Goal: Task Accomplishment & Management: Complete application form

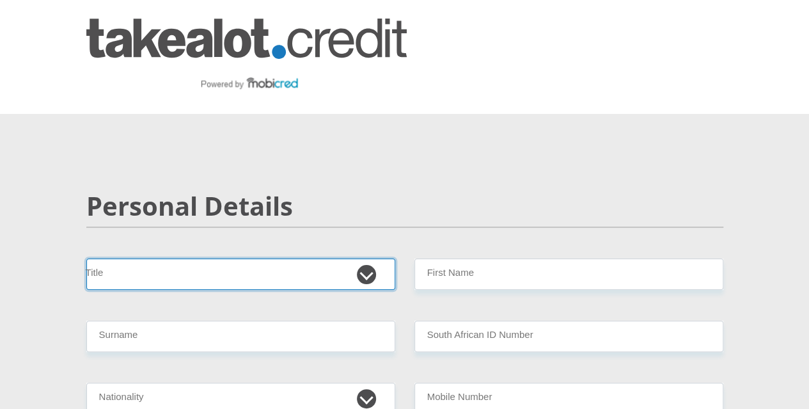
click at [285, 258] on select "Mr Ms Mrs Dr Other" at bounding box center [240, 273] width 309 height 31
select select "Ms"
click at [86, 258] on select "Mr Ms Mrs Dr Other" at bounding box center [240, 273] width 309 height 31
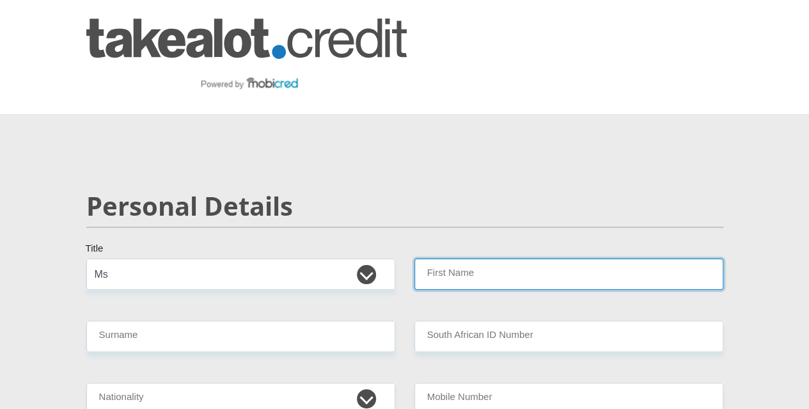
click at [489, 258] on input "First Name" at bounding box center [569, 273] width 309 height 31
type input "Sithandiwe"
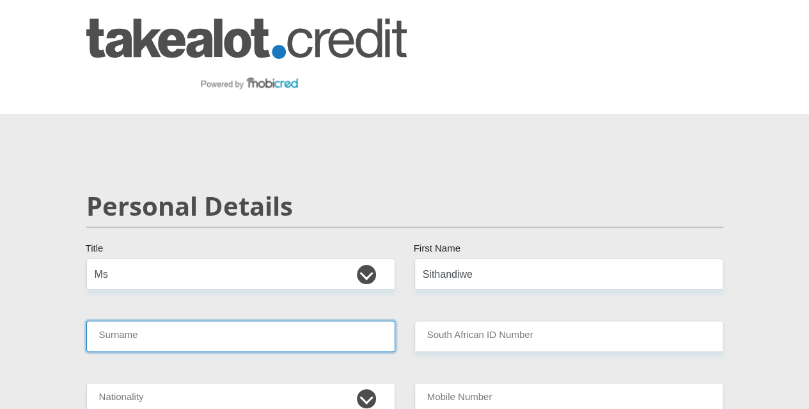
click at [311, 320] on input "Surname" at bounding box center [240, 335] width 309 height 31
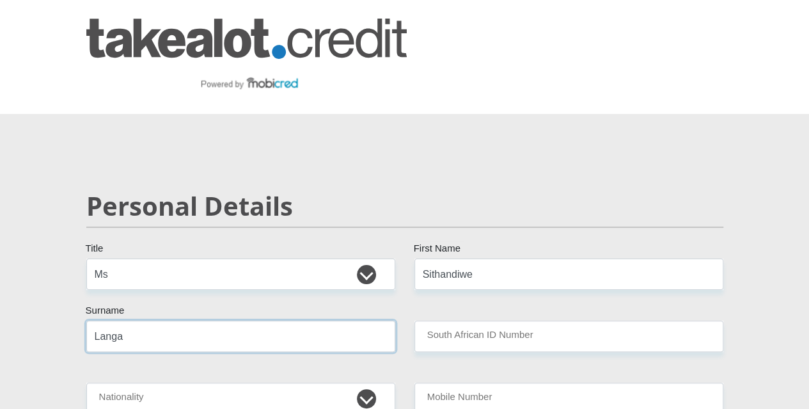
type input "Langa"
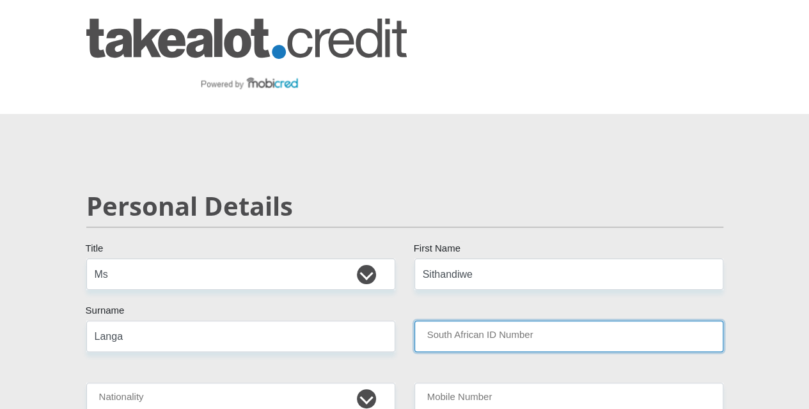
click at [467, 320] on input "South African ID Number" at bounding box center [569, 335] width 309 height 31
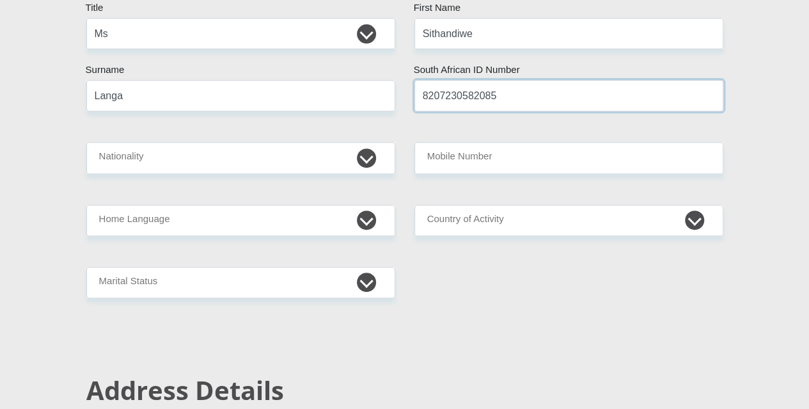
scroll to position [217, 0]
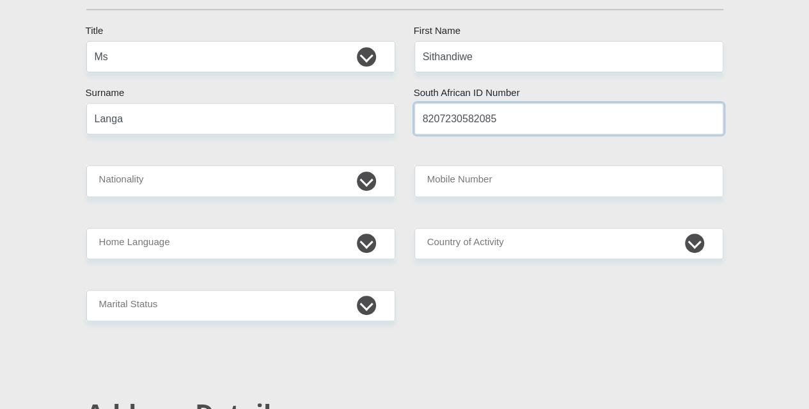
type input "8207230582085"
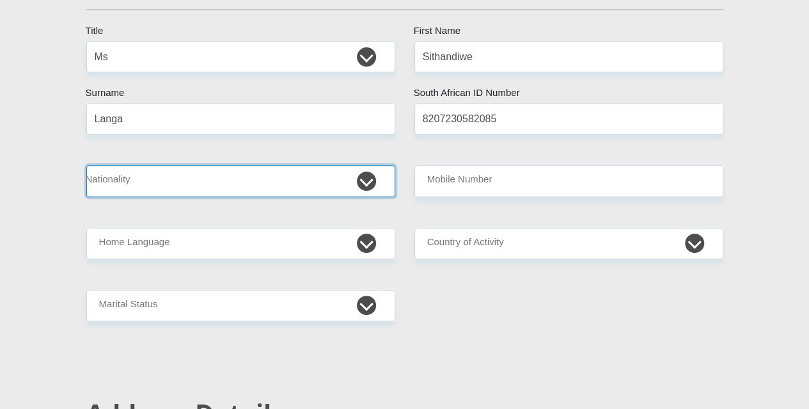
drag, startPoint x: 367, startPoint y: 140, endPoint x: 342, endPoint y: 152, distance: 28.3
click at [367, 165] on select "South Africa Afghanistan Aland Islands Albania Algeria America Samoa American V…" at bounding box center [240, 180] width 309 height 31
select select "ZAF"
click at [86, 165] on select "South Africa Afghanistan Aland Islands Albania Algeria America Samoa American V…" at bounding box center [240, 180] width 309 height 31
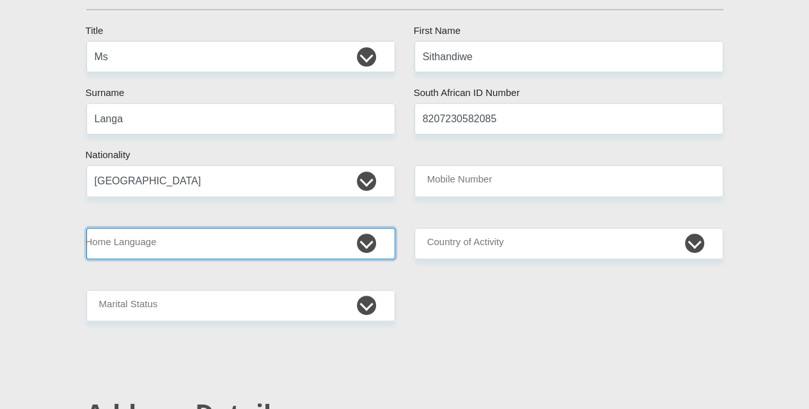
click at [362, 228] on select "Afrikaans English Sepedi South Ndebele Southern Sotho Swati Tsonga Tswana Venda…" at bounding box center [240, 243] width 309 height 31
select select "eng"
click at [86, 228] on select "Afrikaans English Sepedi South Ndebele Southern Sotho Swati Tsonga Tswana Venda…" at bounding box center [240, 243] width 309 height 31
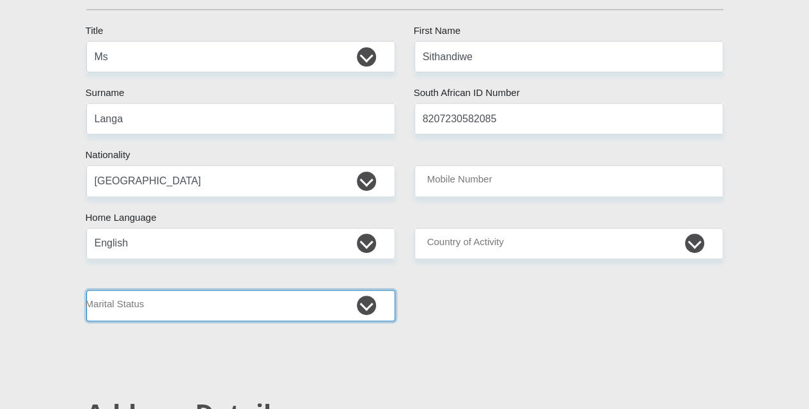
click at [367, 290] on select "Married ANC Single Divorced Widowed Married COP or Customary Law" at bounding box center [240, 305] width 309 height 31
select select "2"
click at [86, 290] on select "Married ANC Single Divorced Widowed Married COP or Customary Law" at bounding box center [240, 305] width 309 height 31
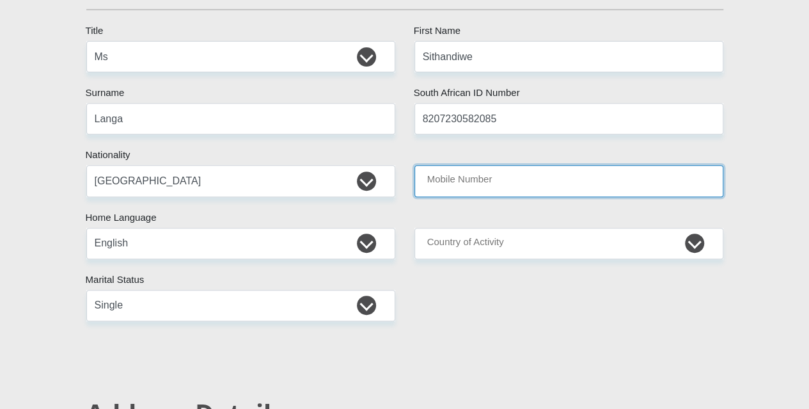
click at [565, 165] on input "Mobile Number" at bounding box center [569, 180] width 309 height 31
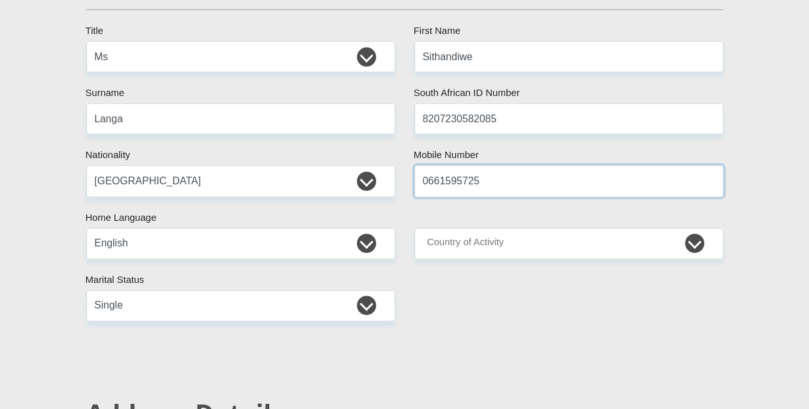
type input "0661595725"
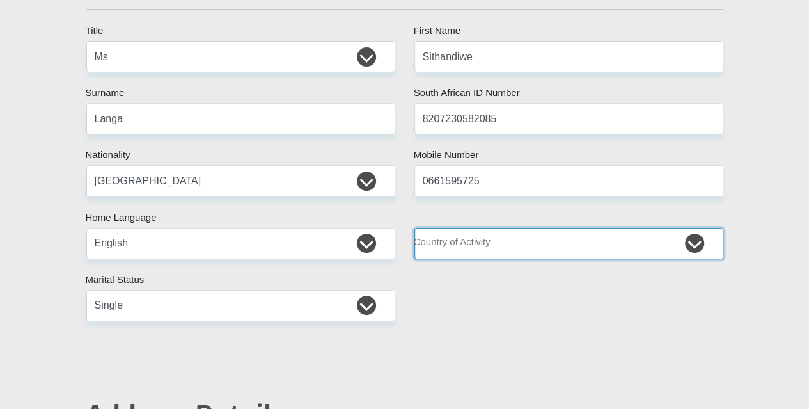
click at [699, 228] on select "South Africa Afghanistan Aland Islands Albania Algeria America Samoa American V…" at bounding box center [569, 243] width 309 height 31
select select "ZAF"
click at [415, 228] on select "South Africa Afghanistan Aland Islands Albania Algeria America Samoa American V…" at bounding box center [569, 243] width 309 height 31
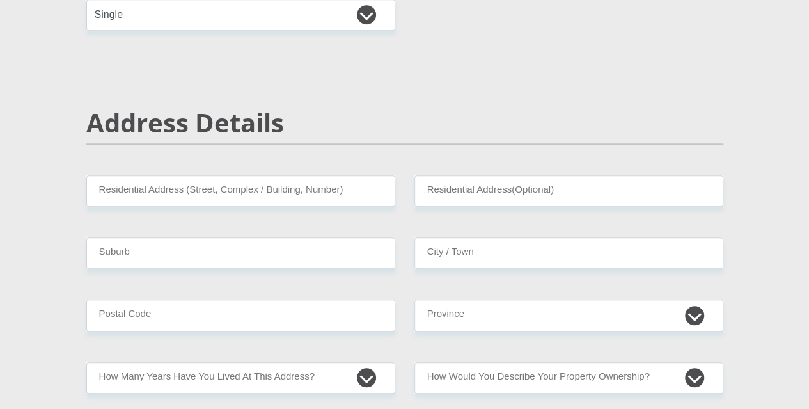
scroll to position [526, 0]
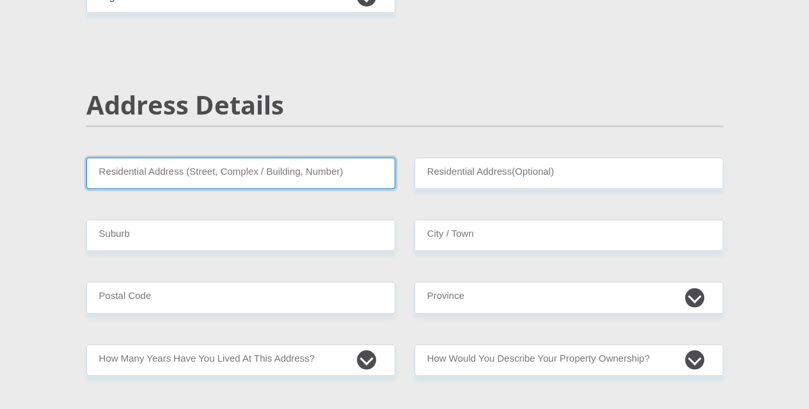
click at [345, 157] on input "Residential Address (Street, Complex / Building, Number)" at bounding box center [240, 172] width 309 height 31
type input "123 Marine View Avenue Durban North"
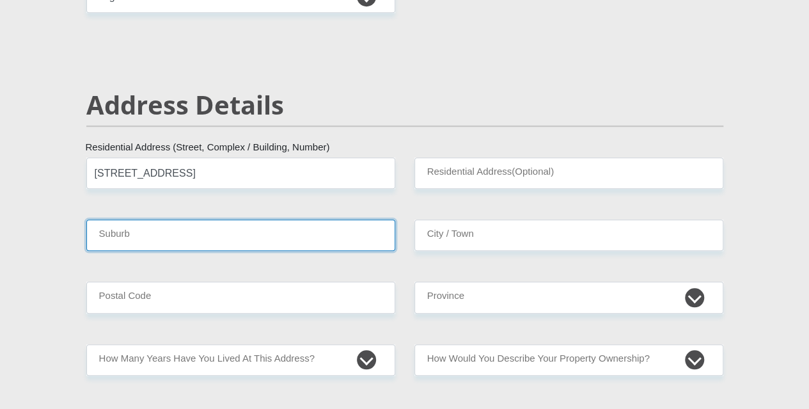
type input "Durban North"
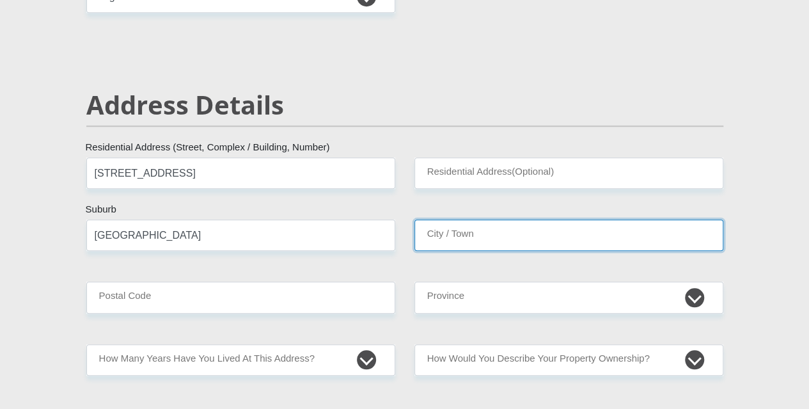
type input "Durban North"
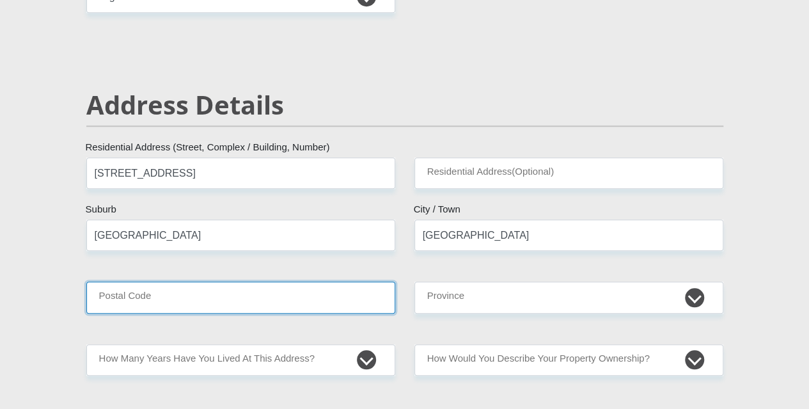
type input "4091"
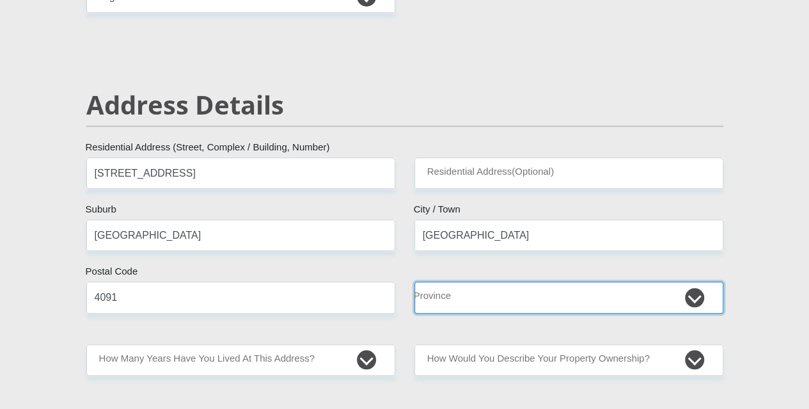
click at [498, 281] on select "Eastern Cape Free State Gauteng KwaZulu-Natal Limpopo Mpumalanga Northern Cape …" at bounding box center [569, 296] width 309 height 31
select select "KwaZulu-Natal"
click at [415, 281] on select "Eastern Cape Free State Gauteng KwaZulu-Natal Limpopo Mpumalanga Northern Cape …" at bounding box center [569, 296] width 309 height 31
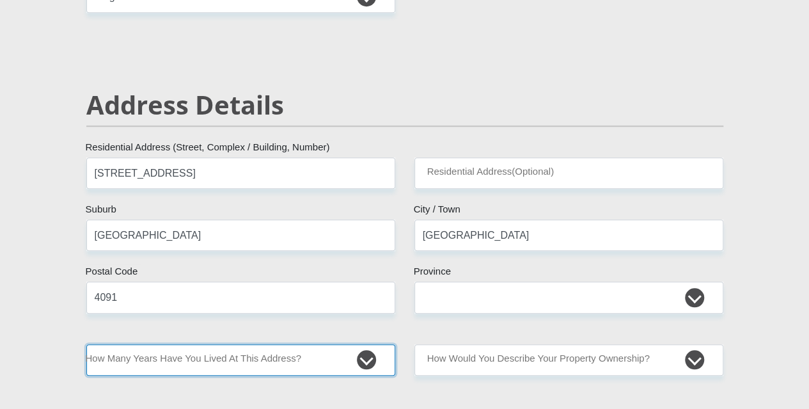
click at [225, 344] on select "less than 1 year 1-3 years 3-5 years 5+ years" at bounding box center [240, 359] width 309 height 31
select select "5"
click at [86, 344] on select "less than 1 year 1-3 years 3-5 years 5+ years" at bounding box center [240, 359] width 309 height 31
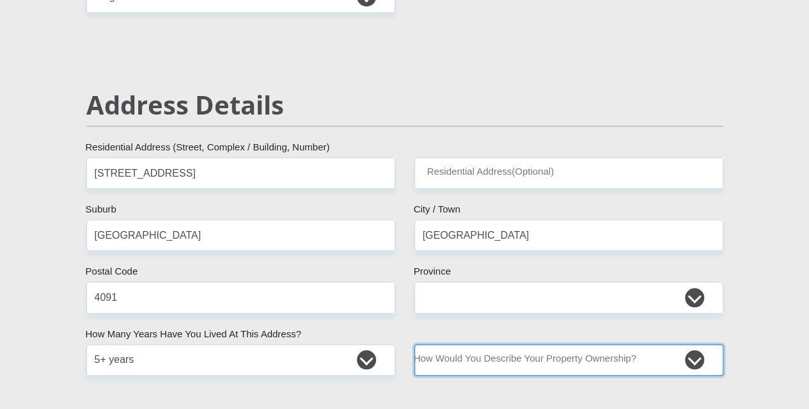
click at [488, 344] on select "Owned Rented Family Owned Company Dwelling" at bounding box center [569, 359] width 309 height 31
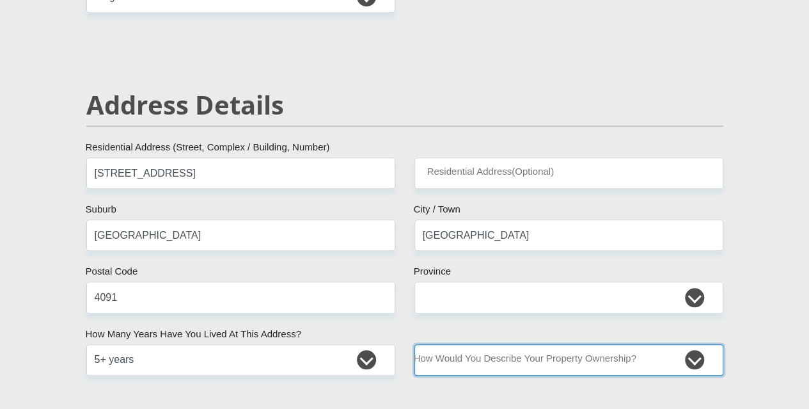
click at [458, 344] on select "Owned Rented Family Owned Company Dwelling" at bounding box center [569, 359] width 309 height 31
select select "parents"
click at [415, 344] on select "Owned Rented Family Owned Company Dwelling" at bounding box center [569, 359] width 309 height 31
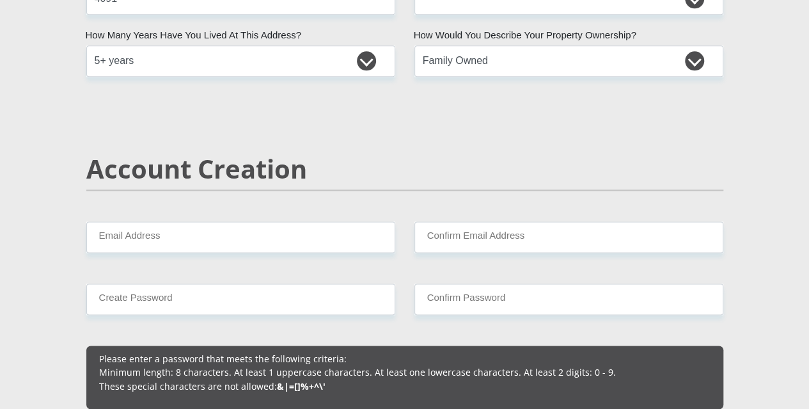
scroll to position [829, 0]
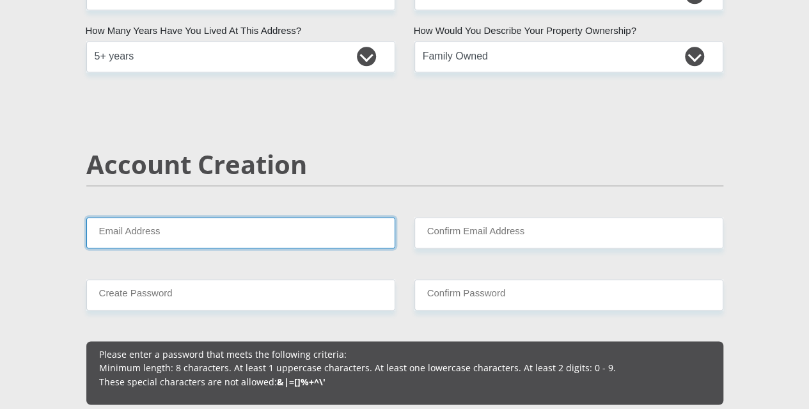
click at [287, 217] on input "Email Address" at bounding box center [240, 232] width 309 height 31
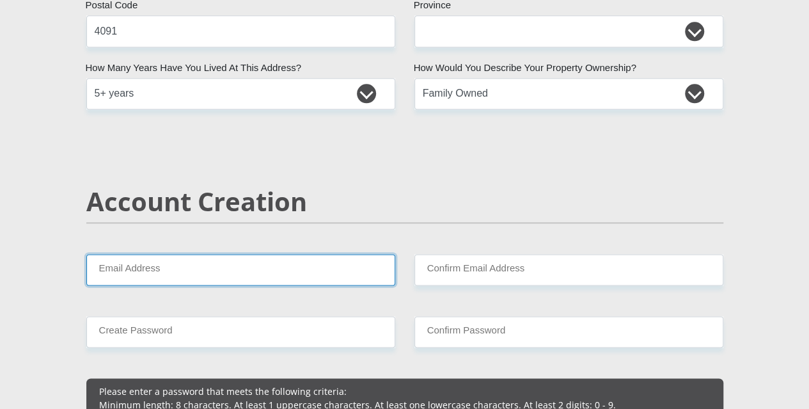
scroll to position [765, 0]
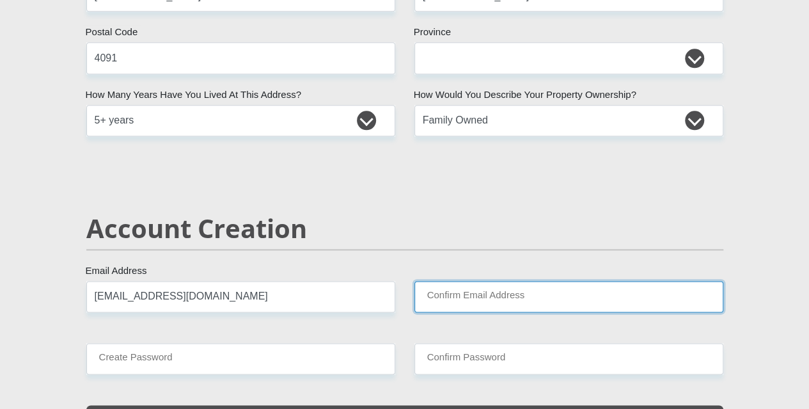
click at [452, 281] on input "Confirm Email Address" at bounding box center [569, 296] width 309 height 31
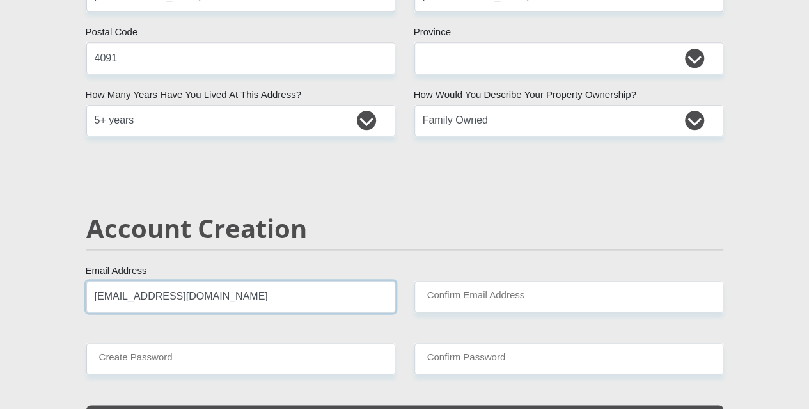
click at [97, 281] on input "Sthandiwelanga@gmail.com" at bounding box center [240, 296] width 309 height 31
type input "sthandiwelanga@gmail.com"
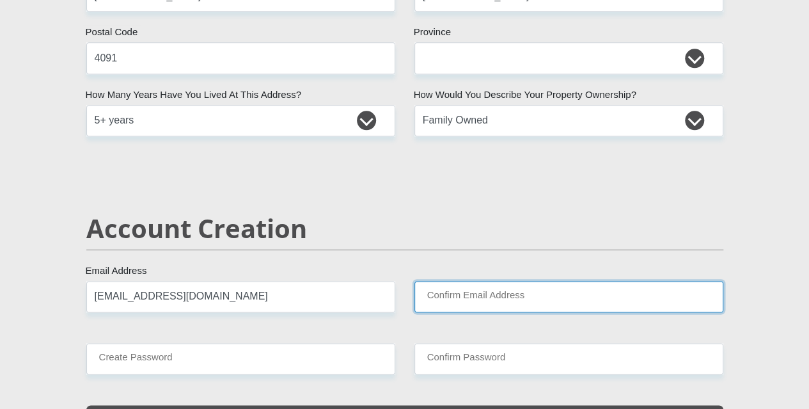
click at [466, 281] on input "Confirm Email Address" at bounding box center [569, 296] width 309 height 31
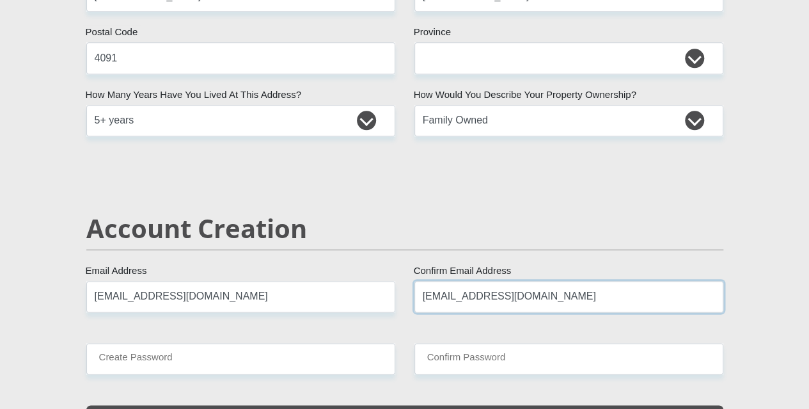
type input "sthandiwelanga@gmail.com"
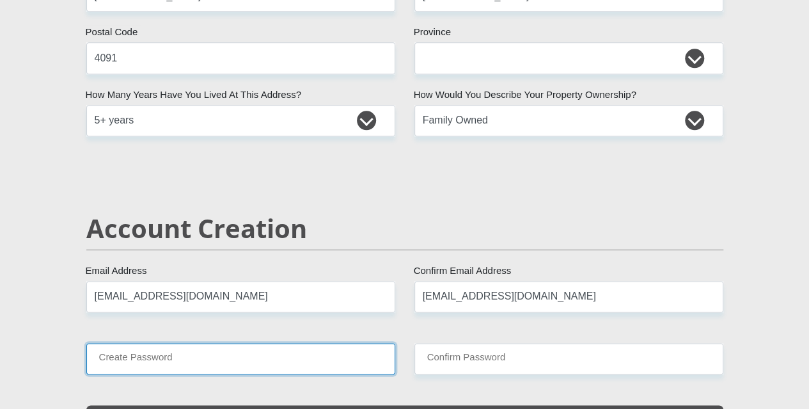
click at [237, 343] on input "Create Password" at bounding box center [240, 358] width 309 height 31
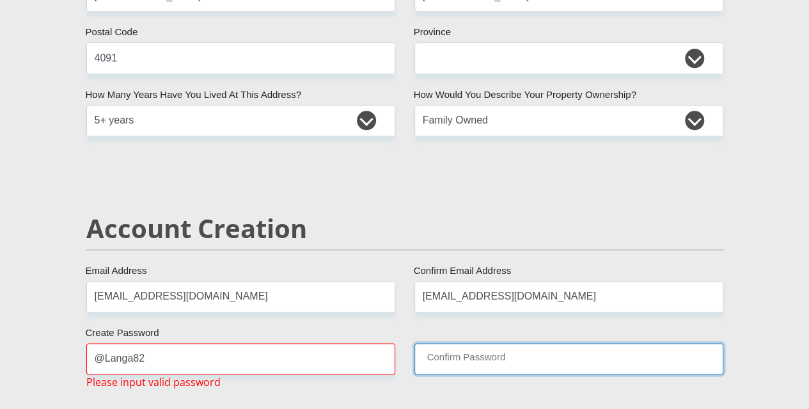
click at [478, 343] on input "Confirm Password" at bounding box center [569, 358] width 309 height 31
click at [470, 343] on input "Confirm Password" at bounding box center [569, 358] width 309 height 31
click at [418, 343] on input "Confirm Password" at bounding box center [569, 358] width 309 height 31
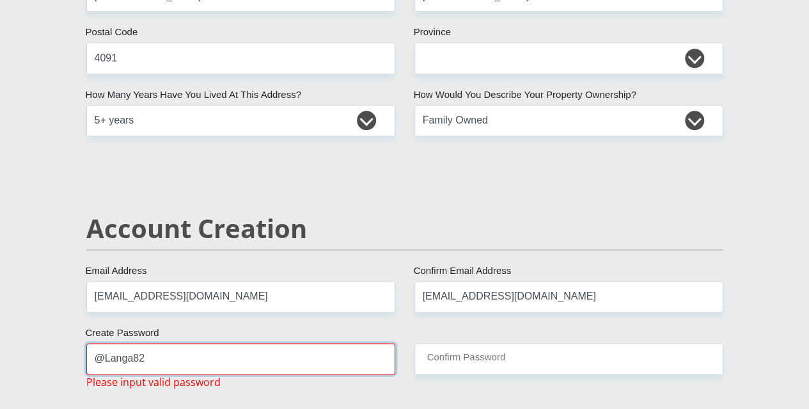
click at [333, 343] on input "@Langa82" at bounding box center [240, 358] width 309 height 31
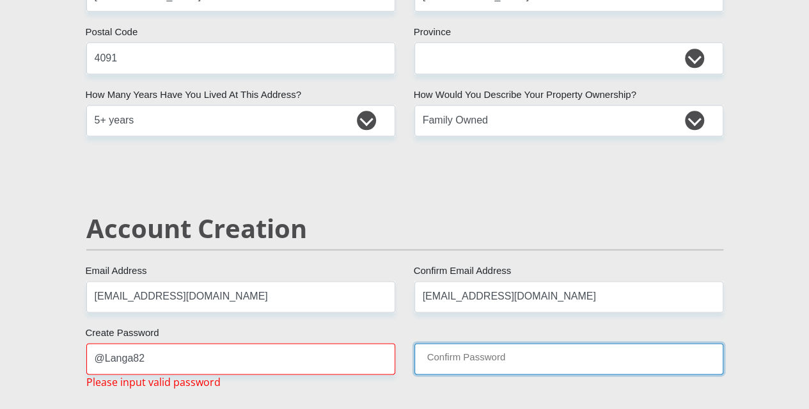
click at [443, 343] on input "Confirm Password" at bounding box center [569, 358] width 309 height 31
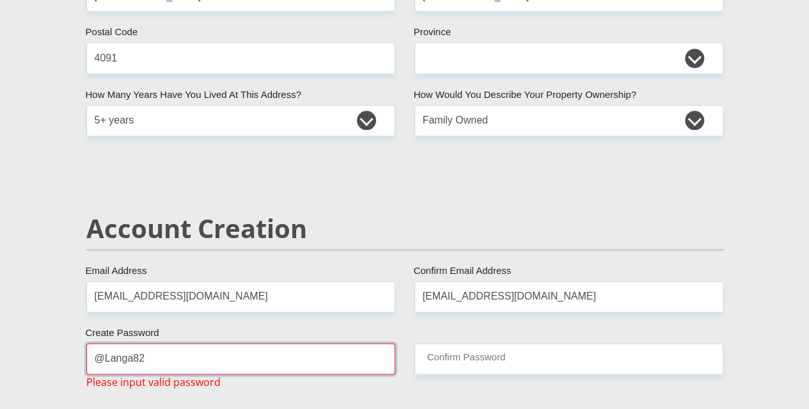
drag, startPoint x: 294, startPoint y: 320, endPoint x: 301, endPoint y: 320, distance: 6.4
click at [294, 343] on input "@Langa82" at bounding box center [240, 358] width 309 height 31
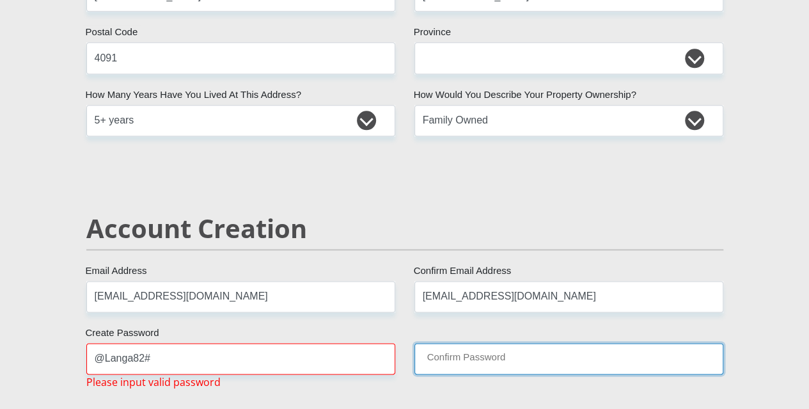
click at [507, 343] on input "Confirm Password" at bounding box center [569, 358] width 309 height 31
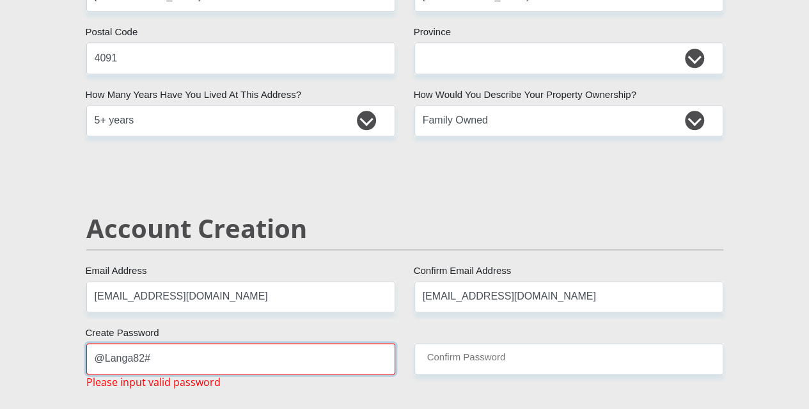
drag, startPoint x: 141, startPoint y: 319, endPoint x: 104, endPoint y: 318, distance: 37.1
click at [104, 343] on input "@Langa82#" at bounding box center [240, 358] width 309 height 31
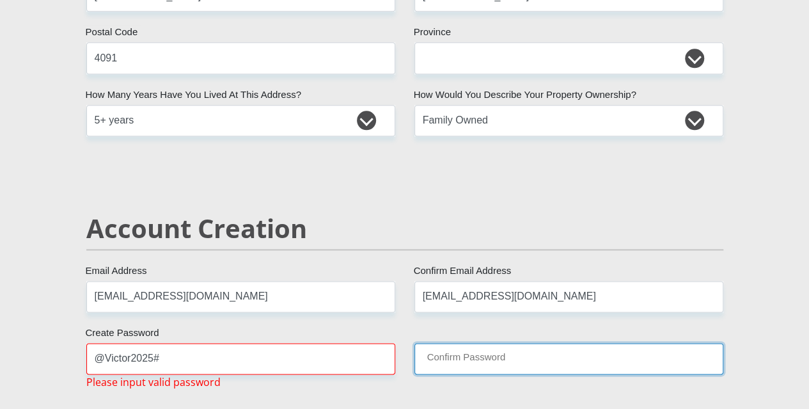
click at [503, 343] on input "Confirm Password" at bounding box center [569, 358] width 309 height 31
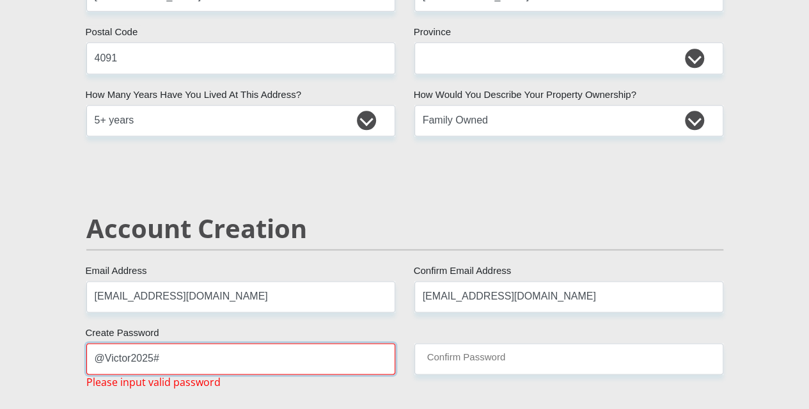
click at [203, 343] on input "@Victor2025#" at bounding box center [240, 358] width 309 height 31
drag, startPoint x: 102, startPoint y: 316, endPoint x: 90, endPoint y: 319, distance: 13.0
click at [90, 343] on input "@Victor2025#" at bounding box center [240, 358] width 309 height 31
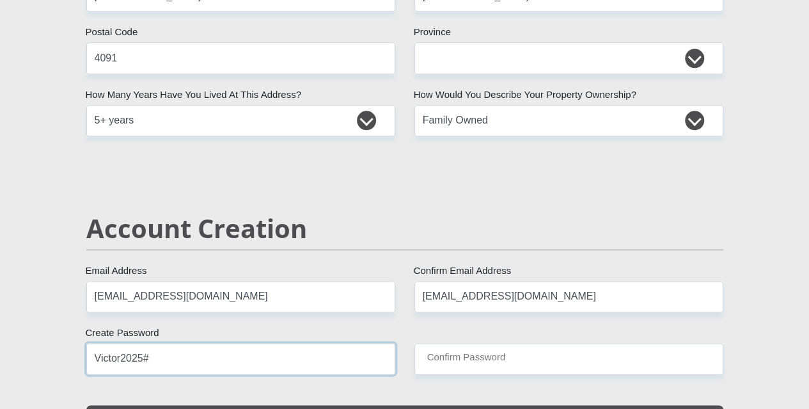
type input "Victor2025#"
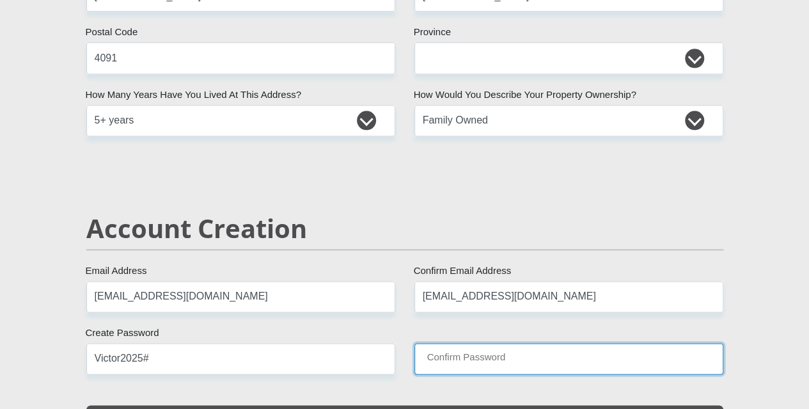
click at [464, 343] on input "Confirm Password" at bounding box center [569, 358] width 309 height 31
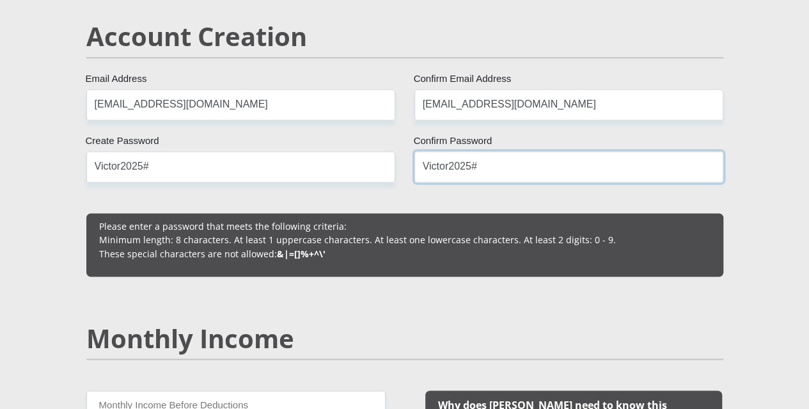
scroll to position [1149, 0]
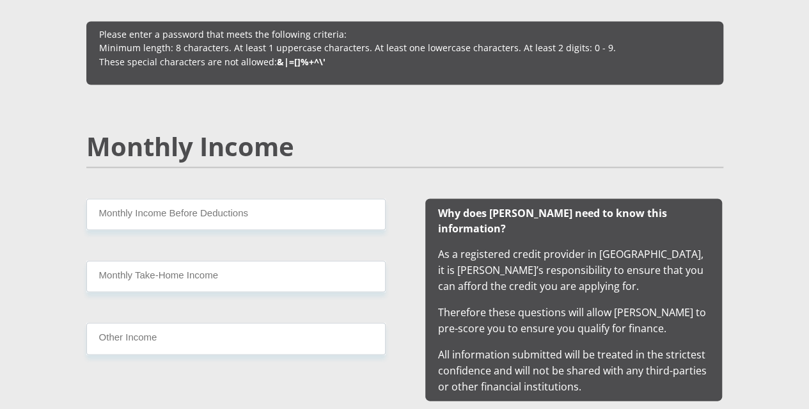
type input "Victor2025#"
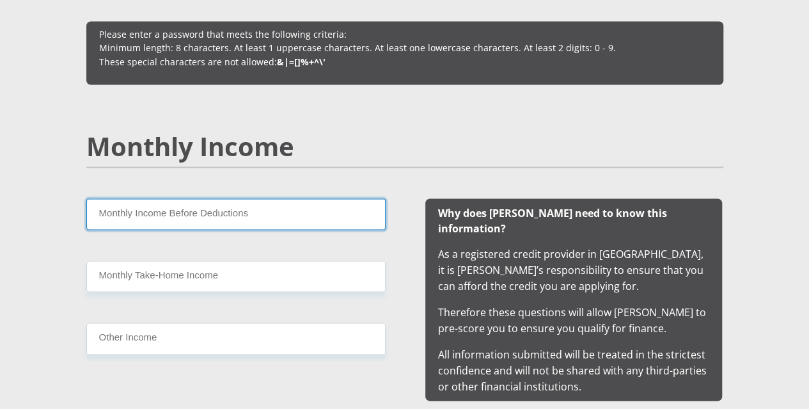
click at [238, 198] on input "Monthly Income Before Deductions" at bounding box center [235, 213] width 299 height 31
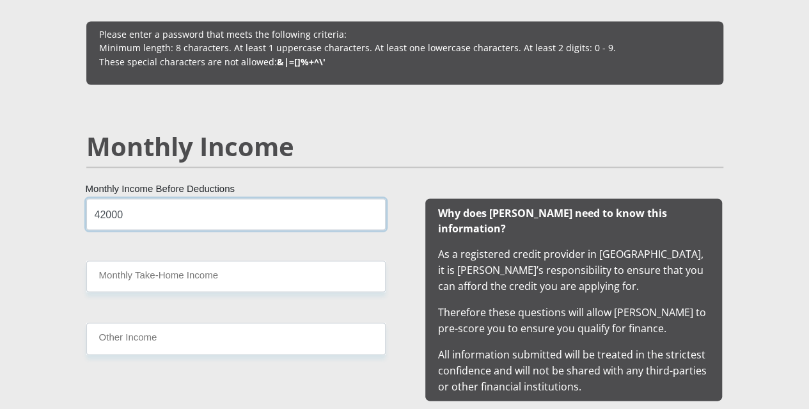
type input "42000"
click at [262, 214] on div "42000 Monthly Income Before Deductions Monthly Take-Home Income Other Income" at bounding box center [236, 299] width 338 height 202
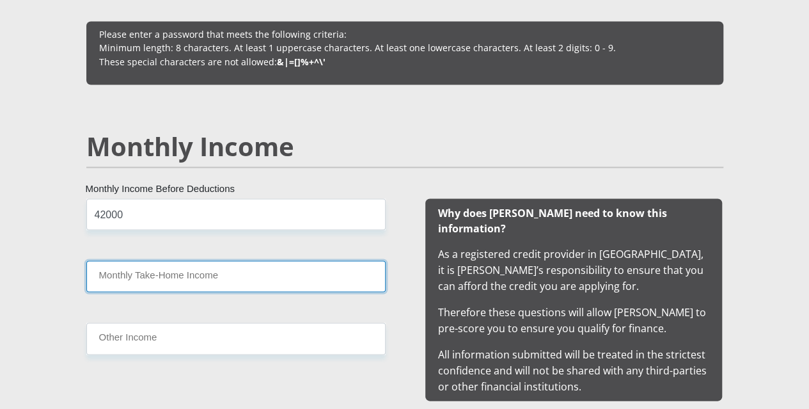
click at [269, 260] on input "Monthly Take-Home Income" at bounding box center [235, 275] width 299 height 31
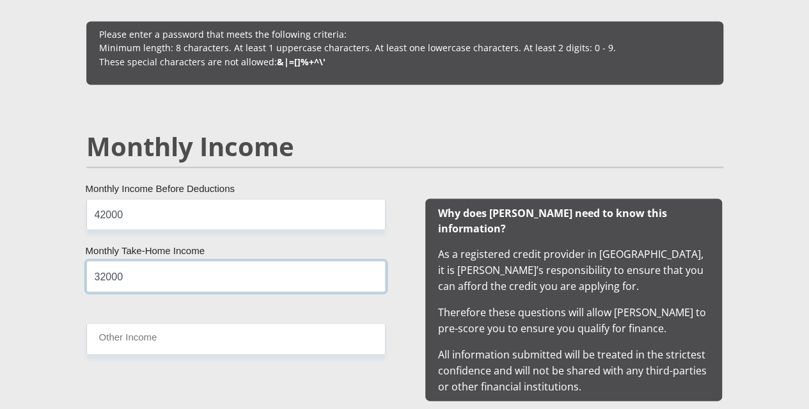
type input "32000"
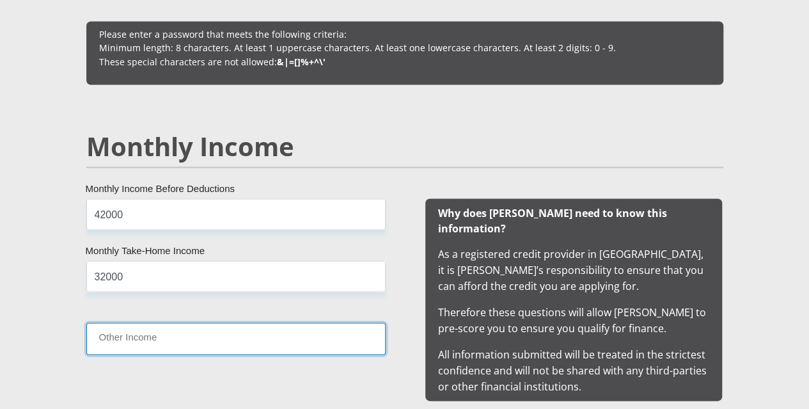
click at [281, 322] on input "Other Income" at bounding box center [235, 337] width 299 height 31
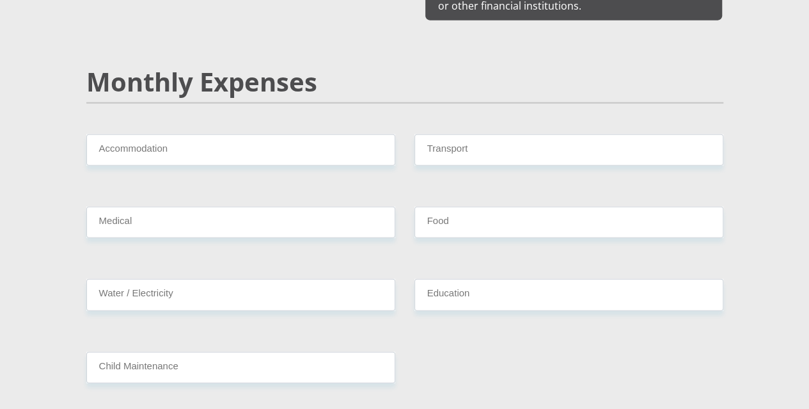
scroll to position [1547, 0]
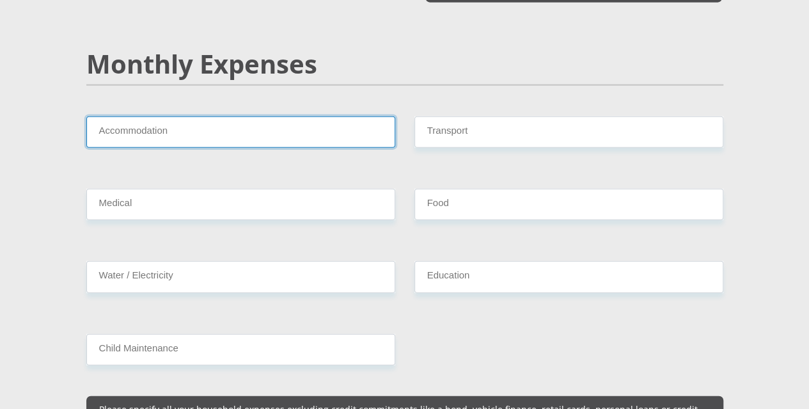
click at [317, 116] on input "Accommodation" at bounding box center [240, 131] width 309 height 31
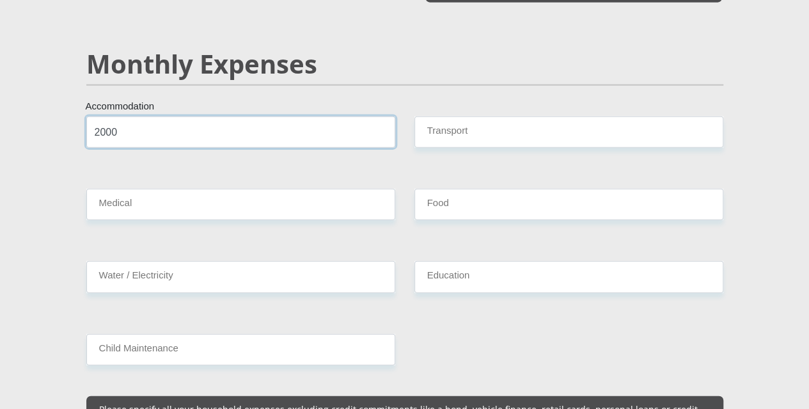
type input "2000"
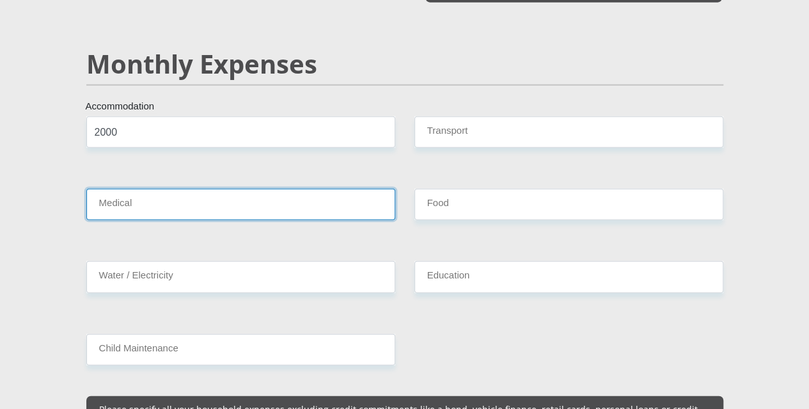
click at [291, 189] on input "Medical" at bounding box center [240, 204] width 309 height 31
type input "0"
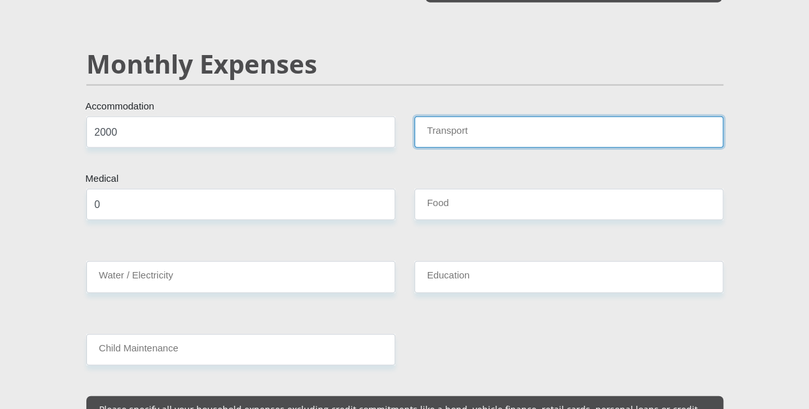
click at [480, 116] on input "Transport" at bounding box center [569, 131] width 309 height 31
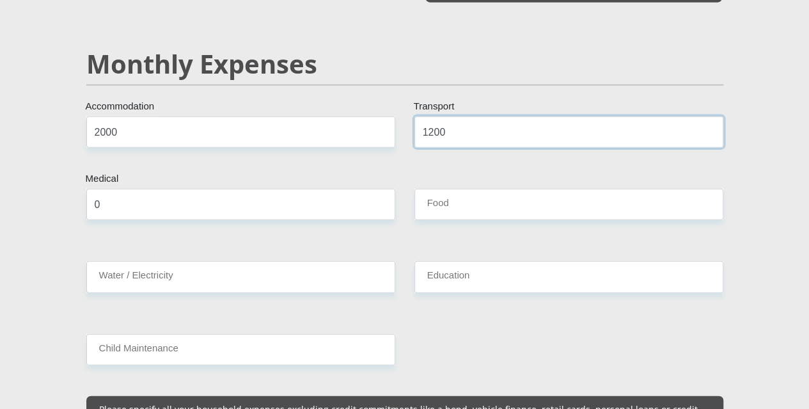
type input "1200"
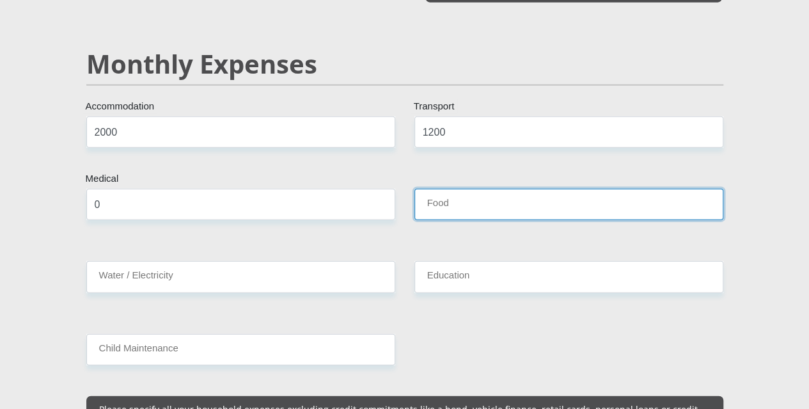
click at [444, 189] on input "Food" at bounding box center [569, 204] width 309 height 31
type input "2000"
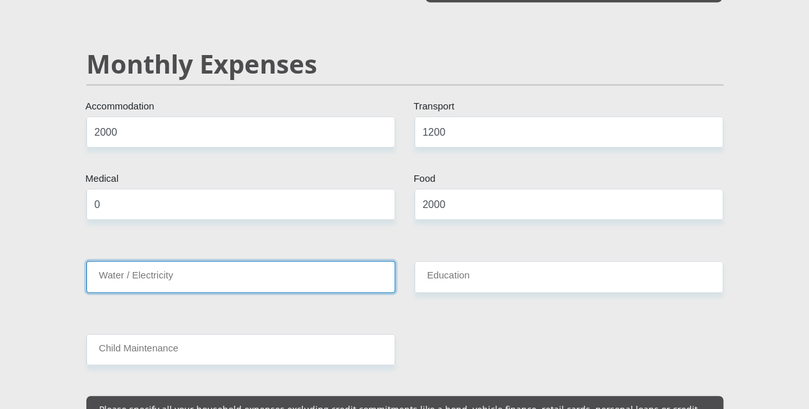
click at [280, 261] on input "Water / Electricity" at bounding box center [240, 276] width 309 height 31
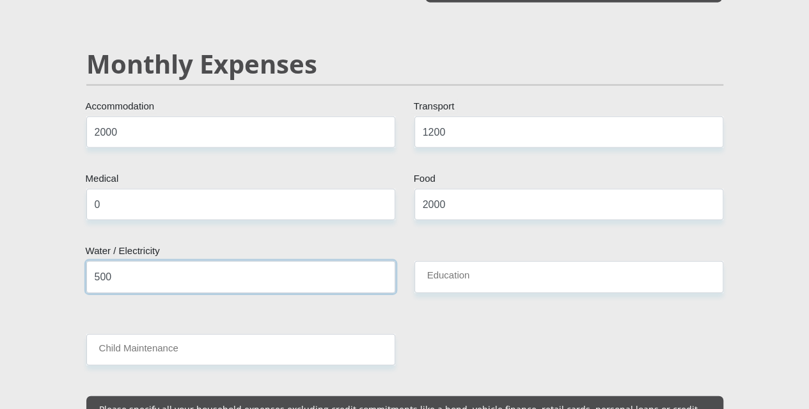
type input "500"
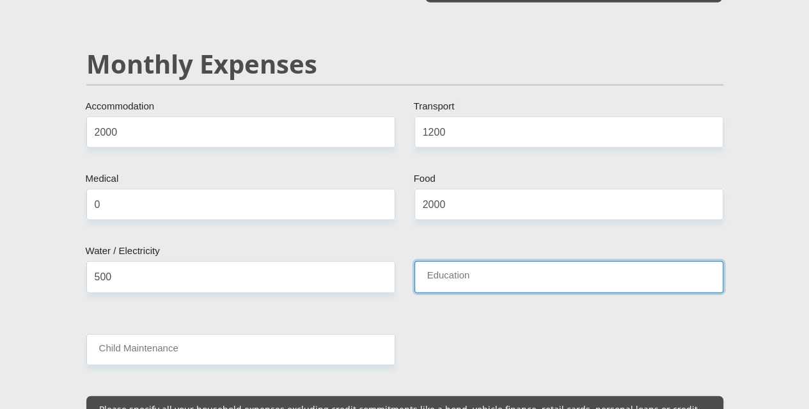
click at [467, 261] on input "Education" at bounding box center [569, 276] width 309 height 31
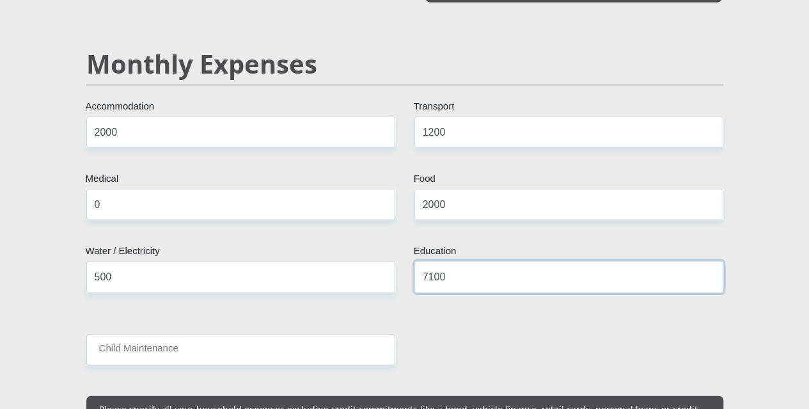
type input "7100"
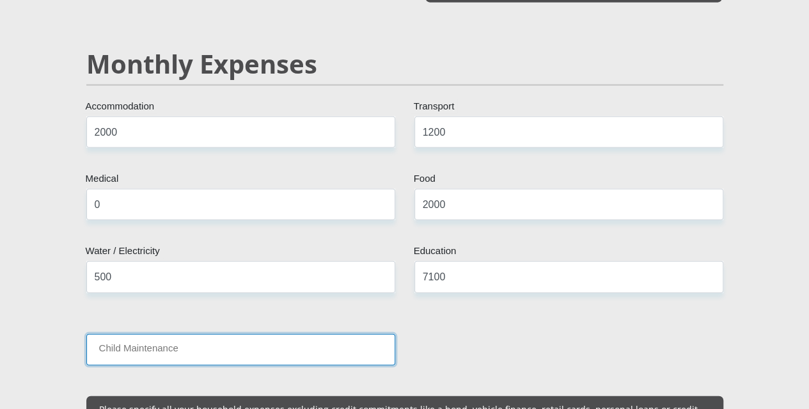
click at [226, 334] on input "Child Maintenance" at bounding box center [240, 349] width 309 height 31
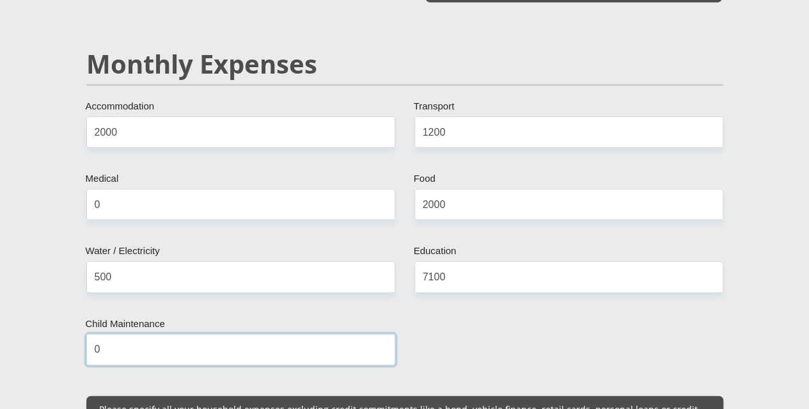
type input "0"
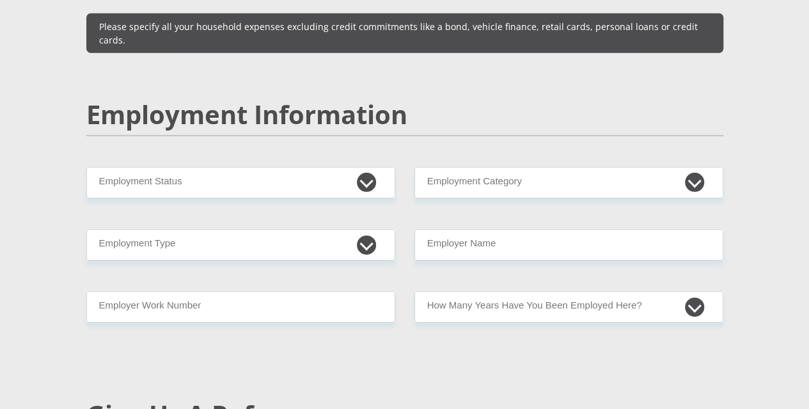
scroll to position [1931, 0]
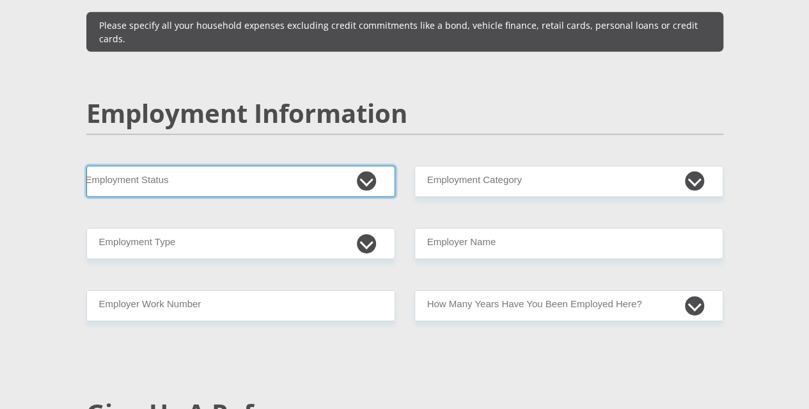
click at [368, 166] on select "Permanent/Full-time Part-time/Casual Contract Worker Self-Employed Housewife Re…" at bounding box center [240, 181] width 309 height 31
select select "1"
click at [86, 166] on select "Permanent/Full-time Part-time/Casual Contract Worker Self-Employed Housewife Re…" at bounding box center [240, 181] width 309 height 31
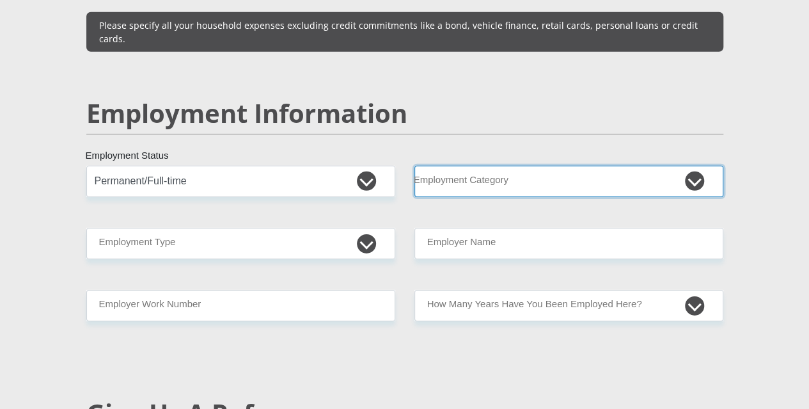
click at [690, 166] on select "AGRICULTURE ALCOHOL & TOBACCO CONSTRUCTION MATERIALS METALLURGY EQUIPMENT FOR R…" at bounding box center [569, 181] width 309 height 31
click at [691, 166] on select "AGRICULTURE ALCOHOL & TOBACCO CONSTRUCTION MATERIALS METALLURGY EQUIPMENT FOR R…" at bounding box center [569, 181] width 309 height 31
select select "2"
click at [415, 166] on select "AGRICULTURE ALCOHOL & TOBACCO CONSTRUCTION MATERIALS METALLURGY EQUIPMENT FOR R…" at bounding box center [569, 181] width 309 height 31
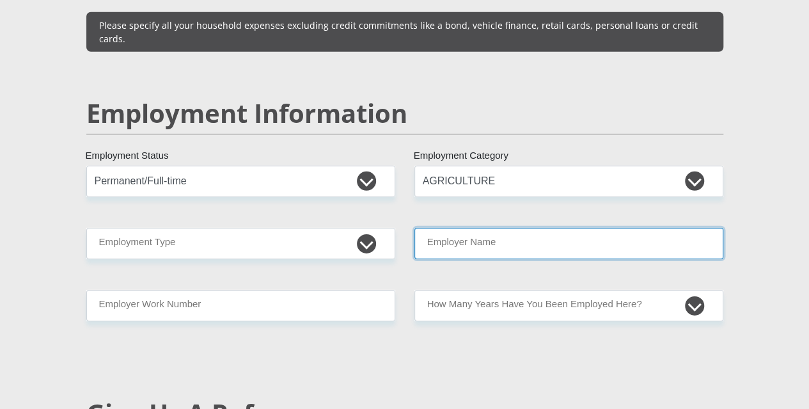
click at [463, 228] on input "Employer Name" at bounding box center [569, 243] width 309 height 31
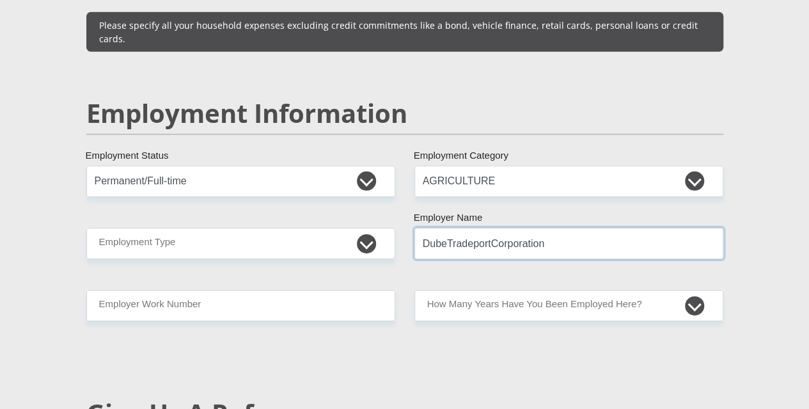
click at [491, 228] on input "DubeTradeportCorporation" at bounding box center [569, 243] width 309 height 31
click at [490, 228] on input "DubeTradeportCorporation" at bounding box center [569, 243] width 309 height 31
click at [489, 228] on input "DubeTradeportCorporation" at bounding box center [569, 243] width 309 height 31
click at [447, 228] on input "DubeTradeportCorporation" at bounding box center [569, 243] width 309 height 31
click at [583, 228] on input "DubeTradeportCorporation" at bounding box center [569, 243] width 309 height 31
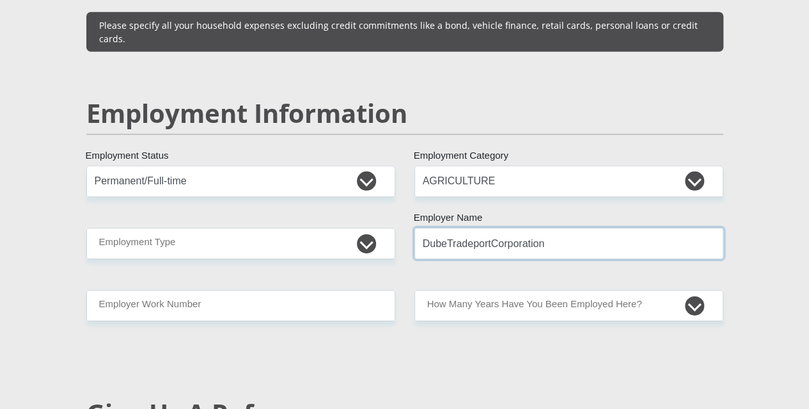
type input "DubeTradeportCorporation"
click at [692, 166] on select "AGRICULTURE ALCOHOL & TOBACCO CONSTRUCTION MATERIALS METALLURGY EQUIPMENT FOR R…" at bounding box center [569, 181] width 309 height 31
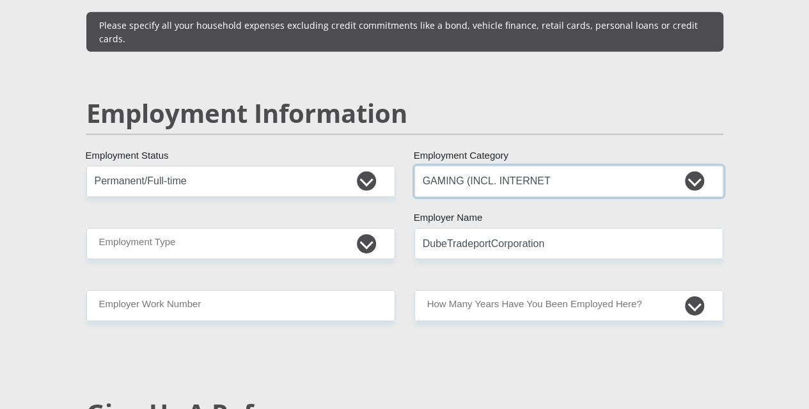
click at [415, 166] on select "AGRICULTURE ALCOHOL & TOBACCO CONSTRUCTION MATERIALS METALLURGY EQUIPMENT FOR R…" at bounding box center [569, 181] width 309 height 31
click at [563, 282] on div "Mr Ms Mrs Dr Other Title Sithandiwe First Name Langa Surname 8207230582085 Sout…" at bounding box center [405, 152] width 656 height 3649
click at [689, 166] on select "AGRICULTURE ALCOHOL & TOBACCO CONSTRUCTION MATERIALS METALLURGY EQUIPMENT FOR R…" at bounding box center [569, 181] width 309 height 31
select select "2"
click at [415, 166] on select "AGRICULTURE ALCOHOL & TOBACCO CONSTRUCTION MATERIALS METALLURGY EQUIPMENT FOR R…" at bounding box center [569, 181] width 309 height 31
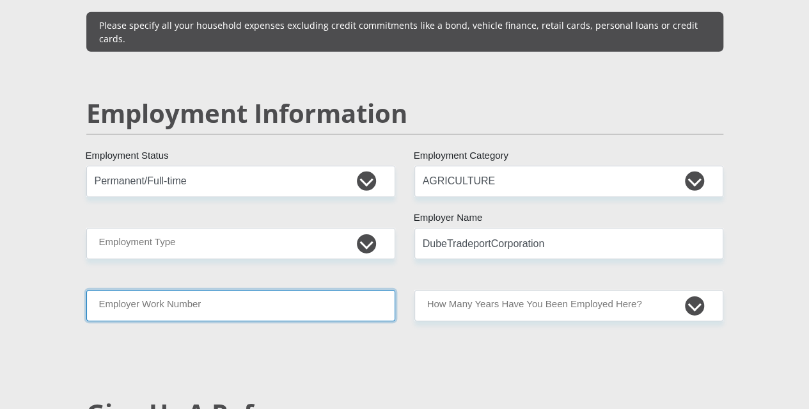
click at [258, 290] on input "Employer Work Number" at bounding box center [240, 305] width 309 height 31
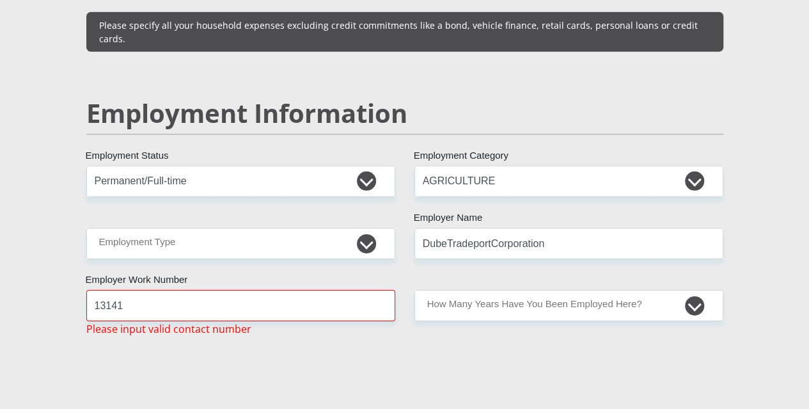
click at [416, 303] on div "Mr Ms Mrs Dr Other Title Sithandiwe First Name Langa Surname 8207230582085 Sout…" at bounding box center [405, 160] width 656 height 3664
drag, startPoint x: 124, startPoint y: 235, endPoint x: 84, endPoint y: 233, distance: 39.7
click at [84, 290] on div "13141 Employer Work Number Please input valid contact number" at bounding box center [241, 313] width 328 height 47
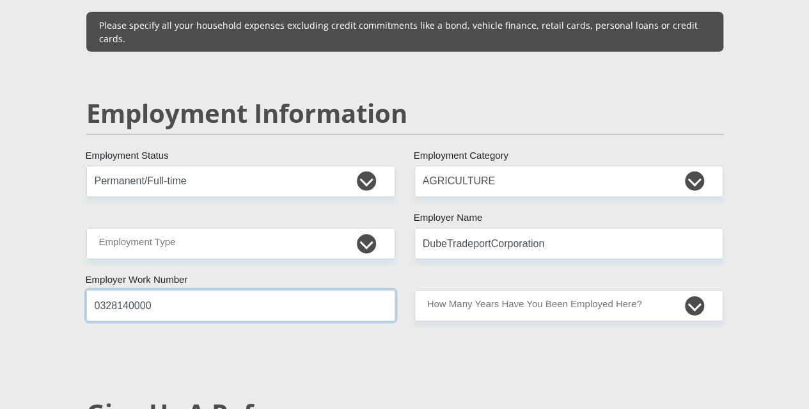
type input "0328140000"
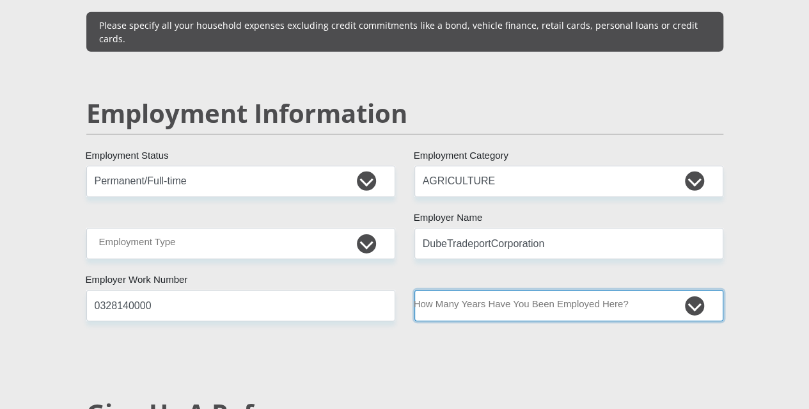
click at [695, 290] on select "less than 1 year 1-3 years 3-5 years 5+ years" at bounding box center [569, 305] width 309 height 31
select select "60"
click at [415, 290] on select "less than 1 year 1-3 years 3-5 years 5+ years" at bounding box center [569, 305] width 309 height 31
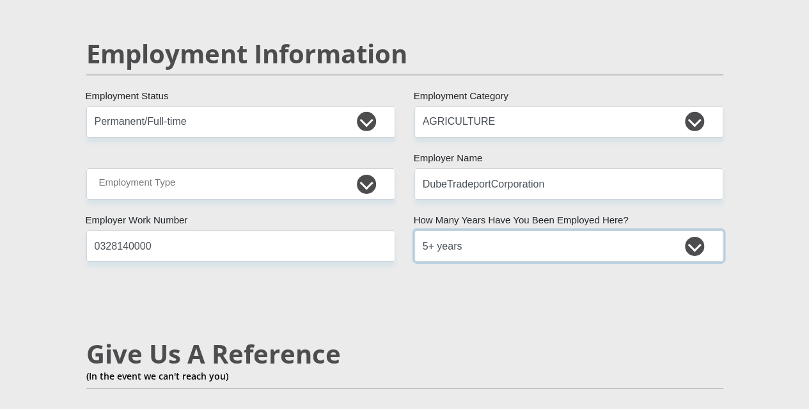
scroll to position [2122, 0]
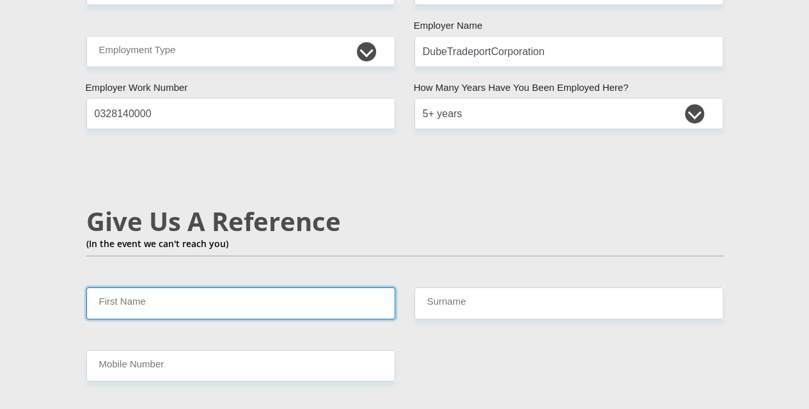
click at [229, 287] on input "First Name" at bounding box center [240, 302] width 309 height 31
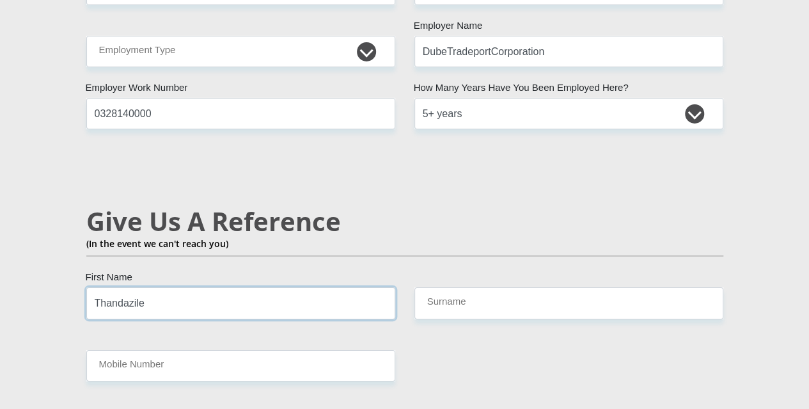
type input "Thandazile"
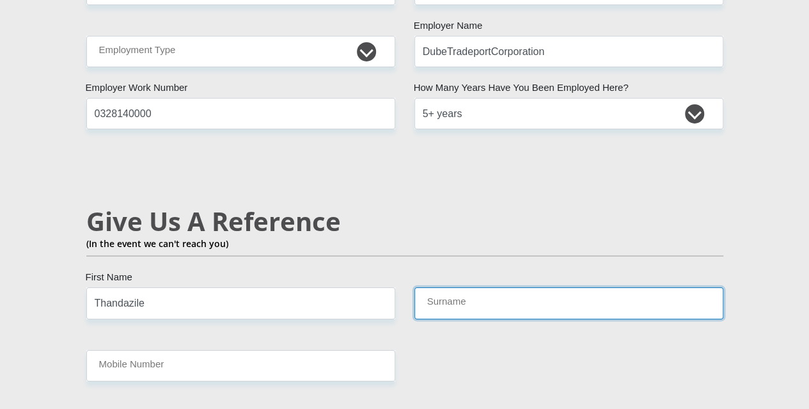
click at [469, 287] on input "Surname" at bounding box center [569, 302] width 309 height 31
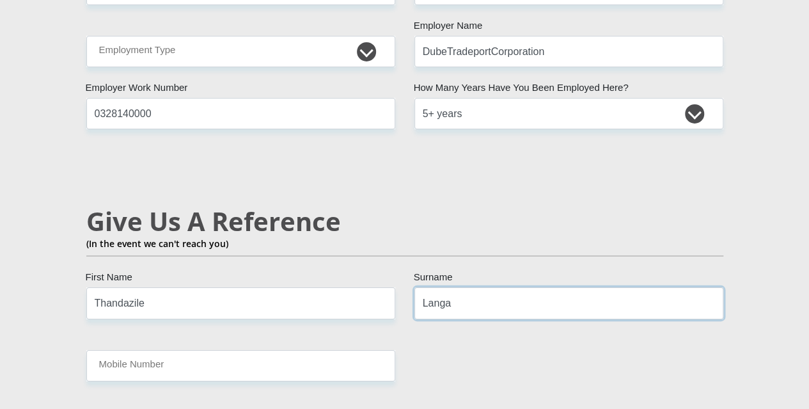
type input "Langa"
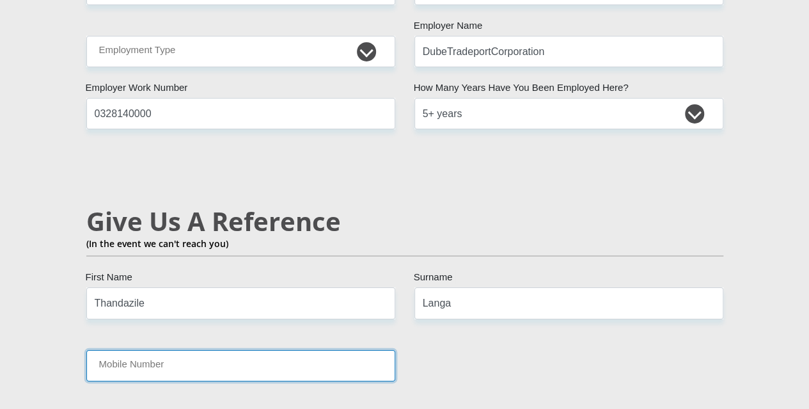
click at [225, 350] on input "Mobile Number" at bounding box center [240, 365] width 309 height 31
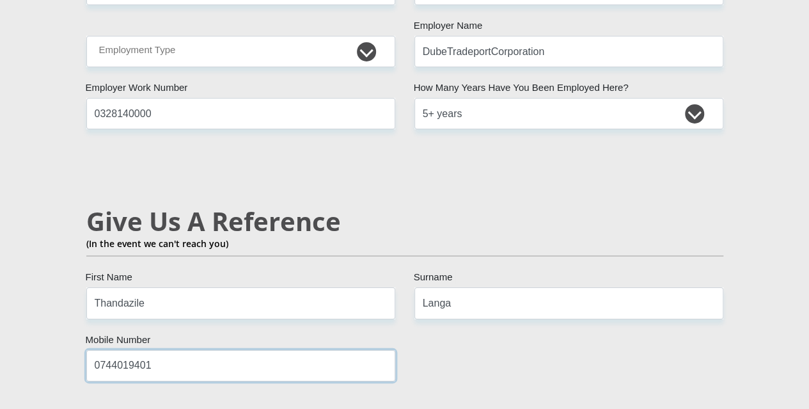
type input "0744019401"
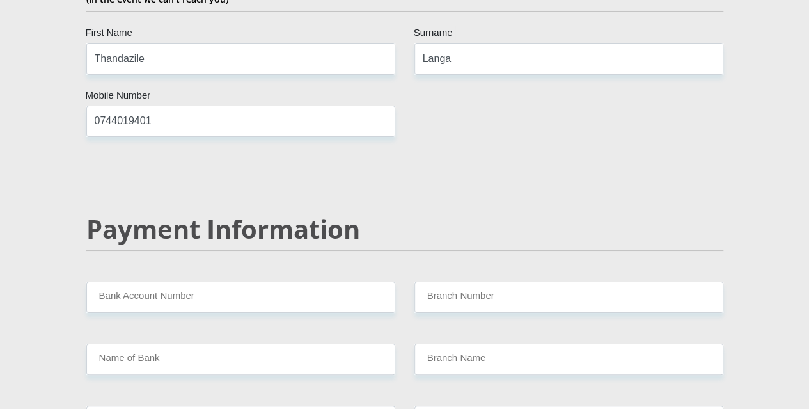
scroll to position [2442, 0]
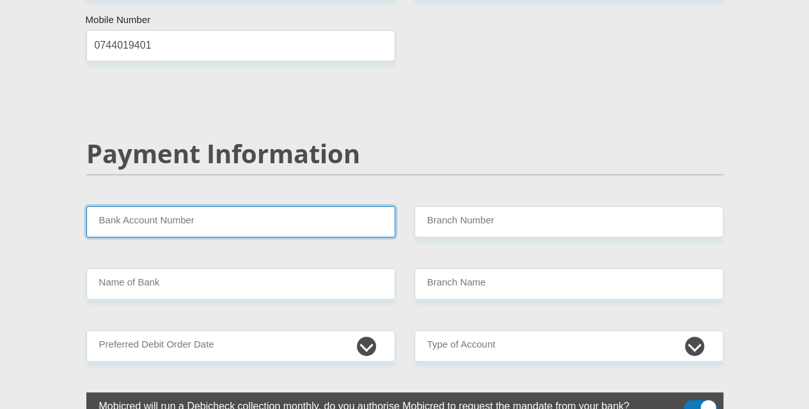
click at [179, 206] on input "Bank Account Number" at bounding box center [240, 221] width 309 height 31
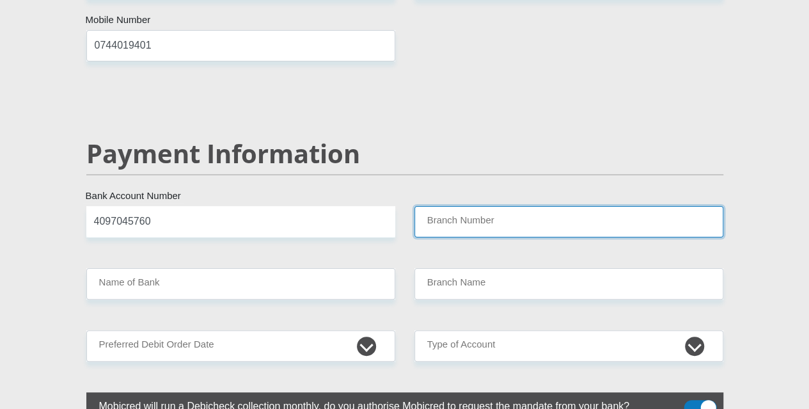
click at [505, 206] on input "Branch Number" at bounding box center [569, 221] width 309 height 31
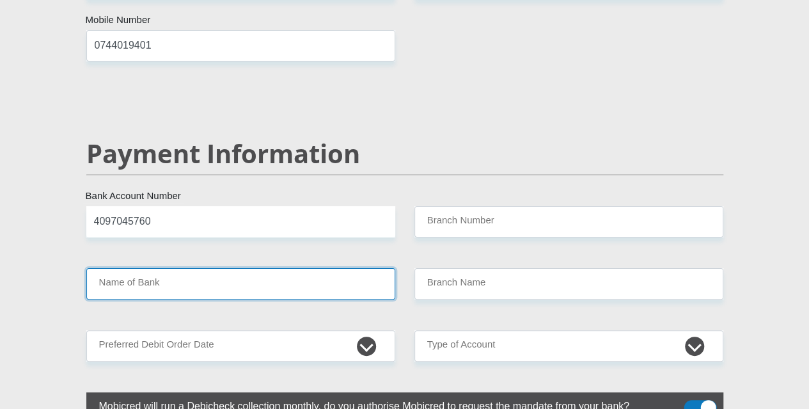
click at [253, 268] on input "Name of Bank" at bounding box center [240, 283] width 309 height 31
click at [291, 268] on input "Name of Bank" at bounding box center [240, 283] width 309 height 31
click at [348, 268] on input "Name of Bank" at bounding box center [240, 283] width 309 height 31
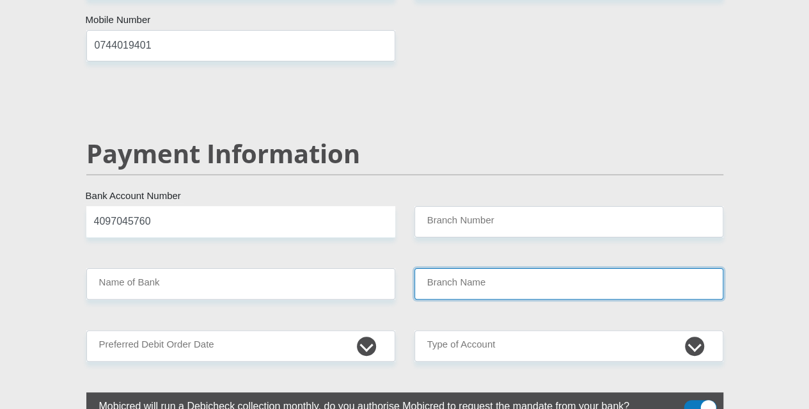
click at [518, 268] on input "Branch Name" at bounding box center [569, 283] width 309 height 31
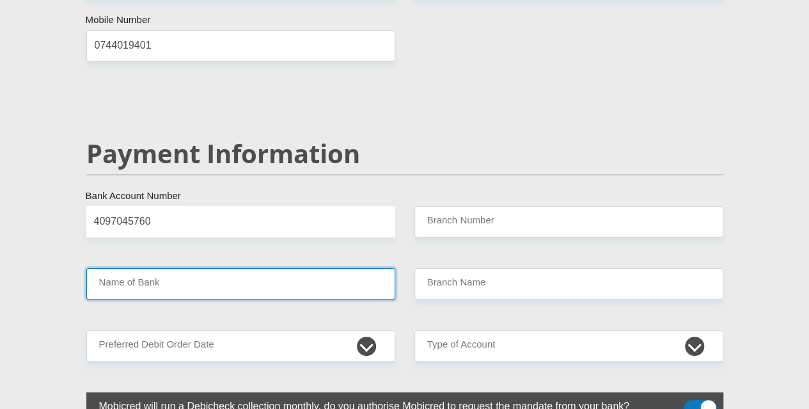
click at [363, 268] on input "Name of Bank" at bounding box center [240, 283] width 309 height 31
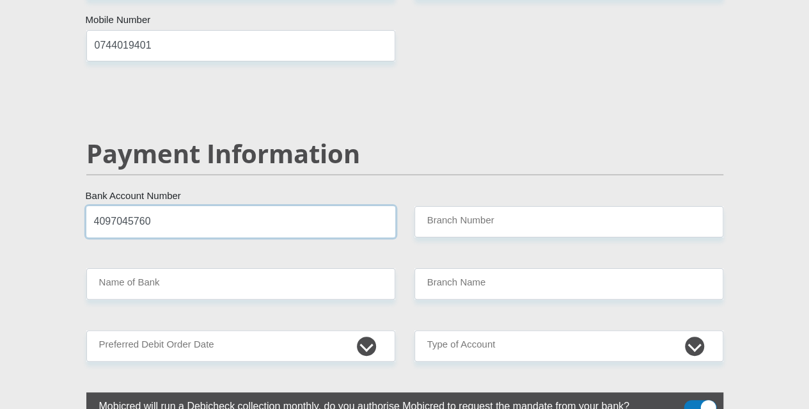
click at [290, 206] on input "4097045760" at bounding box center [240, 221] width 309 height 31
type input "4097045760"
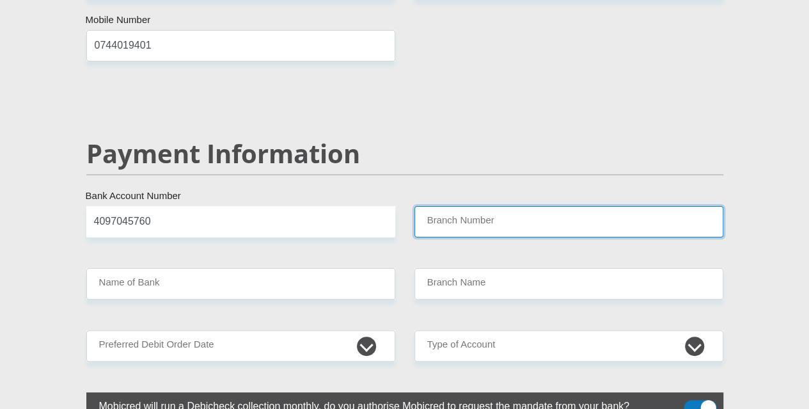
click at [537, 206] on input "Branch Number" at bounding box center [569, 221] width 309 height 31
click at [439, 206] on input "Branch Number" at bounding box center [569, 221] width 309 height 31
paste input "632005"
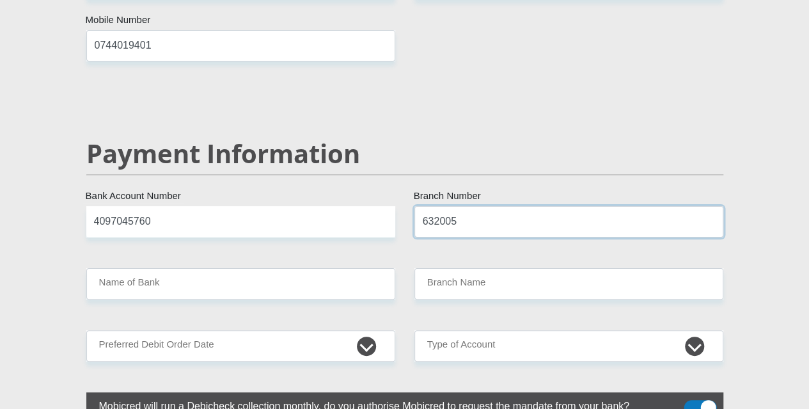
type input "632005"
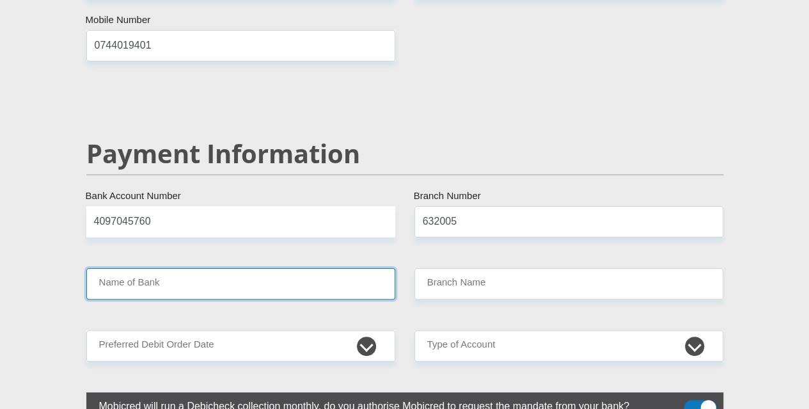
click at [319, 268] on input "Name of Bank" at bounding box center [240, 283] width 309 height 31
type input "ABSA BANK"
type input "ABSA ELECTRONIC SETTLEMENT CNT"
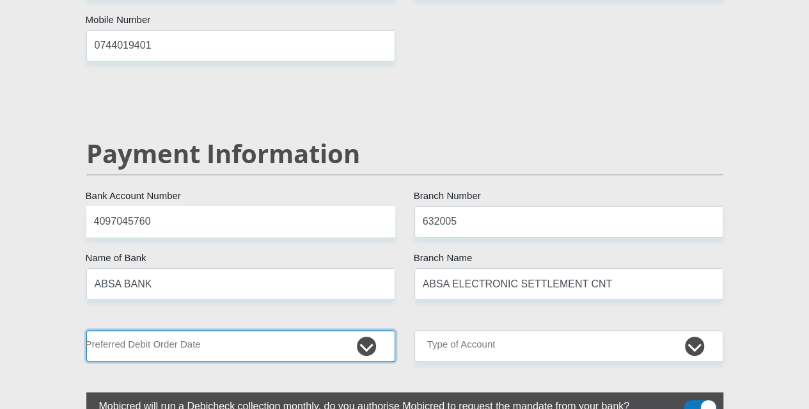
click at [366, 330] on select "1st 2nd 3rd 4th 5th 7th 18th 19th 20th 21st 22nd 23rd 24th 25th 26th 27th 28th …" at bounding box center [240, 345] width 309 height 31
select select "25"
click at [86, 330] on select "1st 2nd 3rd 4th 5th 7th 18th 19th 20th 21st 22nd 23rd 24th 25th 26th 27th 28th …" at bounding box center [240, 345] width 309 height 31
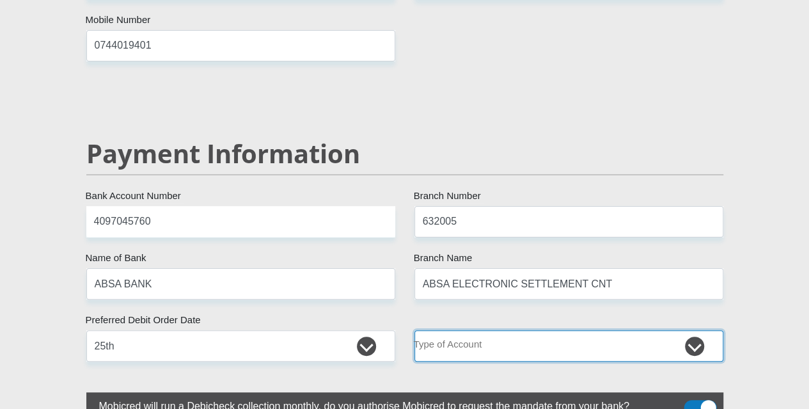
click at [556, 330] on select "Cheque Savings" at bounding box center [569, 345] width 309 height 31
select select "CUR"
click at [415, 330] on select "Cheque Savings" at bounding box center [569, 345] width 309 height 31
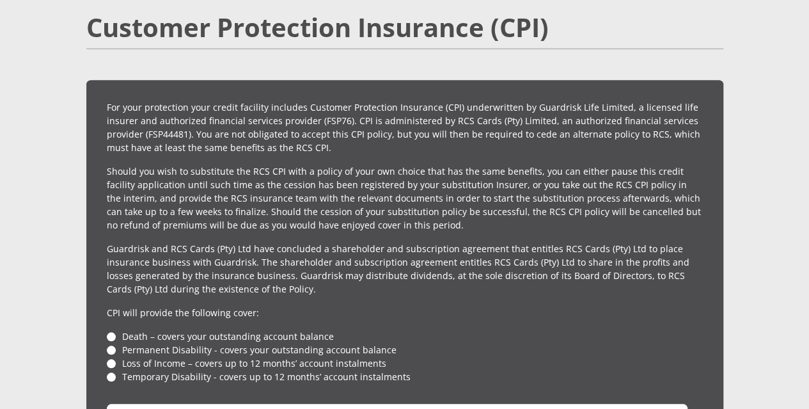
scroll to position [2984, 0]
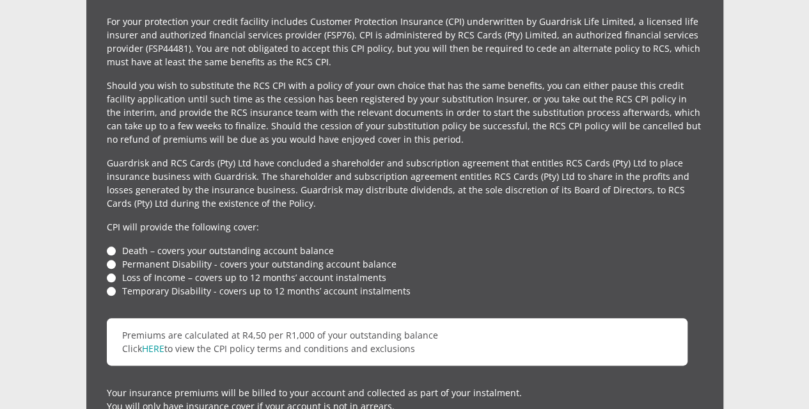
click at [111, 244] on li "Death – covers your outstanding account balance" at bounding box center [405, 250] width 596 height 13
click at [114, 257] on li "Permanent Disability - covers your outstanding account balance" at bounding box center [405, 263] width 596 height 13
click at [113, 271] on li "Loss of Income – covers up to 12 months’ account instalments" at bounding box center [405, 277] width 596 height 13
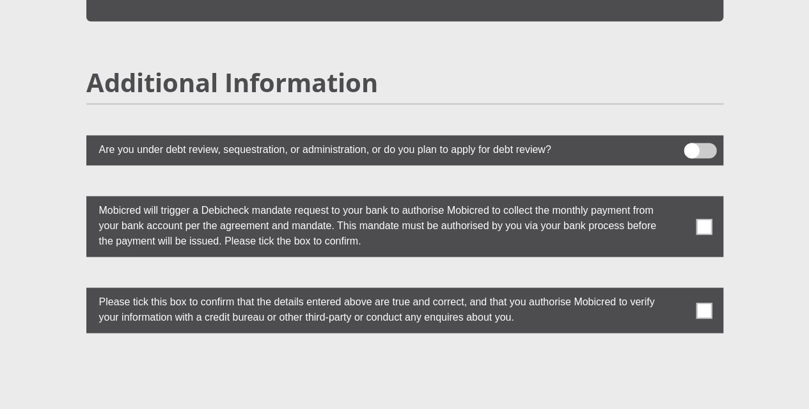
scroll to position [3496, 0]
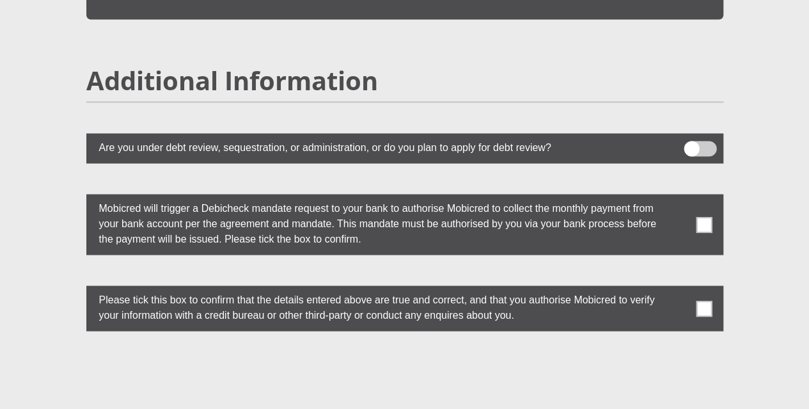
click at [703, 216] on span at bounding box center [704, 224] width 16 height 16
click at [679, 197] on input "checkbox" at bounding box center [679, 197] width 0 height 0
click at [709, 300] on span at bounding box center [704, 308] width 16 height 16
click at [679, 289] on input "checkbox" at bounding box center [679, 289] width 0 height 0
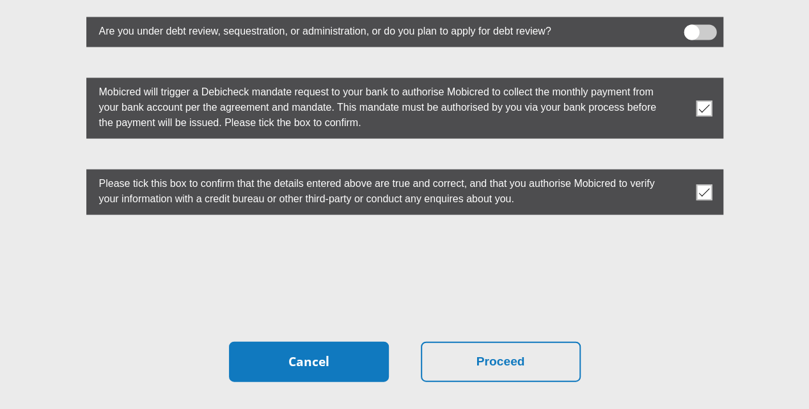
scroll to position [3624, 0]
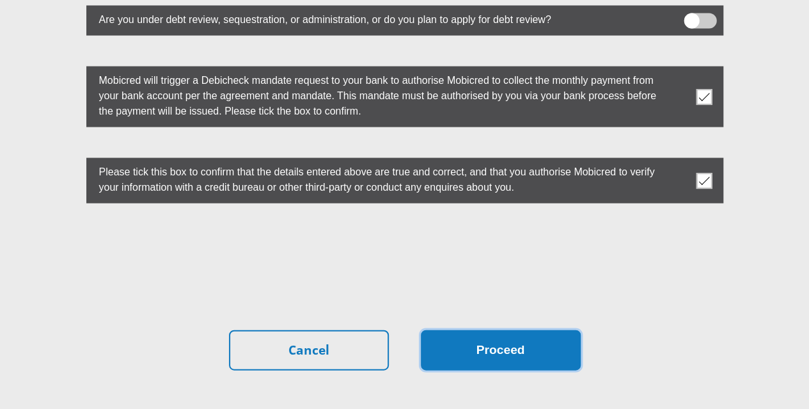
click at [464, 329] on button "Proceed" at bounding box center [501, 349] width 160 height 40
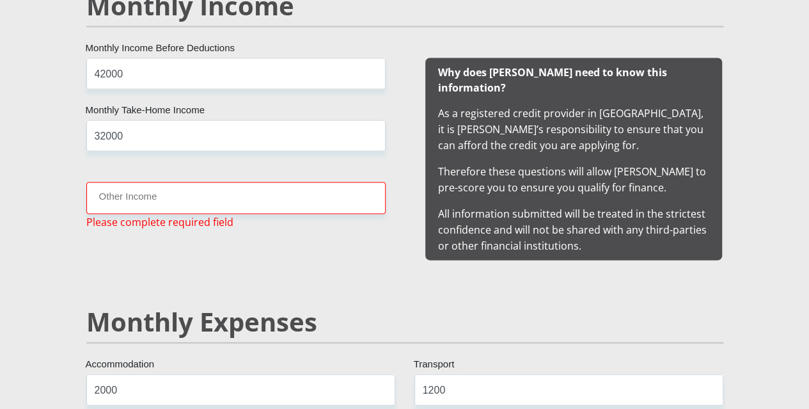
scroll to position [1267, 0]
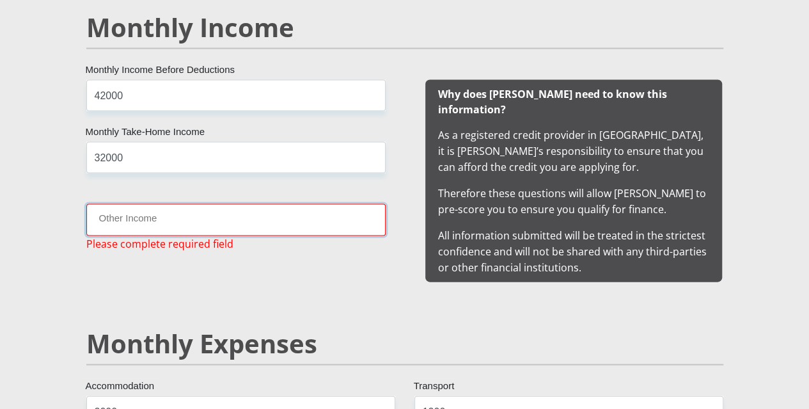
click at [178, 204] on input "Other Income" at bounding box center [235, 219] width 299 height 31
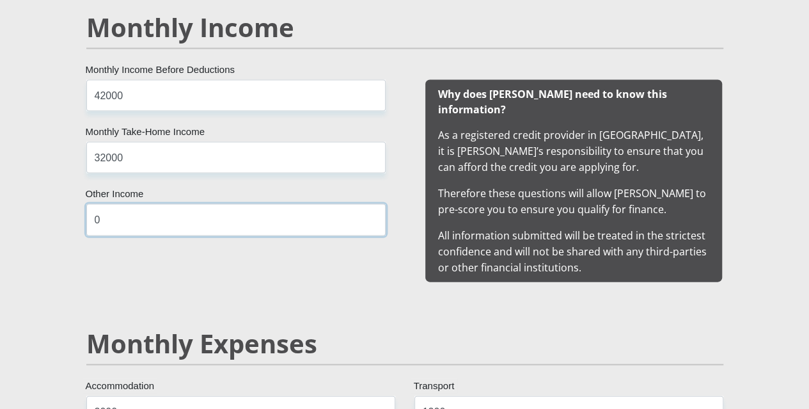
type input "0"
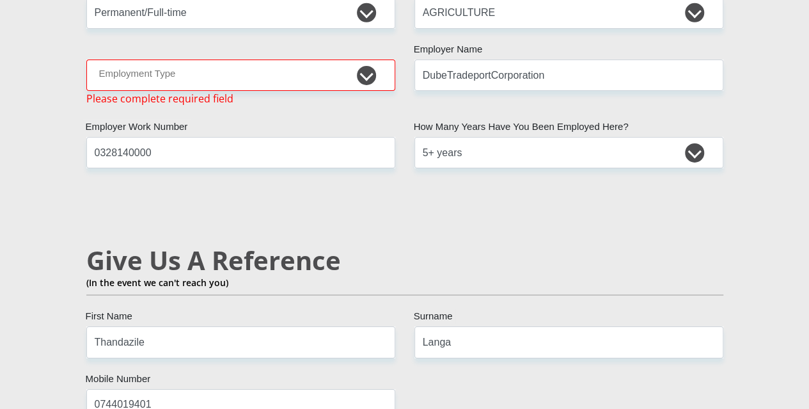
scroll to position [2035, 0]
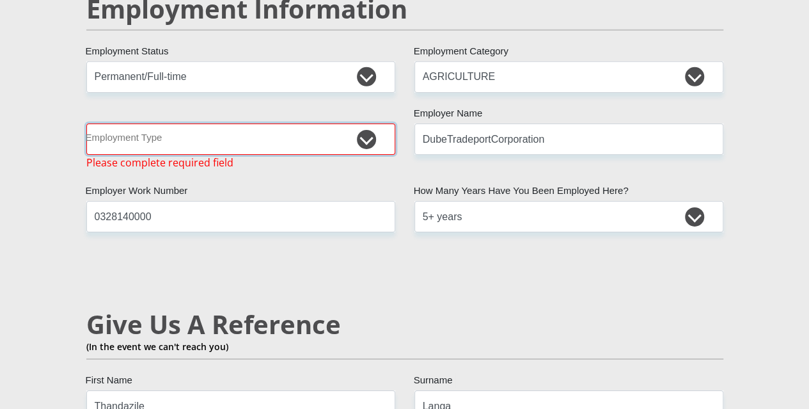
click at [363, 123] on select "College/Lecturer Craft Seller Creative Driver Executive Farmer Forces - Non Com…" at bounding box center [240, 138] width 309 height 31
select select "Manager"
click at [86, 123] on select "College/Lecturer Craft Seller Creative Driver Executive Farmer Forces - Non Com…" at bounding box center [240, 138] width 309 height 31
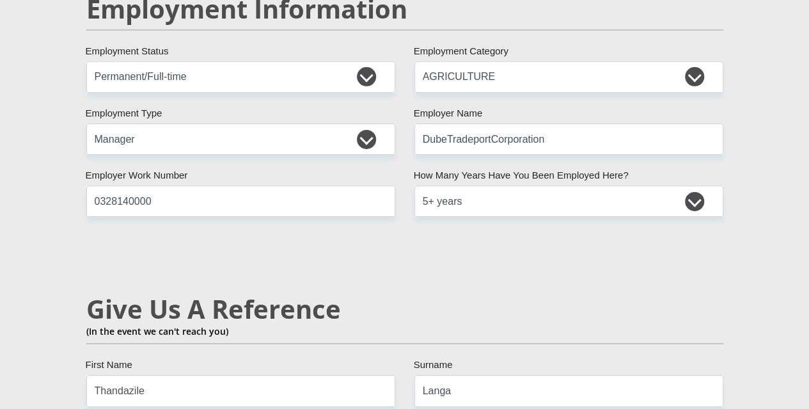
click at [487, 294] on h2 "Give Us A Reference" at bounding box center [404, 309] width 637 height 31
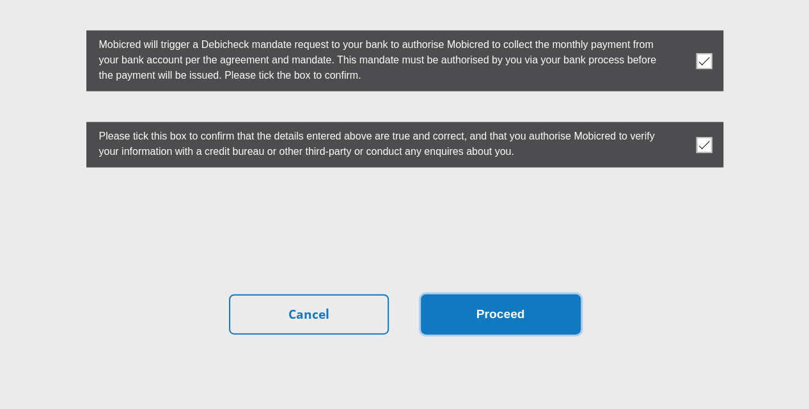
click at [462, 294] on button "Proceed" at bounding box center [501, 314] width 160 height 40
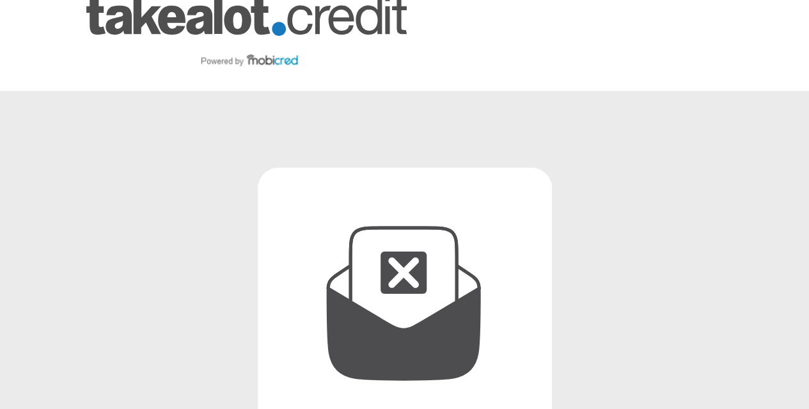
scroll to position [21, 0]
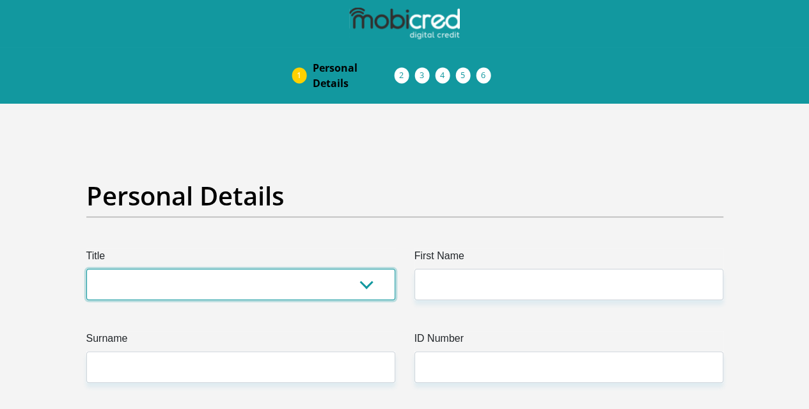
click at [184, 269] on select "Mr Ms Mrs Dr Other" at bounding box center [240, 284] width 309 height 31
select select "Ms"
click at [86, 269] on select "Mr Ms Mrs Dr Other" at bounding box center [240, 284] width 309 height 31
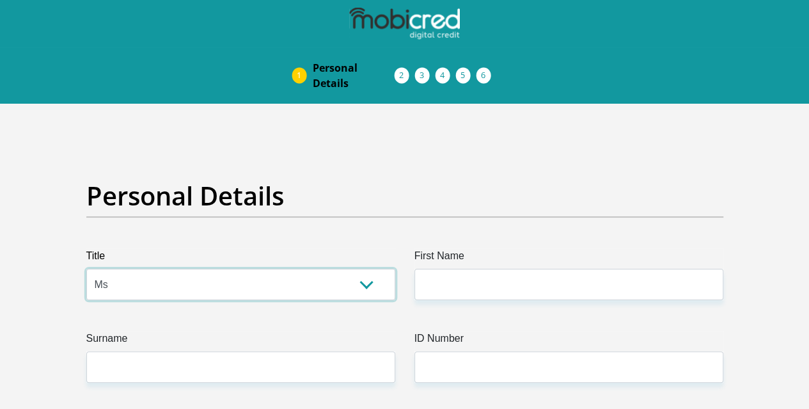
scroll to position [64, 0]
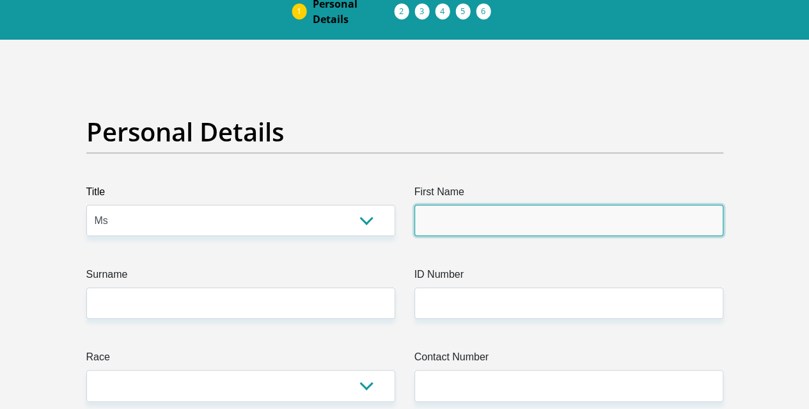
click at [471, 205] on input "First Name" at bounding box center [569, 220] width 309 height 31
type input "Sthandiwe"
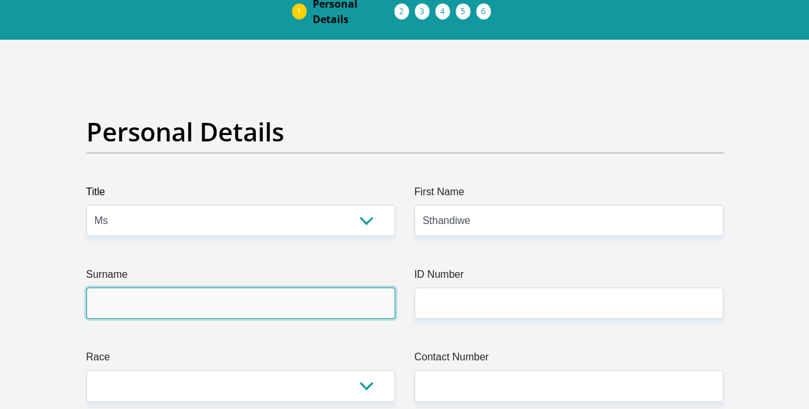
type input "Langa"
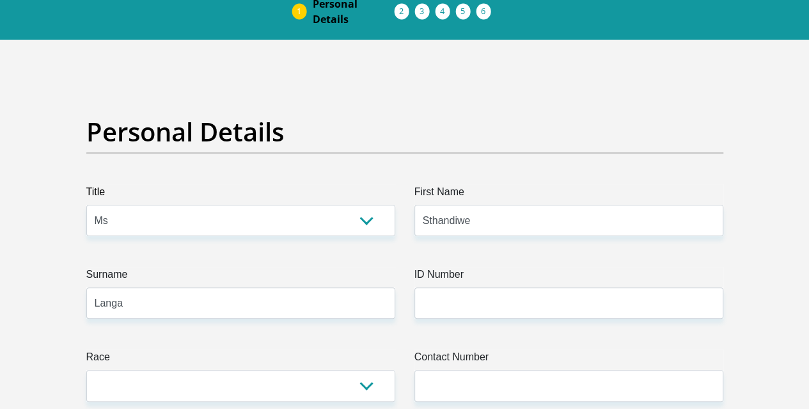
select select "ZAF"
type input "39 Bhubesi Road"
type input "39"
type input "Durban"
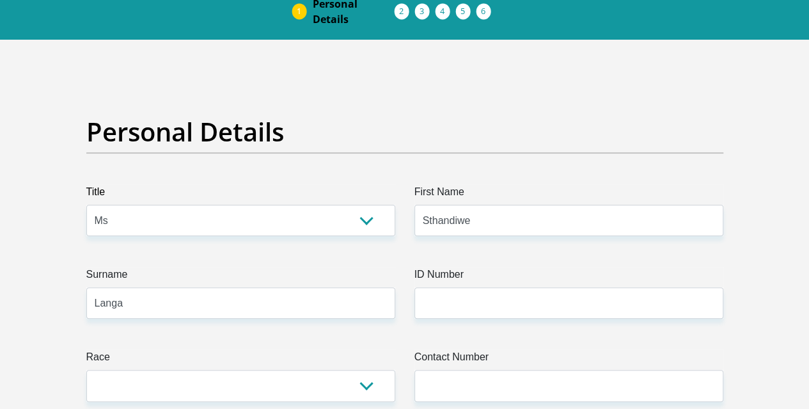
type input "Durban"
type input "4091"
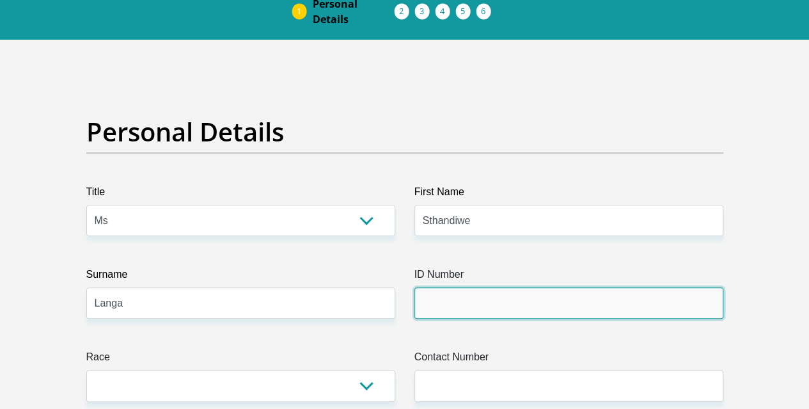
click at [452, 287] on input "ID Number" at bounding box center [569, 302] width 309 height 31
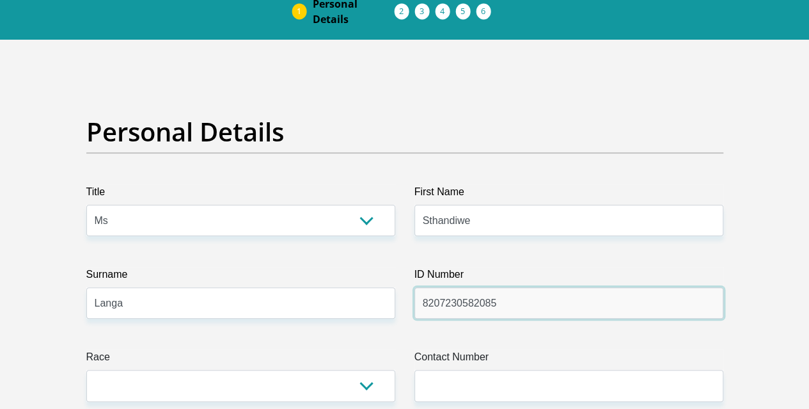
type input "8207230582085"
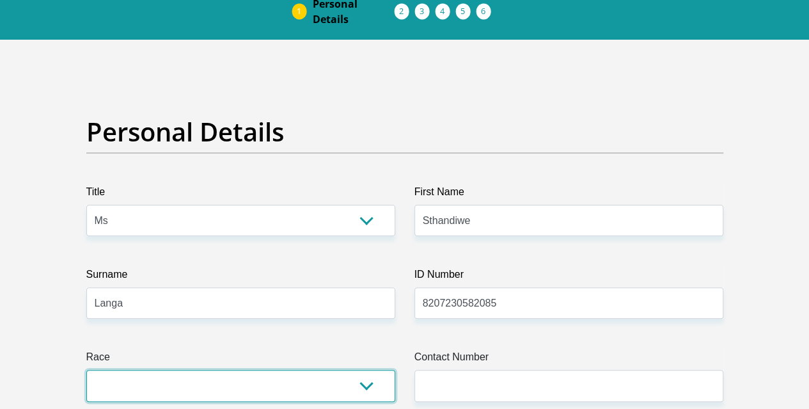
click at [219, 370] on select "Black Coloured Indian White Other" at bounding box center [240, 385] width 309 height 31
select select "1"
click at [86, 370] on select "Black Coloured Indian White Other" at bounding box center [240, 385] width 309 height 31
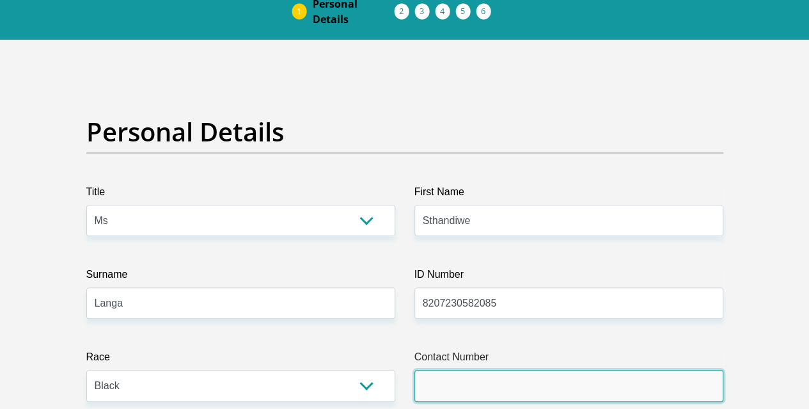
click at [462, 370] on input "Contact Number" at bounding box center [569, 385] width 309 height 31
type input "0661595725"
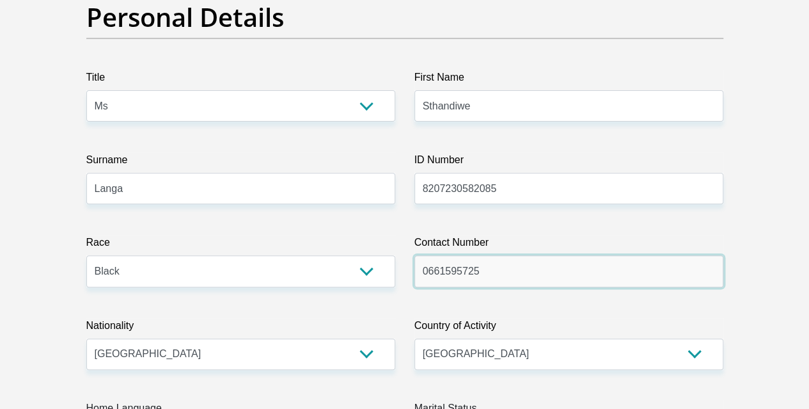
scroll to position [320, 0]
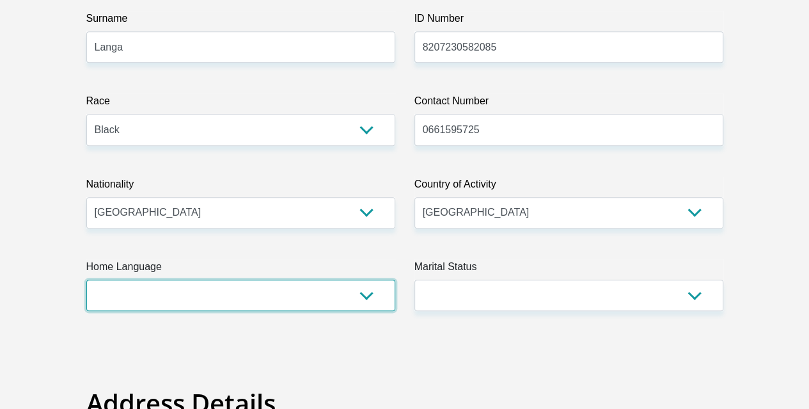
click at [196, 280] on select "Afrikaans English Sepedi South Ndebele Southern Sotho Swati Tsonga Tswana Venda…" at bounding box center [240, 295] width 309 height 31
select select "eng"
click at [86, 280] on select "Afrikaans English Sepedi South Ndebele Southern Sotho Swati Tsonga Tswana Venda…" at bounding box center [240, 295] width 309 height 31
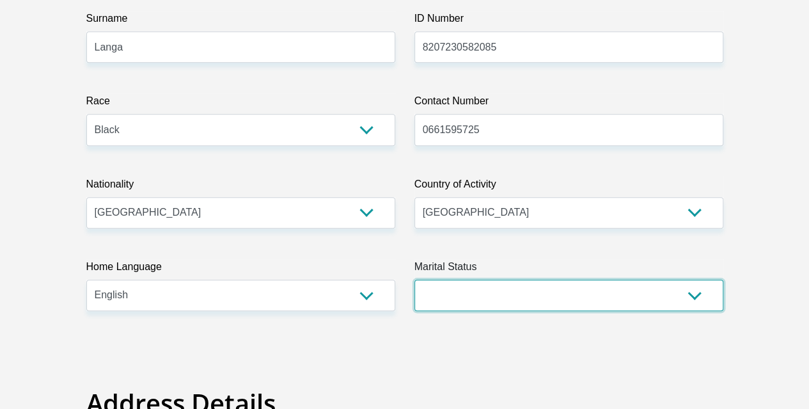
click at [477, 280] on select "Married ANC Single Divorced Widowed Married COP or Customary Law" at bounding box center [569, 295] width 309 height 31
select select "2"
click at [415, 280] on select "Married ANC Single Divorced Widowed Married COP or Customary Law" at bounding box center [569, 295] width 309 height 31
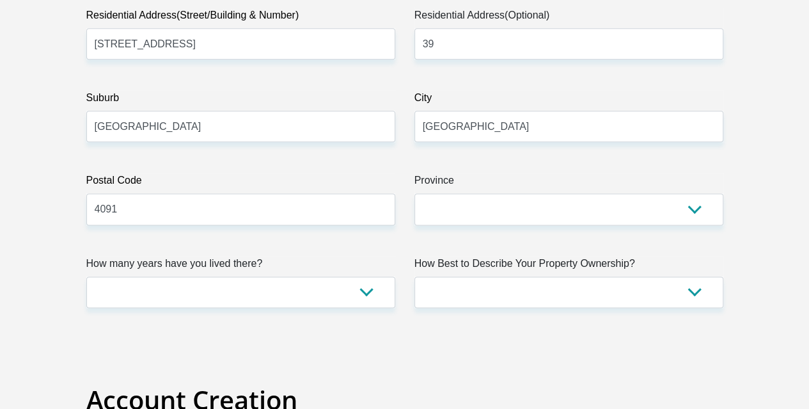
scroll to position [640, 0]
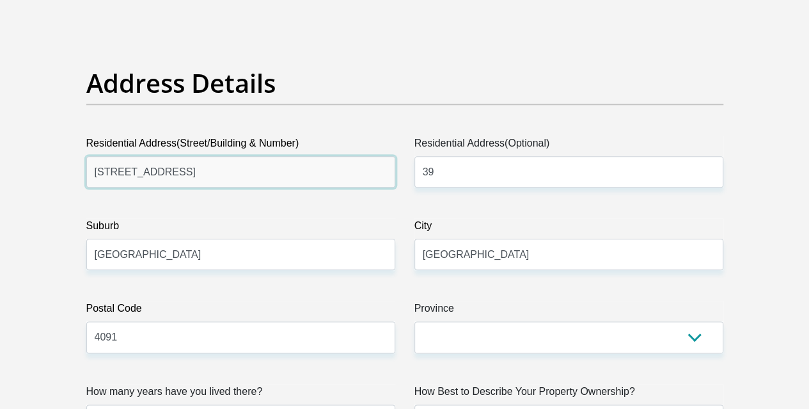
click at [249, 156] on input "39 Bhubesi Road" at bounding box center [240, 171] width 309 height 31
type input "123 Marine View Avenue Durban North"
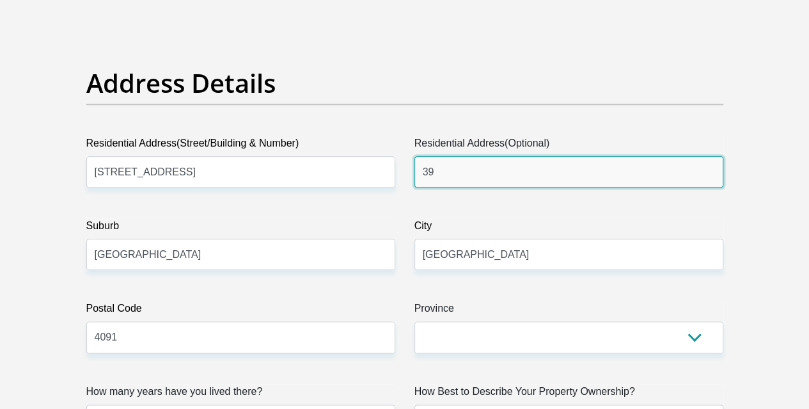
click at [454, 156] on input "39" at bounding box center [569, 171] width 309 height 31
type input "3"
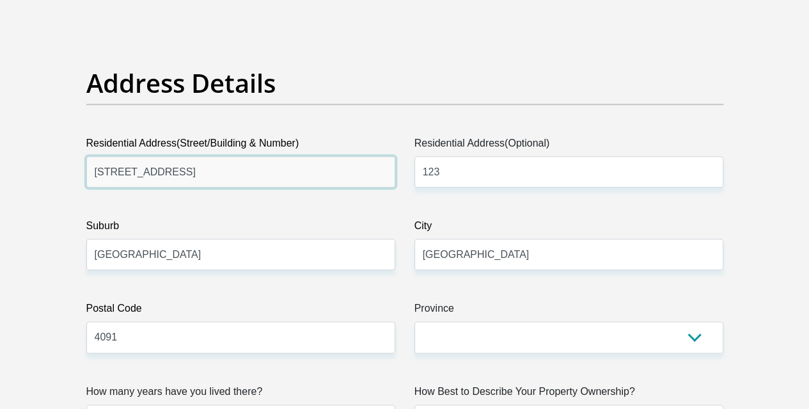
drag, startPoint x: 274, startPoint y: 126, endPoint x: 92, endPoint y: 125, distance: 182.3
click at [92, 156] on input "123 Marine View Avenue Durban North" at bounding box center [240, 171] width 309 height 31
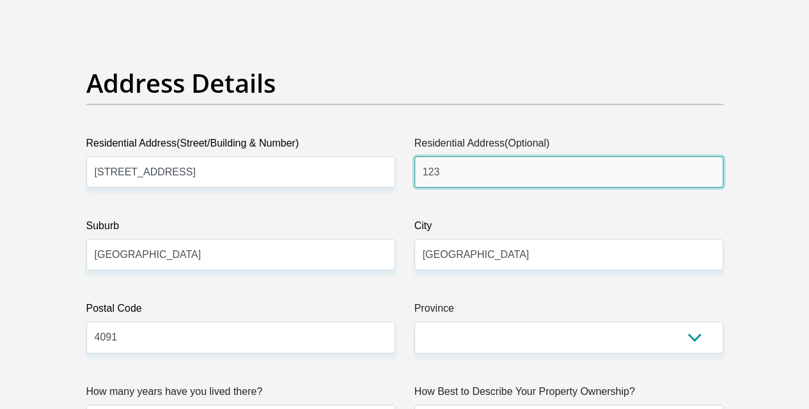
drag, startPoint x: 437, startPoint y: 127, endPoint x: 427, endPoint y: 126, distance: 9.6
click at [417, 156] on input "123" at bounding box center [569, 171] width 309 height 31
paste input "Marine View Avenue Durban North"
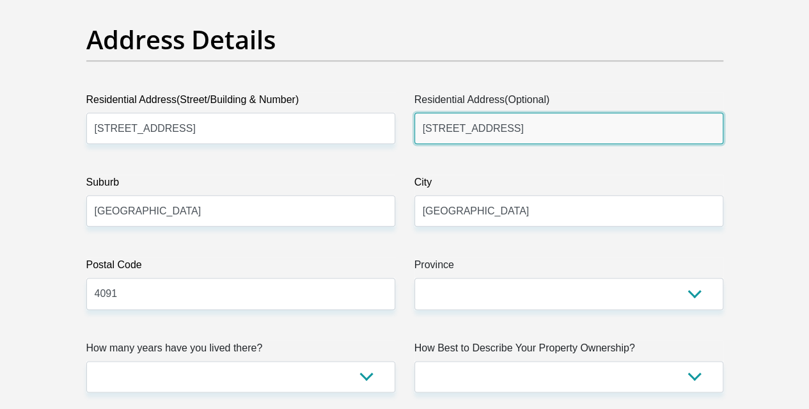
scroll to position [704, 0]
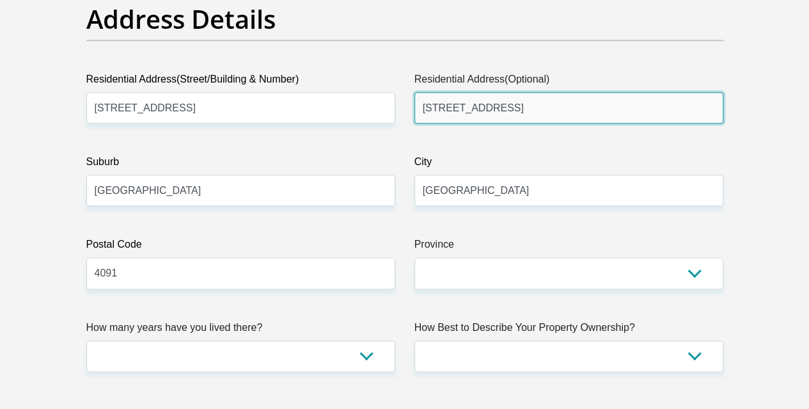
type input "123 Marine View Avenue Durban North"
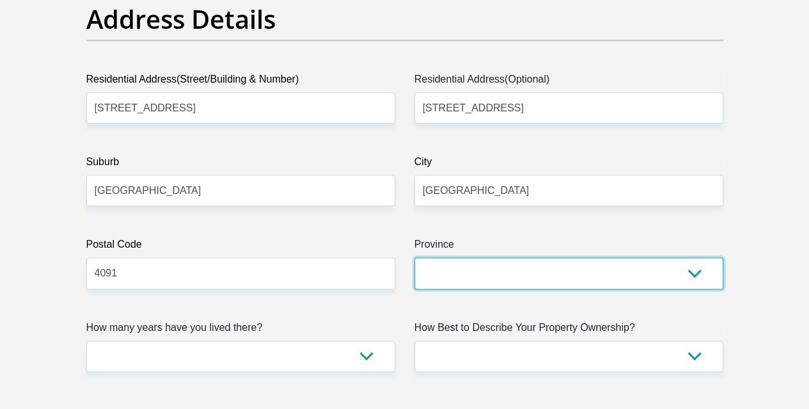
click at [470, 257] on select "Eastern Cape Free State Gauteng KwaZulu-Natal Limpopo Mpumalanga Northern Cape …" at bounding box center [569, 272] width 309 height 31
select select "KwaZulu-Natal"
click at [415, 257] on select "Eastern Cape Free State Gauteng KwaZulu-Natal Limpopo Mpumalanga Northern Cape …" at bounding box center [569, 272] width 309 height 31
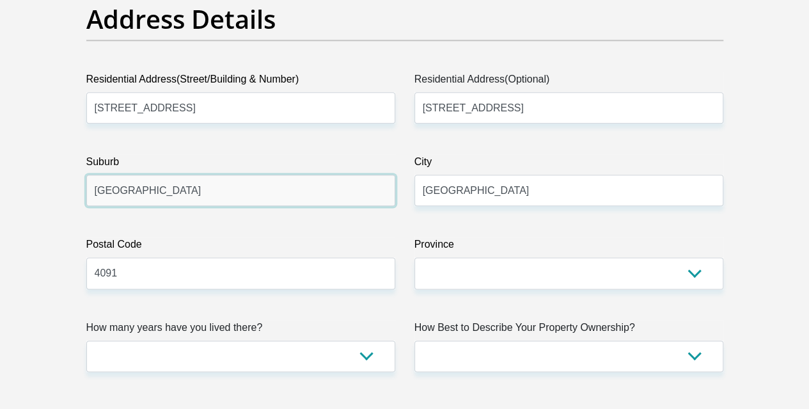
click at [249, 175] on input "Durban" at bounding box center [240, 190] width 309 height 31
type input "Durban North"
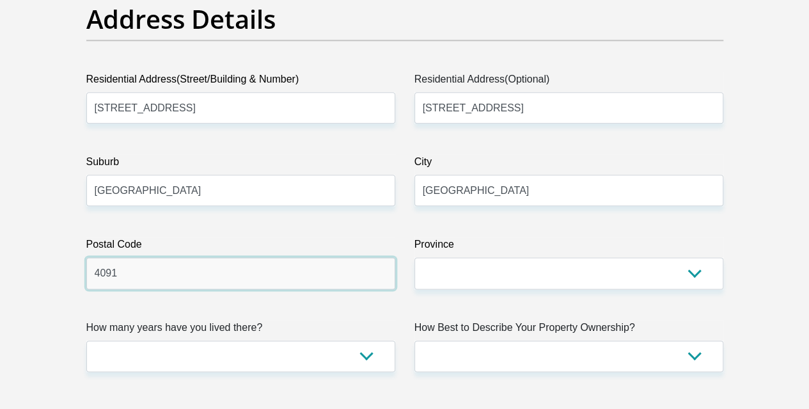
click at [141, 257] on input "4091" at bounding box center [240, 272] width 309 height 31
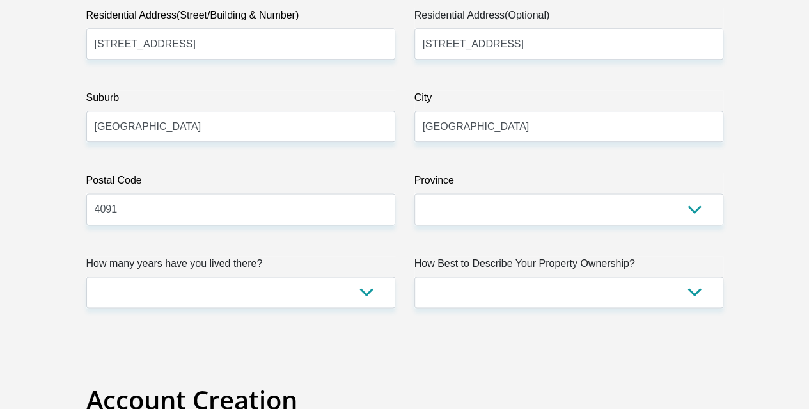
scroll to position [832, 0]
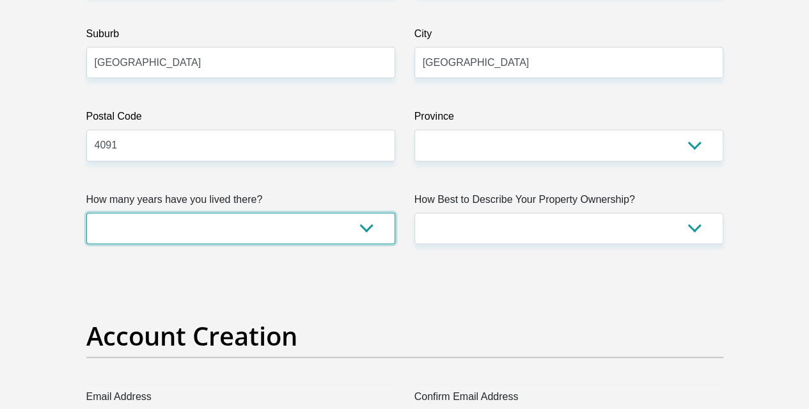
click at [366, 212] on select "less than 1 year 1-3 years 3-5 years 5+ years" at bounding box center [240, 227] width 309 height 31
select select "5"
click at [86, 212] on select "less than 1 year 1-3 years 3-5 years 5+ years" at bounding box center [240, 227] width 309 height 31
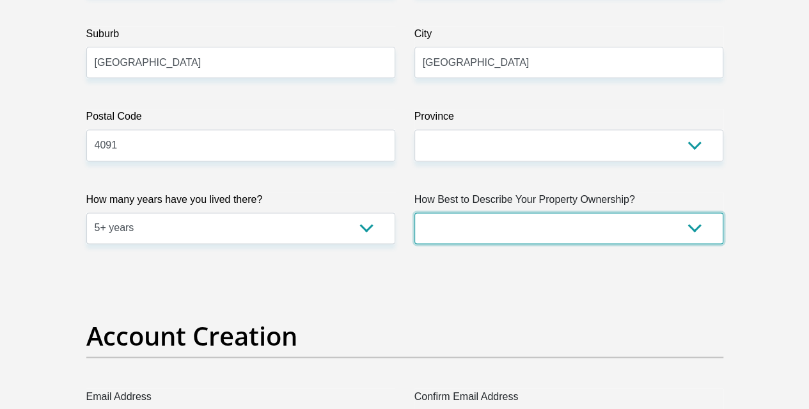
click at [542, 212] on select "Owned Rented Family Owned Company Dwelling" at bounding box center [569, 227] width 309 height 31
select select "parents"
click at [415, 212] on select "Owned Rented Family Owned Company Dwelling" at bounding box center [569, 227] width 309 height 31
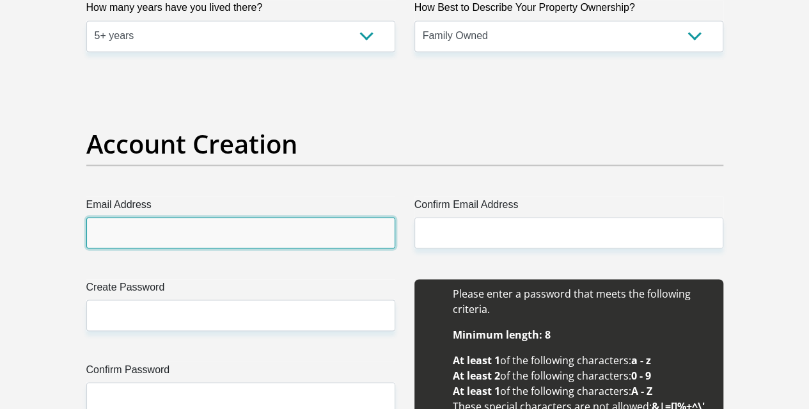
click at [241, 217] on input "Email Address" at bounding box center [240, 232] width 309 height 31
type input "sthandiwelanga@gmail.com"
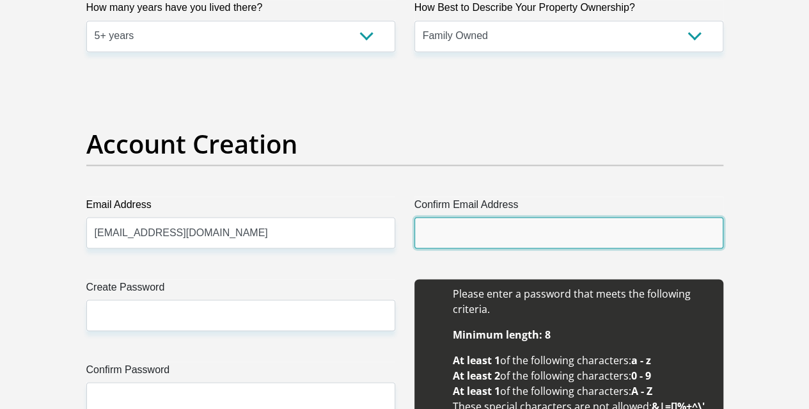
click at [485, 217] on input "Confirm Email Address" at bounding box center [569, 232] width 309 height 31
type input "sthandiwelanga@gmail.com"
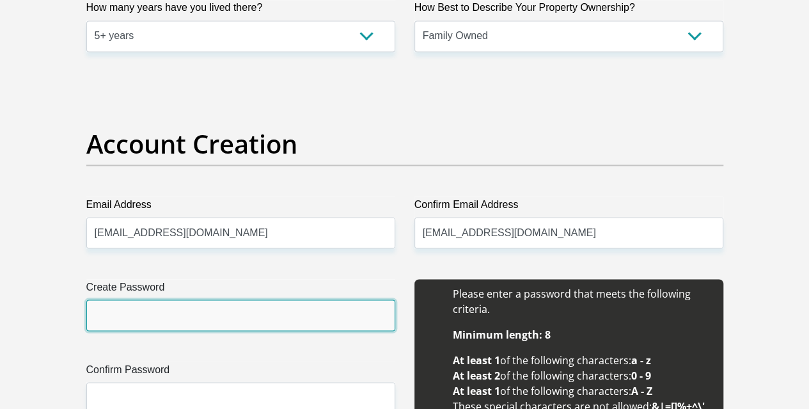
click at [305, 299] on input "Create Password" at bounding box center [240, 314] width 309 height 31
type input "Victor2025#"
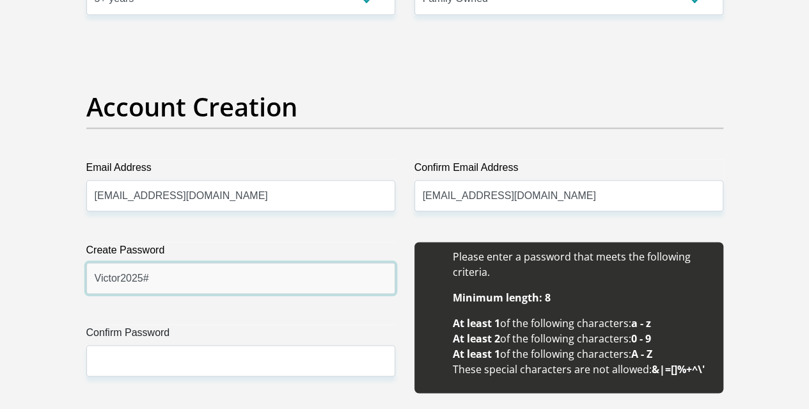
scroll to position [1087, 0]
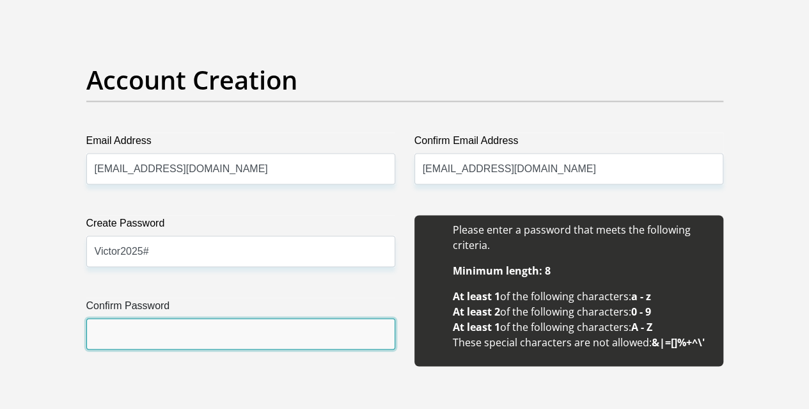
click at [331, 318] on input "Confirm Password" at bounding box center [240, 333] width 309 height 31
type input "Victor2025#"
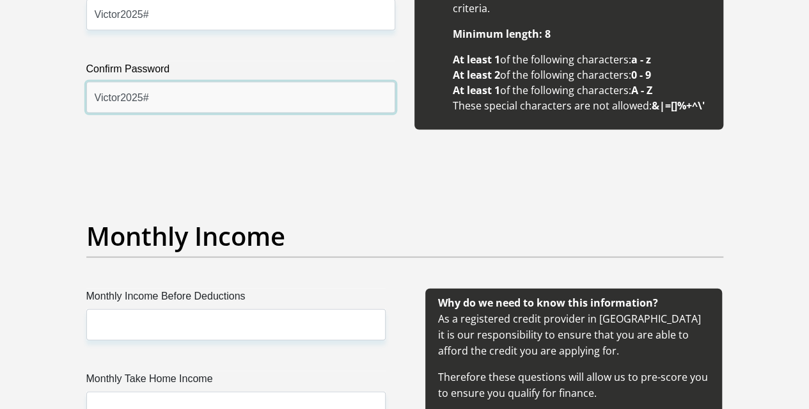
scroll to position [1343, 0]
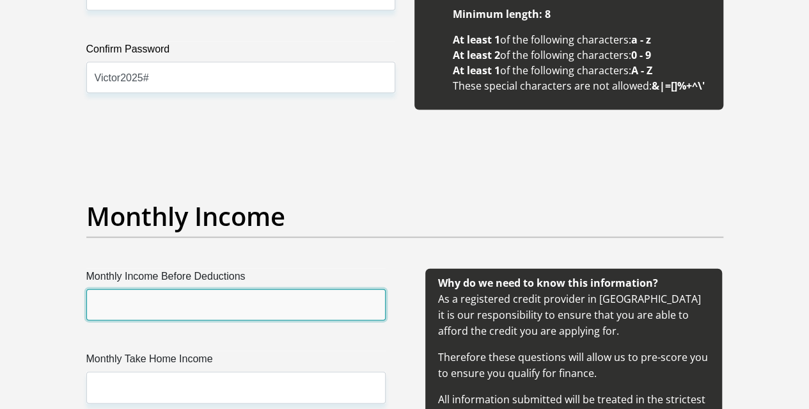
click at [304, 289] on input "Monthly Income Before Deductions" at bounding box center [235, 304] width 299 height 31
click at [220, 289] on input "Monthly Income Before Deductions" at bounding box center [235, 304] width 299 height 31
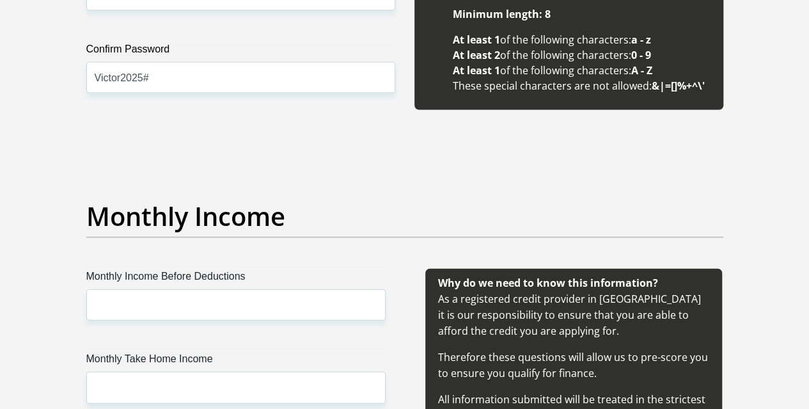
click at [169, 269] on label "Monthly Income Before Deductions" at bounding box center [235, 279] width 299 height 20
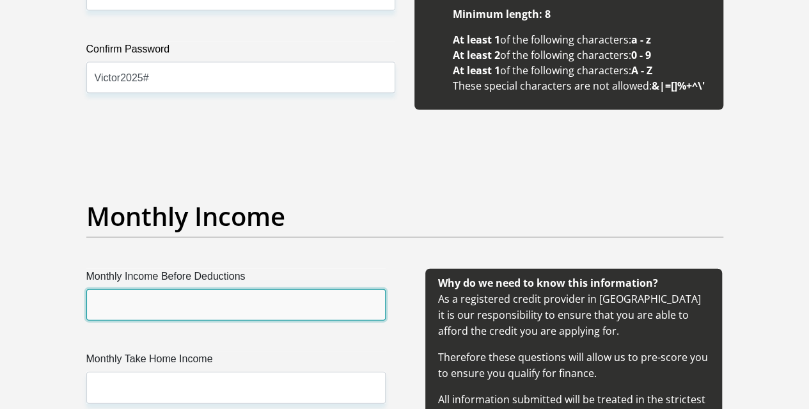
click at [169, 289] on input "Monthly Income Before Deductions" at bounding box center [235, 304] width 299 height 31
click at [161, 289] on input "Monthly Income Before Deductions" at bounding box center [235, 304] width 299 height 31
click at [163, 289] on input "Monthly Income Before Deductions" at bounding box center [235, 304] width 299 height 31
type input "42000"
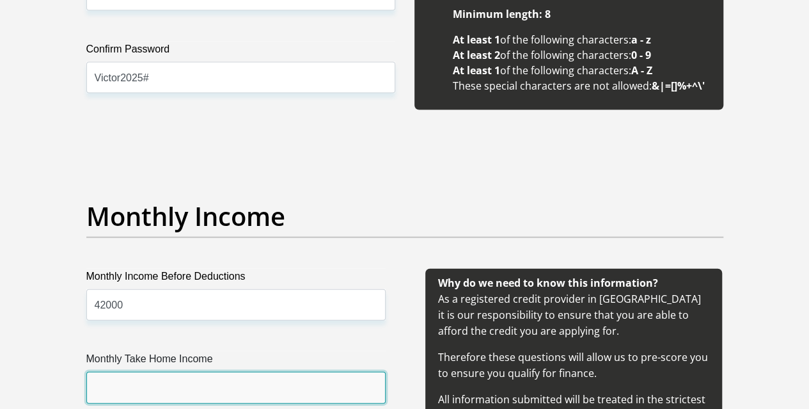
click at [225, 372] on input "Monthly Take Home Income" at bounding box center [235, 387] width 299 height 31
type input "32000"
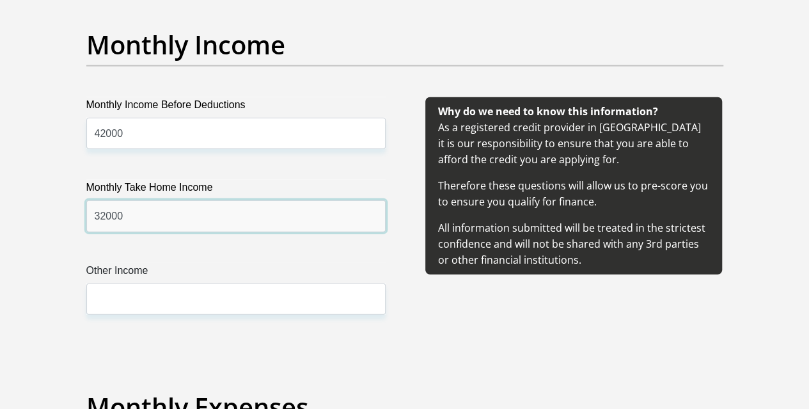
scroll to position [1535, 0]
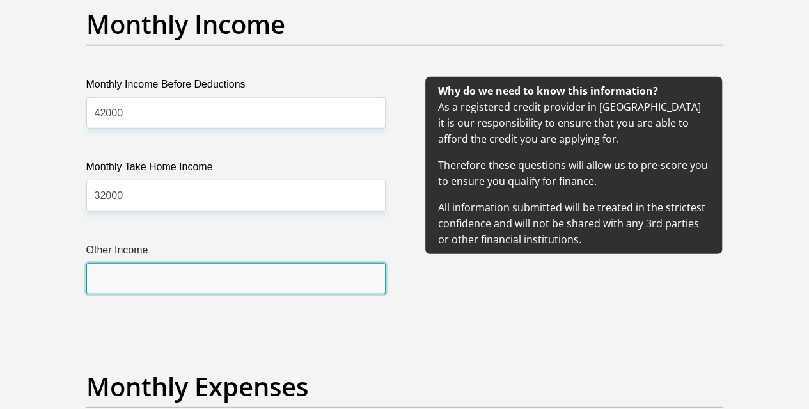
click at [248, 263] on input "Other Income" at bounding box center [235, 278] width 299 height 31
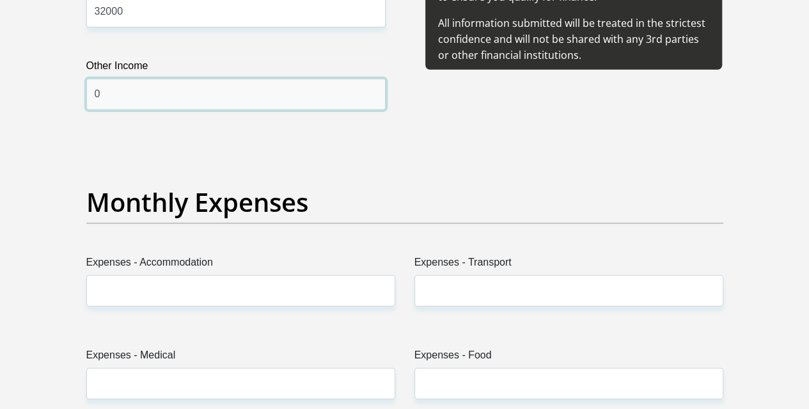
scroll to position [1727, 0]
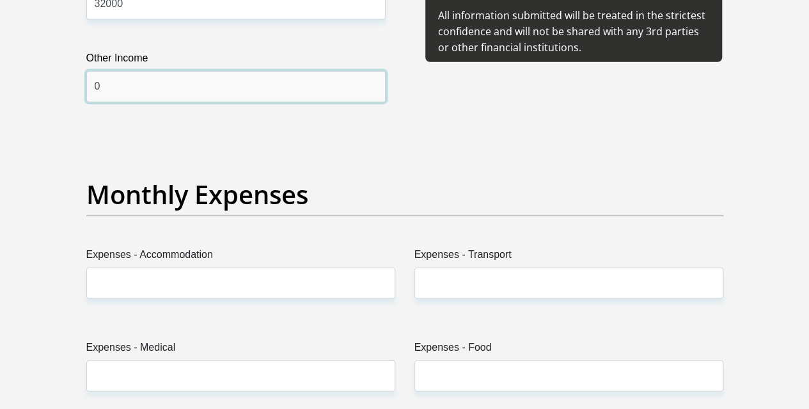
type input "0"
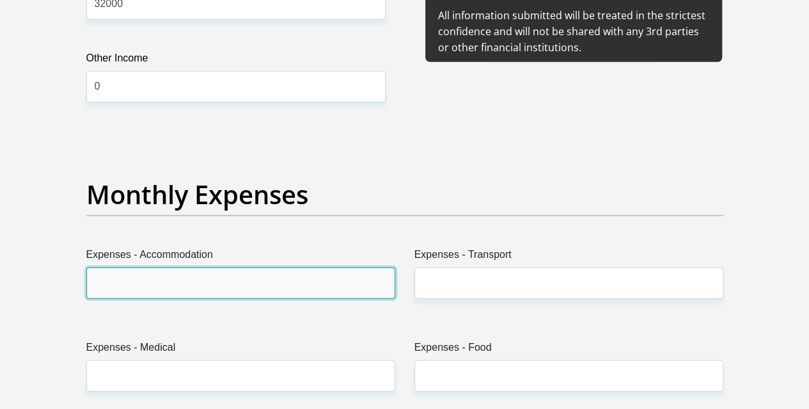
click at [211, 267] on input "Expenses - Accommodation" at bounding box center [240, 282] width 309 height 31
type input "2000"
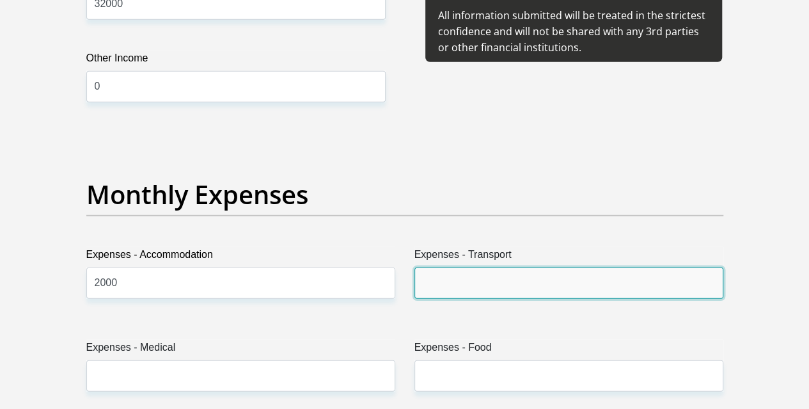
click at [494, 267] on input "Expenses - Transport" at bounding box center [569, 282] width 309 height 31
type input "1200"
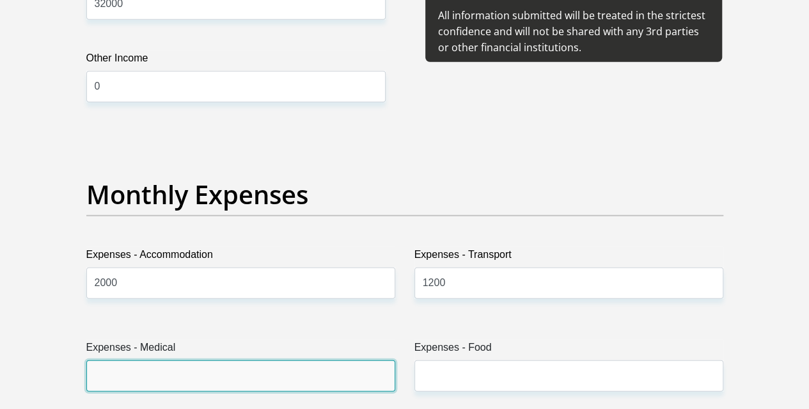
click at [287, 360] on input "Expenses - Medical" at bounding box center [240, 375] width 309 height 31
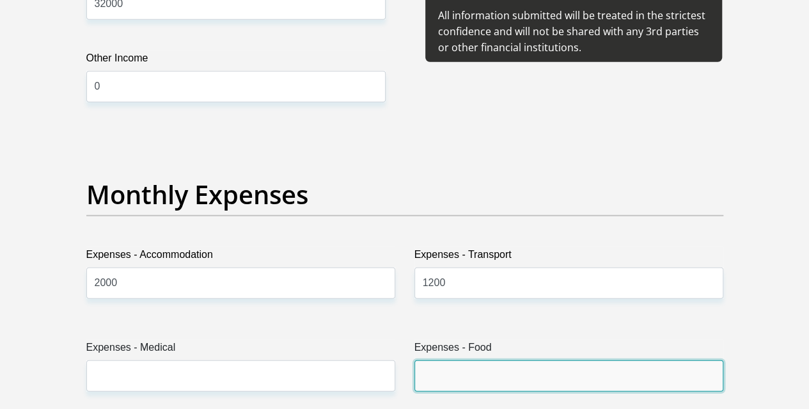
click at [470, 360] on input "Expenses - Food" at bounding box center [569, 375] width 309 height 31
type input "2000"
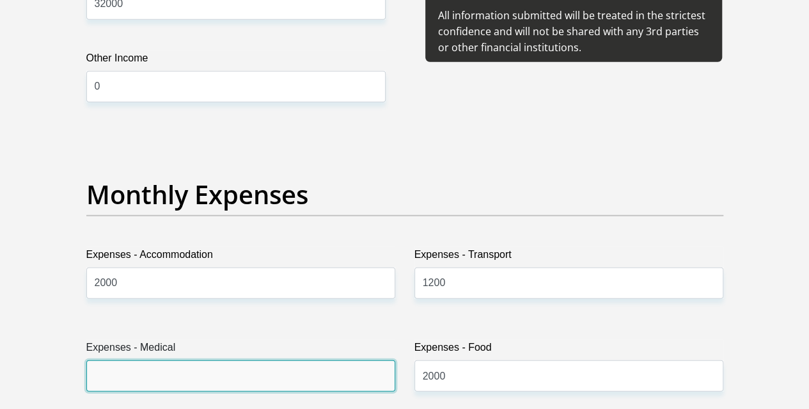
click at [314, 360] on input "Expenses - Medical" at bounding box center [240, 375] width 309 height 31
type input "0"
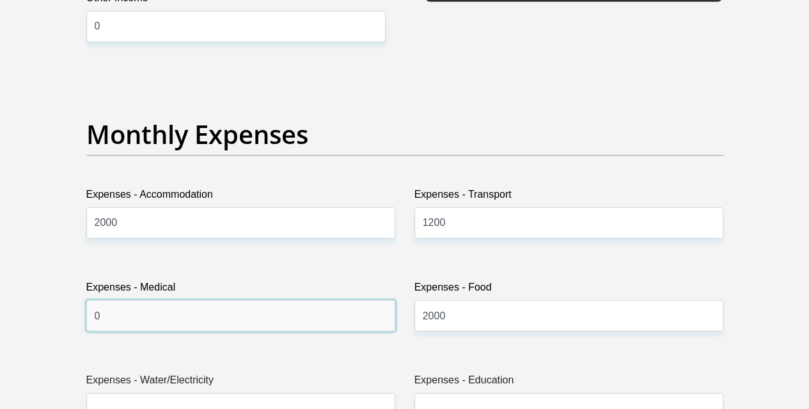
scroll to position [1855, 0]
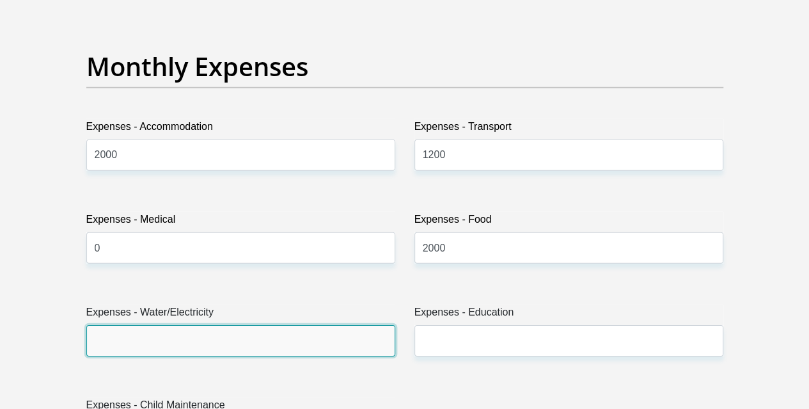
click at [300, 325] on input "Expenses - Water/Electricity" at bounding box center [240, 340] width 309 height 31
click at [166, 325] on input "Expenses - Water/Electricity" at bounding box center [240, 340] width 309 height 31
type input "0"
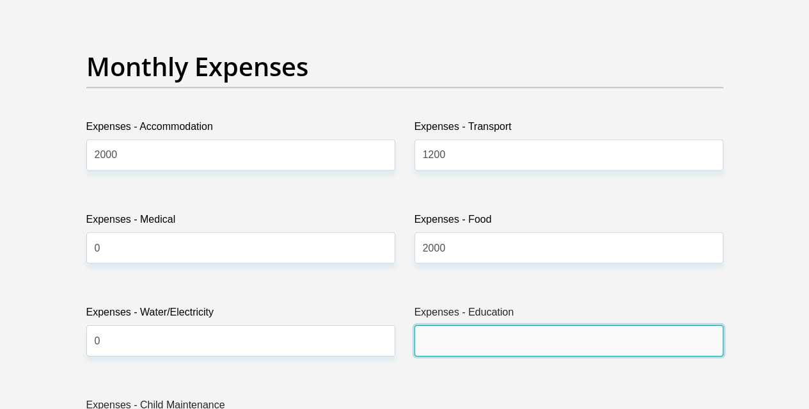
click at [468, 325] on input "Expenses - Education" at bounding box center [569, 340] width 309 height 31
type input "7100"
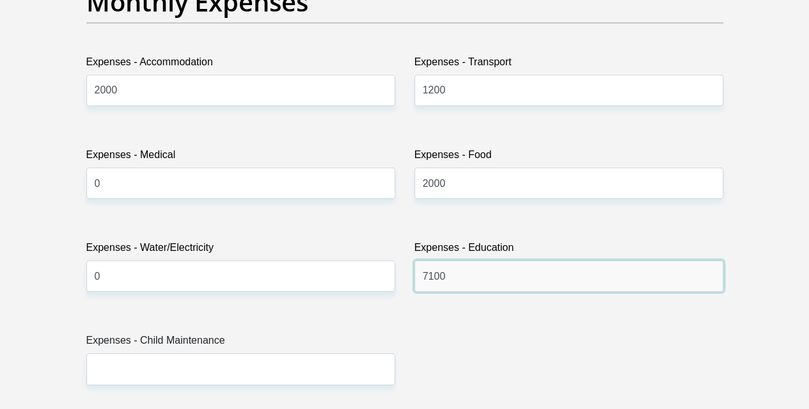
scroll to position [1983, 0]
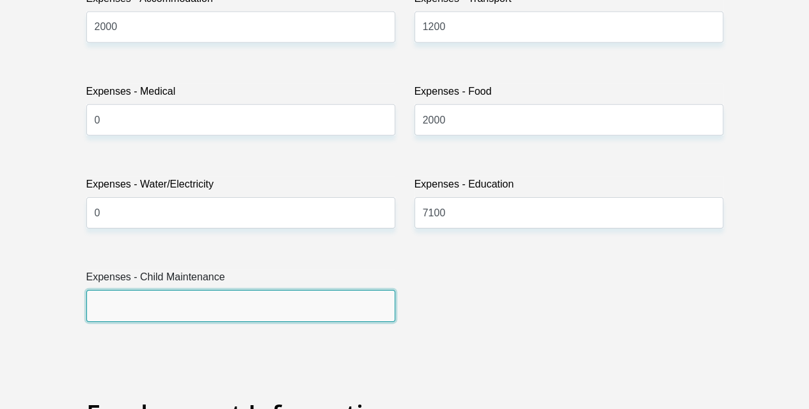
click at [262, 290] on input "Expenses - Child Maintenance" at bounding box center [240, 305] width 309 height 31
type input "0"
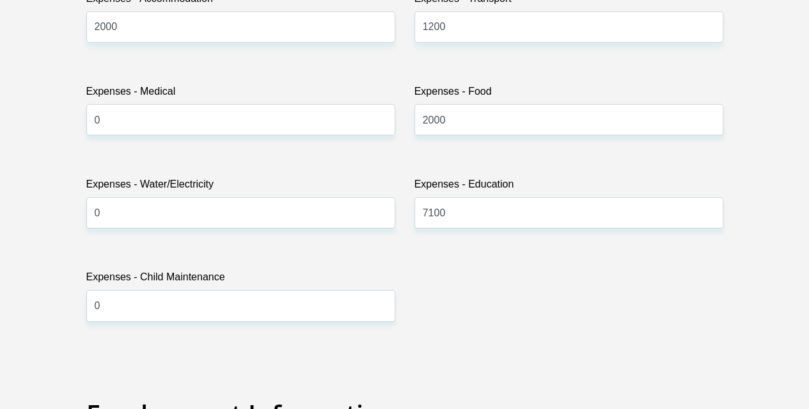
click at [514, 308] on div "Title Mr Ms Mrs Dr Other First Name Sthandiwe Surname Langa ID Number 820723058…" at bounding box center [405, 346] width 656 height 4162
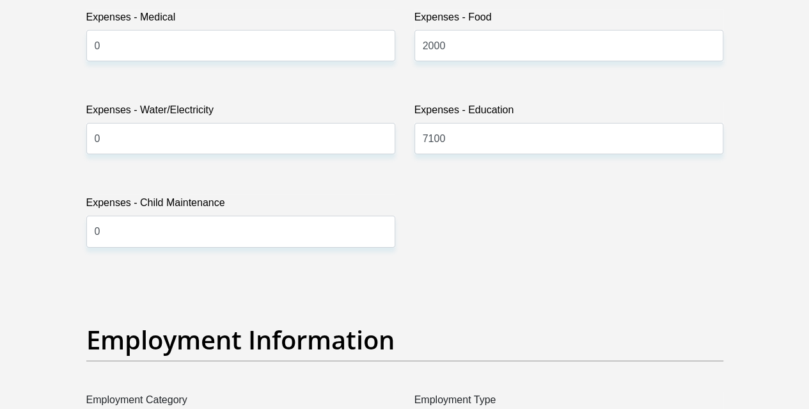
scroll to position [2111, 0]
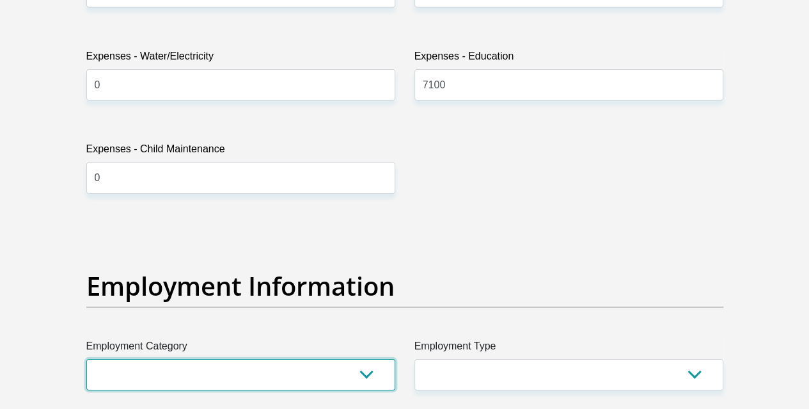
click at [237, 359] on select "AGRICULTURE ALCOHOL & TOBACCO CONSTRUCTION MATERIALS METALLURGY EQUIPMENT FOR R…" at bounding box center [240, 374] width 309 height 31
select select "2"
click at [86, 359] on select "AGRICULTURE ALCOHOL & TOBACCO CONSTRUCTION MATERIALS METALLURGY EQUIPMENT FOR R…" at bounding box center [240, 374] width 309 height 31
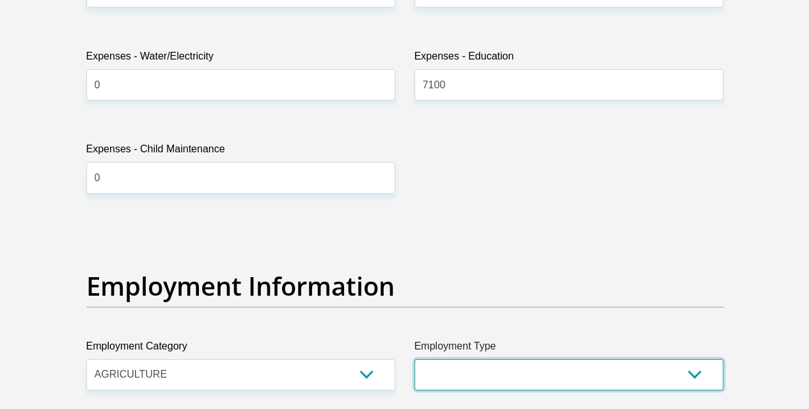
click at [484, 359] on select "College/Lecturer Craft Seller Creative Driver Executive Farmer Forces - Non Com…" at bounding box center [569, 374] width 309 height 31
select select "Manager"
click at [415, 359] on select "College/Lecturer Craft Seller Creative Driver Executive Farmer Forces - Non Com…" at bounding box center [569, 374] width 309 height 31
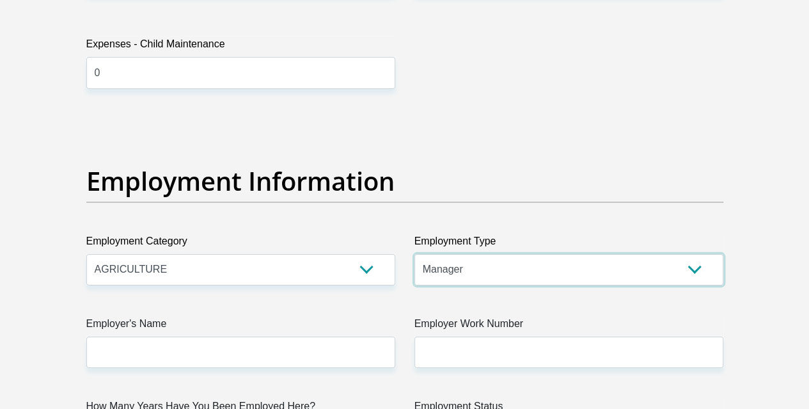
scroll to position [2367, 0]
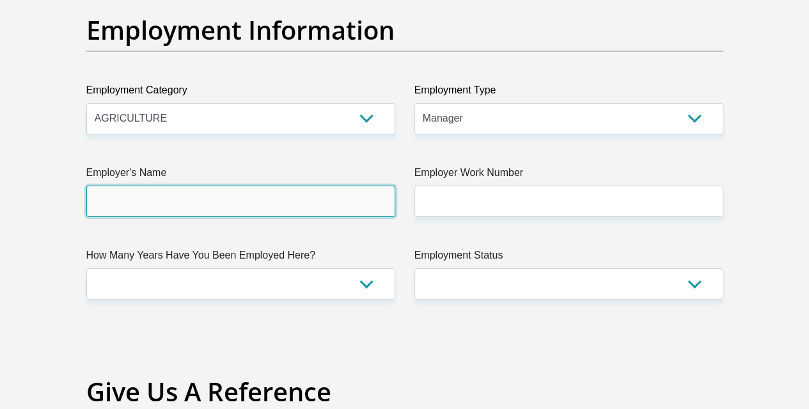
click at [202, 186] on input "Employer's Name" at bounding box center [240, 201] width 309 height 31
type input "DubeTradeportCorporation"
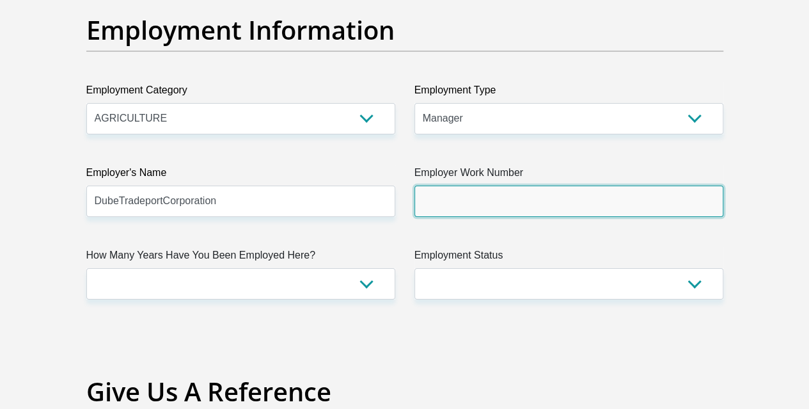
click at [438, 186] on input "Employer Work Number" at bounding box center [569, 201] width 309 height 31
type input "0328140000"
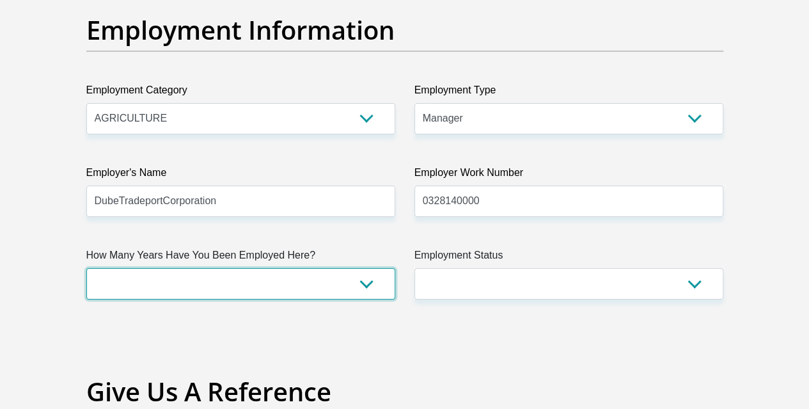
click at [157, 268] on select "less than 1 year 1-3 years 3-5 years 5+ years" at bounding box center [240, 283] width 309 height 31
select select "60"
click at [86, 268] on select "less than 1 year 1-3 years 3-5 years 5+ years" at bounding box center [240, 283] width 309 height 31
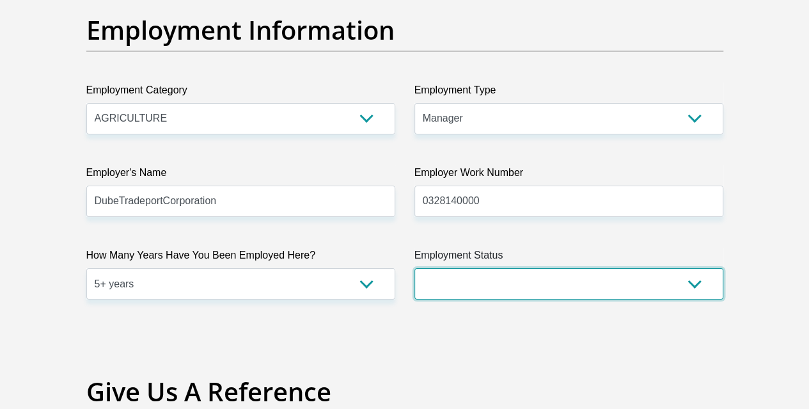
click at [480, 268] on select "Permanent/Full-time Part-time/Casual Contract Worker Self-Employed Housewife Re…" at bounding box center [569, 283] width 309 height 31
select select "1"
click at [415, 268] on select "Permanent/Full-time Part-time/Casual Contract Worker Self-Employed Housewife Re…" at bounding box center [569, 283] width 309 height 31
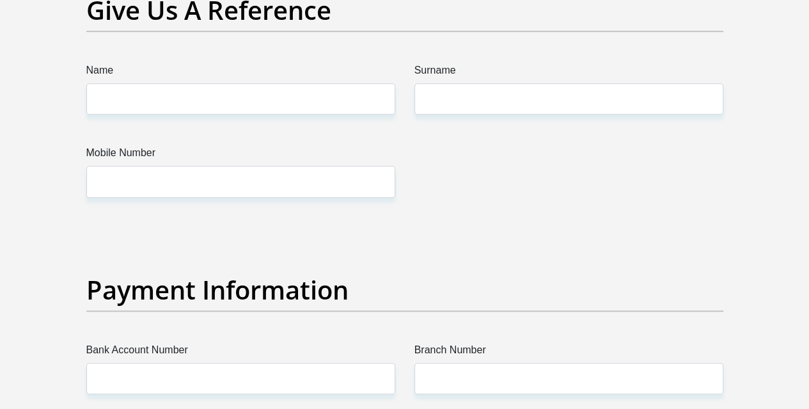
scroll to position [2751, 0]
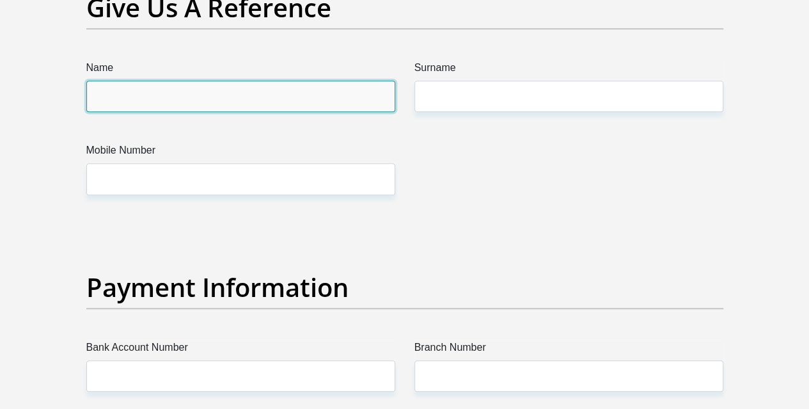
click at [154, 81] on input "Name" at bounding box center [240, 96] width 309 height 31
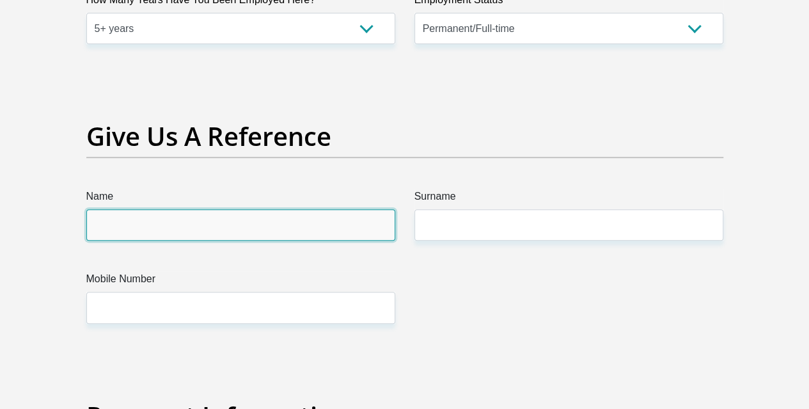
scroll to position [2623, 0]
click at [306, 209] on input "Name" at bounding box center [240, 224] width 309 height 31
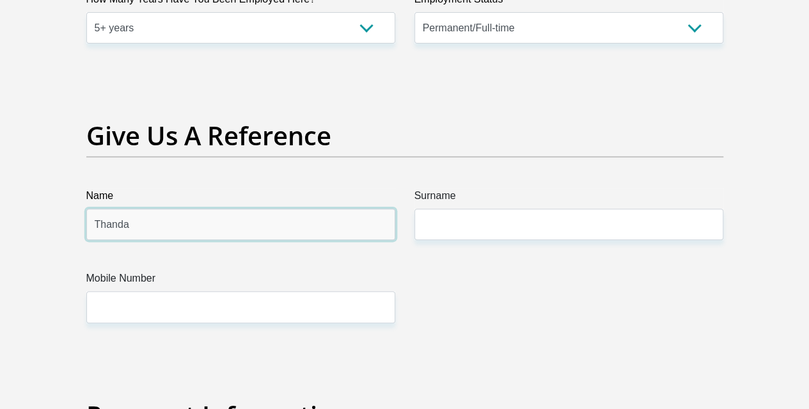
type input "Thandazile"
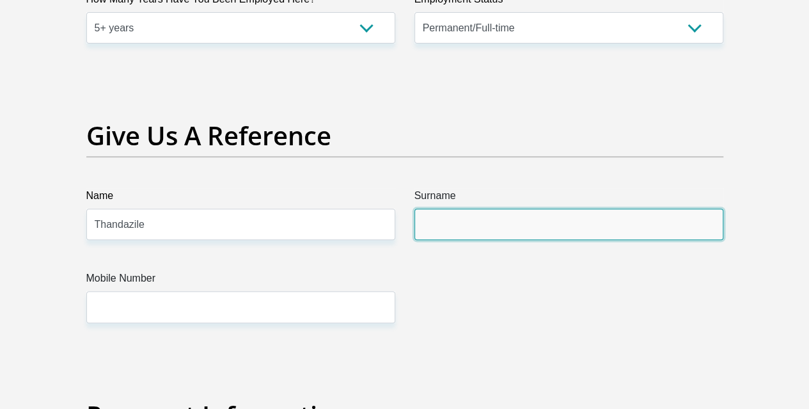
drag, startPoint x: 497, startPoint y: 181, endPoint x: 505, endPoint y: 134, distance: 48.0
click at [496, 209] on input "Surname" at bounding box center [569, 224] width 309 height 31
type input "Langa"
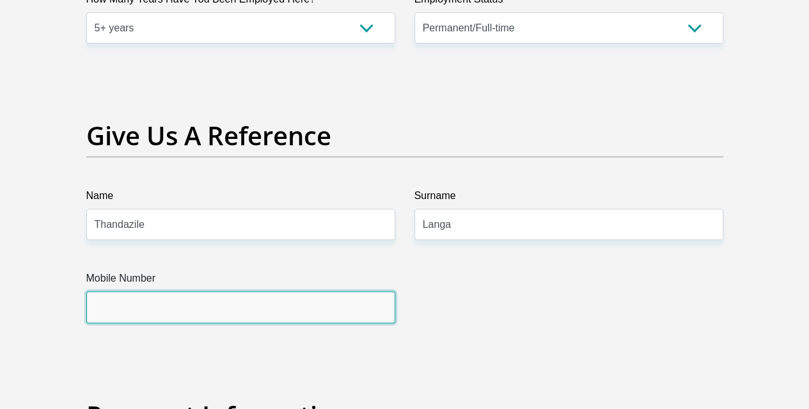
click at [301, 291] on input "Mobile Number" at bounding box center [240, 306] width 309 height 31
type input "0744019401"
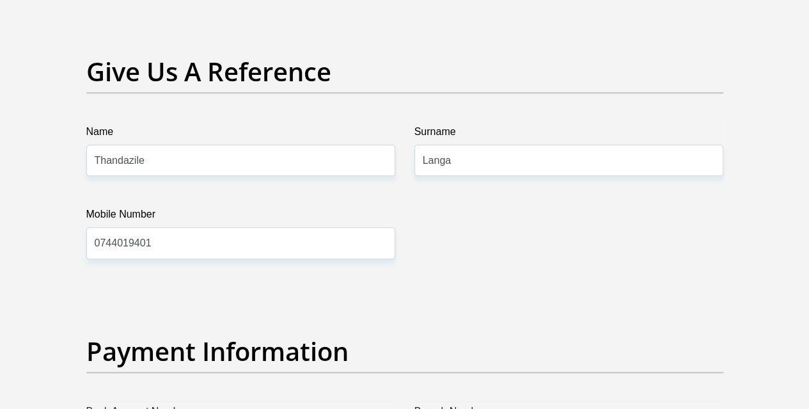
scroll to position [2879, 0]
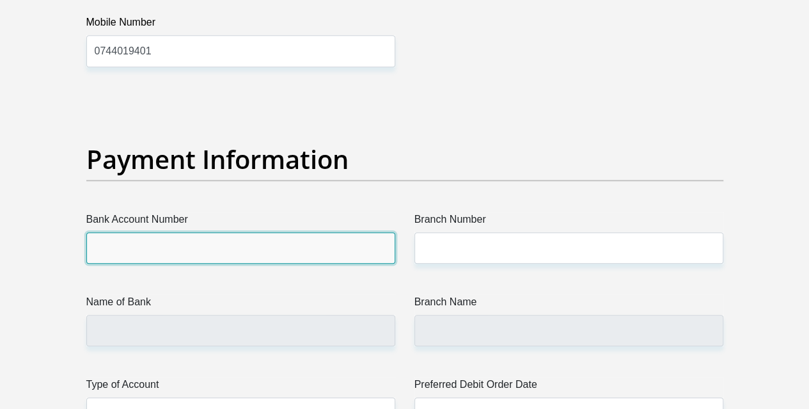
click at [194, 232] on input "Bank Account Number" at bounding box center [240, 247] width 309 height 31
type input "4097045760"
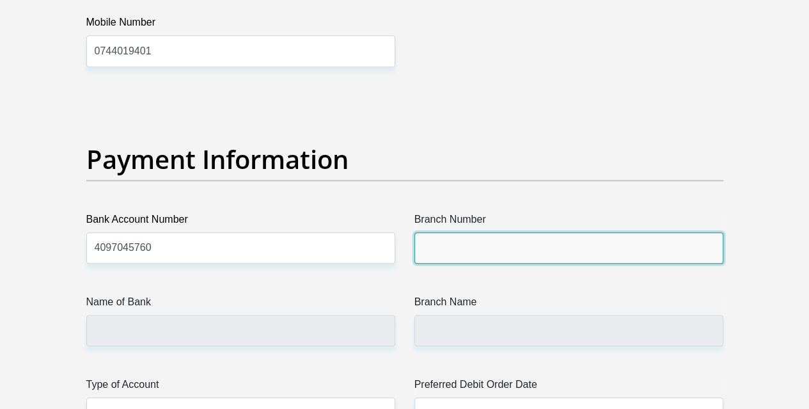
click at [438, 232] on input "Branch Number" at bounding box center [569, 247] width 309 height 31
type input "632005"
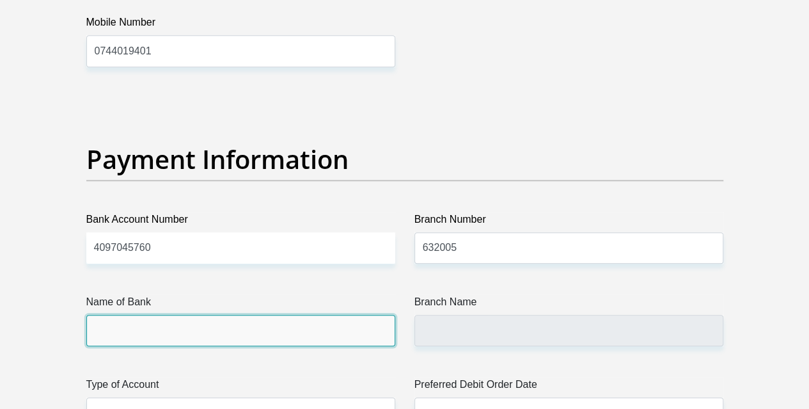
click at [314, 315] on input "Name of Bank" at bounding box center [240, 330] width 309 height 31
type input "ABSA BANK"
type input "ABSA ELECTRONIC SETTLEMENT CNT"
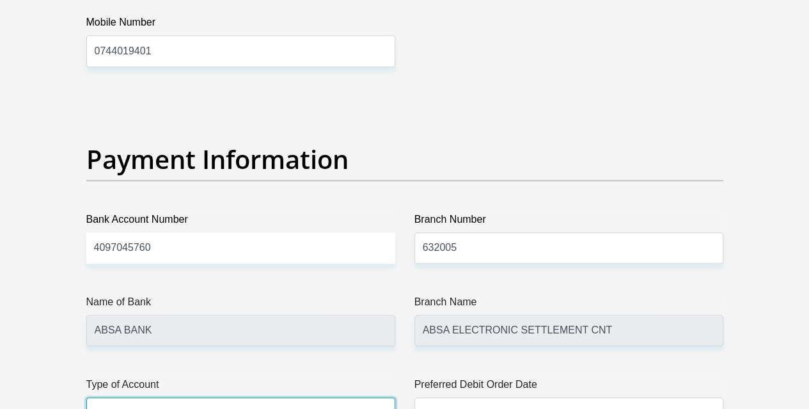
click at [336, 397] on select "Cheque Savings" at bounding box center [240, 412] width 309 height 31
select select "CUR"
click at [86, 397] on select "Cheque Savings" at bounding box center [240, 412] width 309 height 31
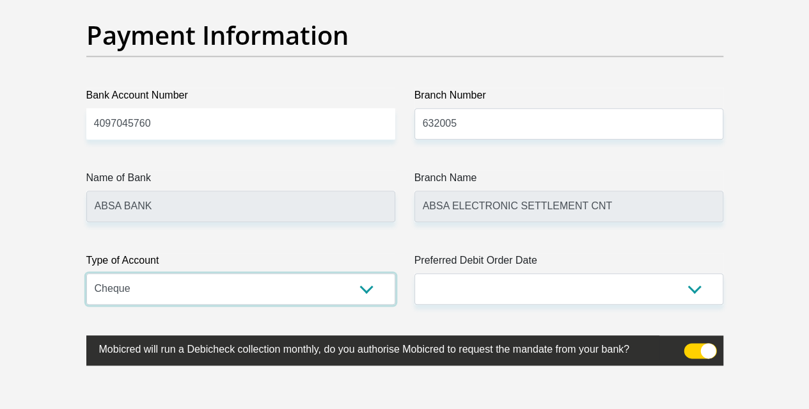
scroll to position [3007, 0]
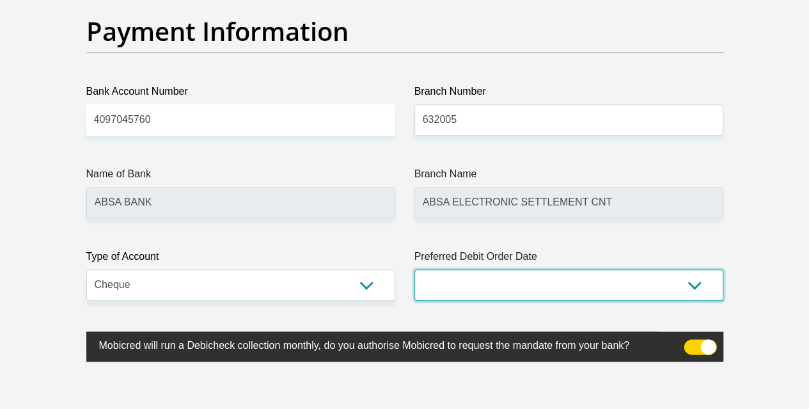
click at [471, 269] on select "1st 2nd 3rd 4th 5th 7th 18th 19th 20th 21st 22nd 23rd 24th 25th 26th 27th 28th …" at bounding box center [569, 284] width 309 height 31
select select "25"
click at [415, 269] on select "1st 2nd 3rd 4th 5th 7th 18th 19th 20th 21st 22nd 23rd 24th 25th 26th 27th 28th …" at bounding box center [569, 284] width 309 height 31
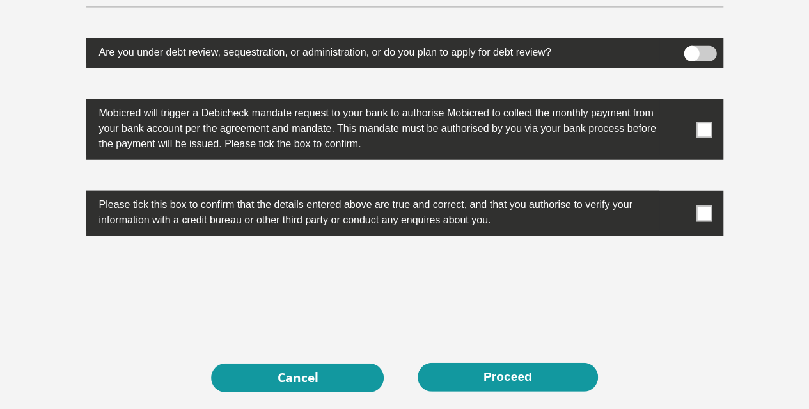
scroll to position [4030, 0]
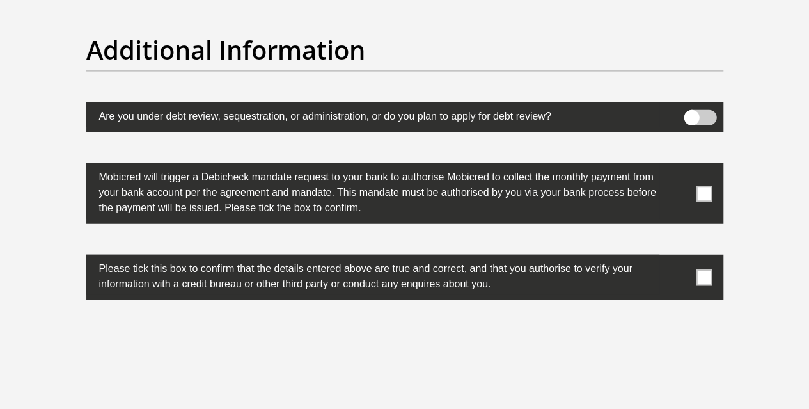
click at [703, 186] on span at bounding box center [704, 194] width 16 height 16
click at [679, 166] on input "checkbox" at bounding box center [679, 166] width 0 height 0
click at [700, 269] on span at bounding box center [704, 277] width 16 height 16
click at [679, 258] on input "checkbox" at bounding box center [679, 258] width 0 height 0
click at [706, 110] on span at bounding box center [700, 117] width 33 height 15
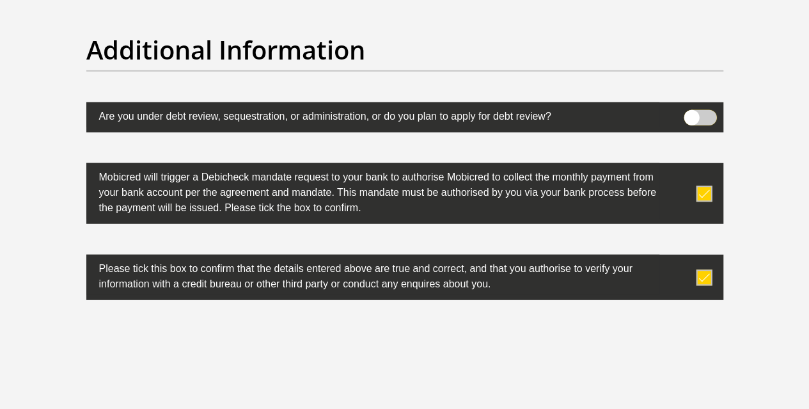
click at [692, 113] on input "checkbox" at bounding box center [692, 113] width 0 height 0
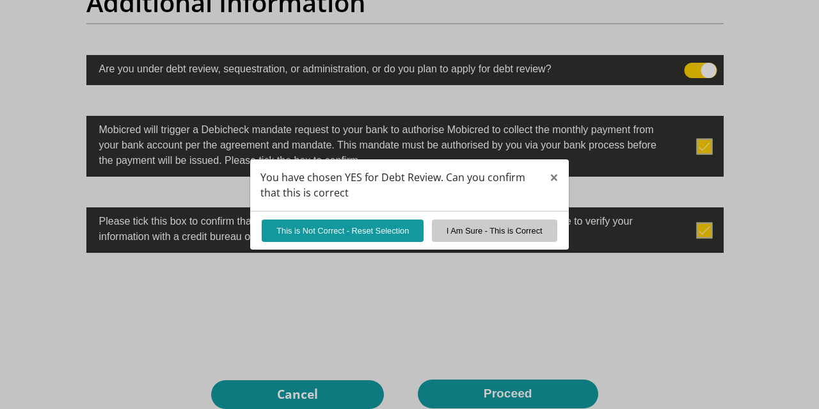
click at [686, 68] on div "You have chosen YES for Debt Review. Can you confirm that this is correct × Thi…" at bounding box center [409, 204] width 819 height 409
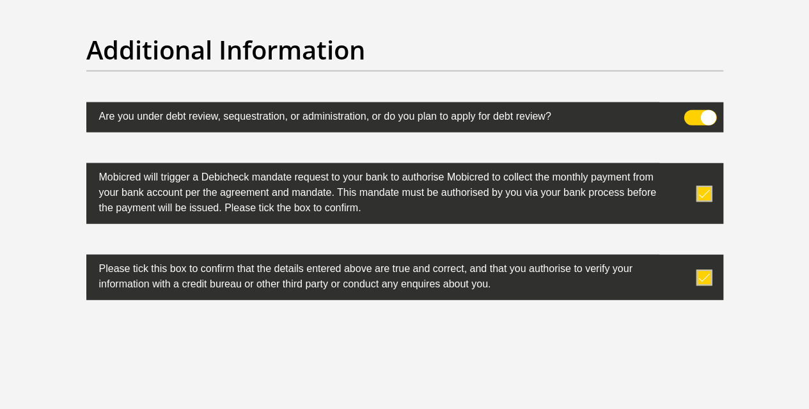
click at [684, 110] on span at bounding box center [700, 117] width 33 height 15
click at [692, 113] on input "checkbox" at bounding box center [692, 113] width 0 height 0
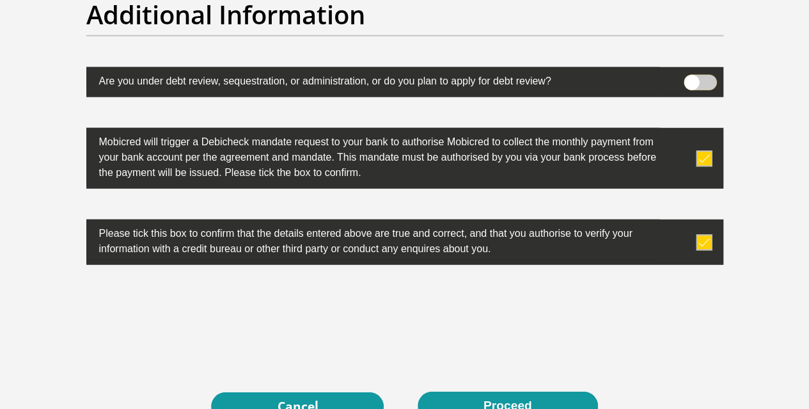
scroll to position [4094, 0]
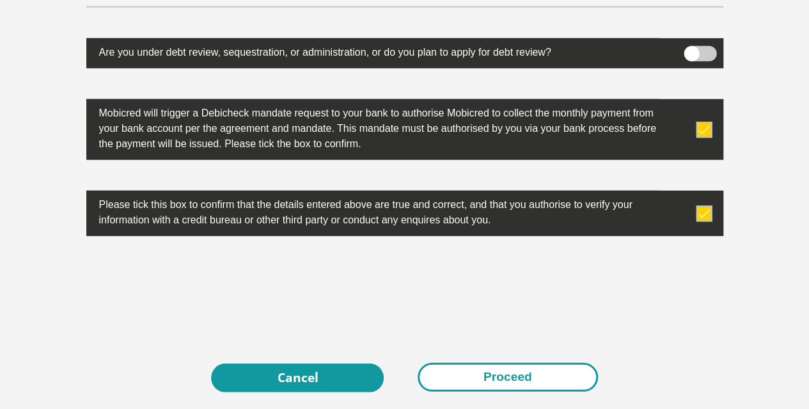
click at [513, 363] on button "Proceed" at bounding box center [508, 377] width 180 height 29
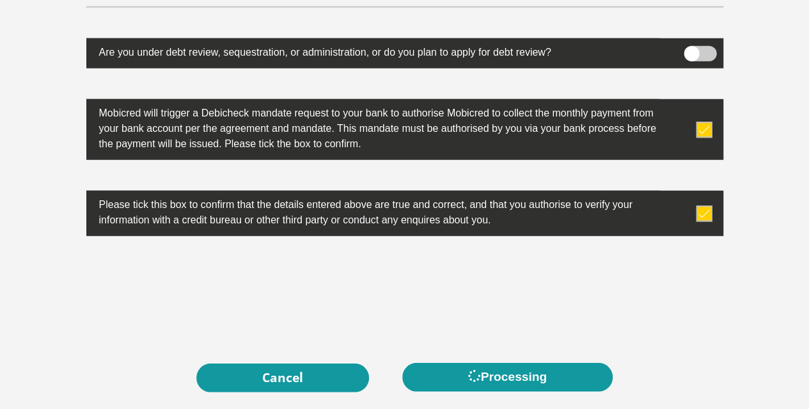
scroll to position [0, 0]
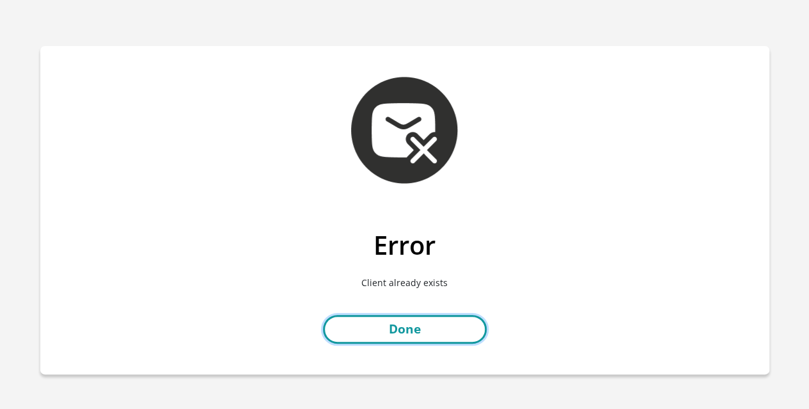
click at [415, 334] on link "Done" at bounding box center [405, 329] width 164 height 29
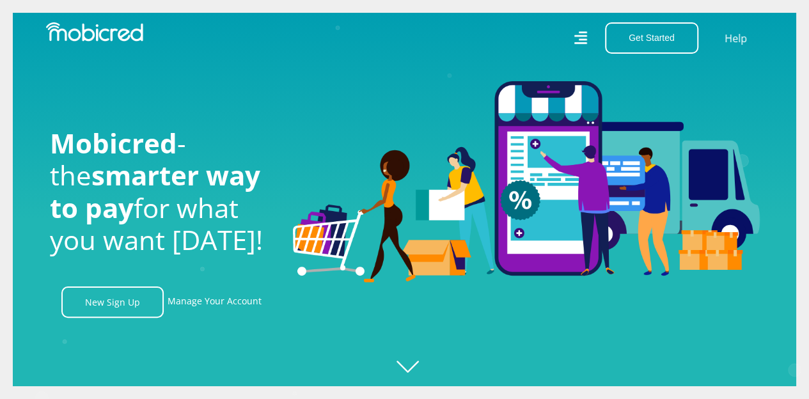
scroll to position [0, 2188]
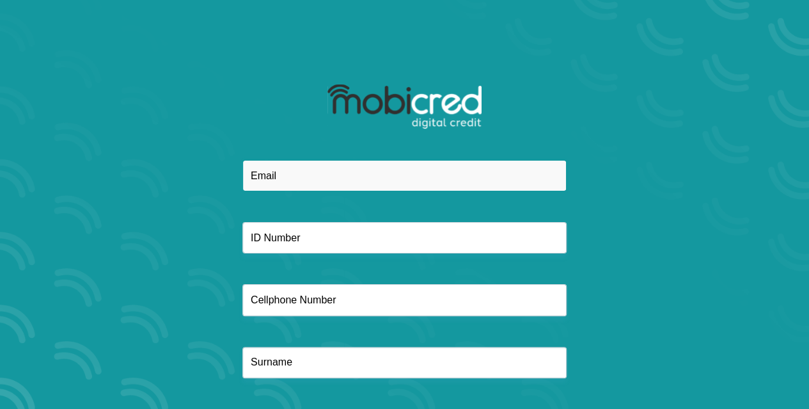
click at [319, 182] on input "email" at bounding box center [404, 175] width 324 height 31
type input "[EMAIL_ADDRESS][DOMAIN_NAME]"
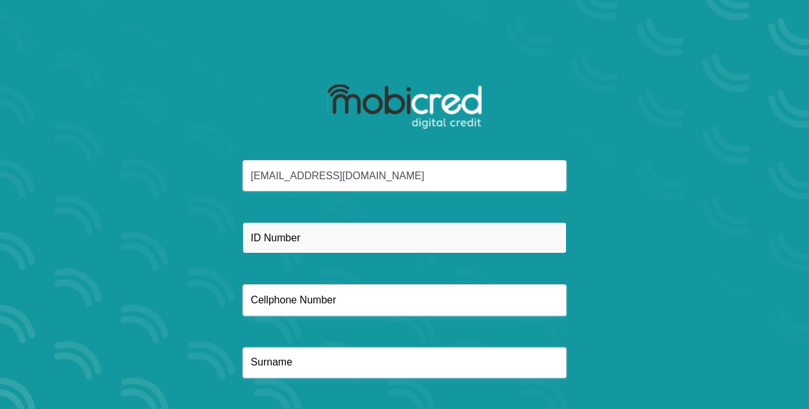
click at [339, 243] on input "text" at bounding box center [404, 237] width 324 height 31
type input "8207230582085"
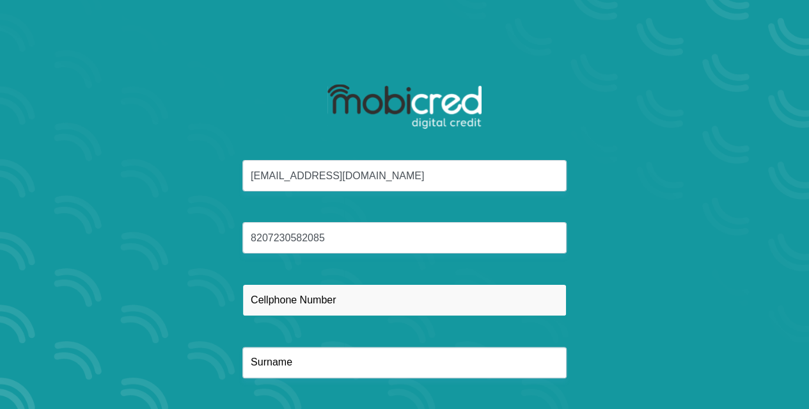
click at [379, 309] on input "text" at bounding box center [404, 299] width 324 height 31
type input "0661595725"
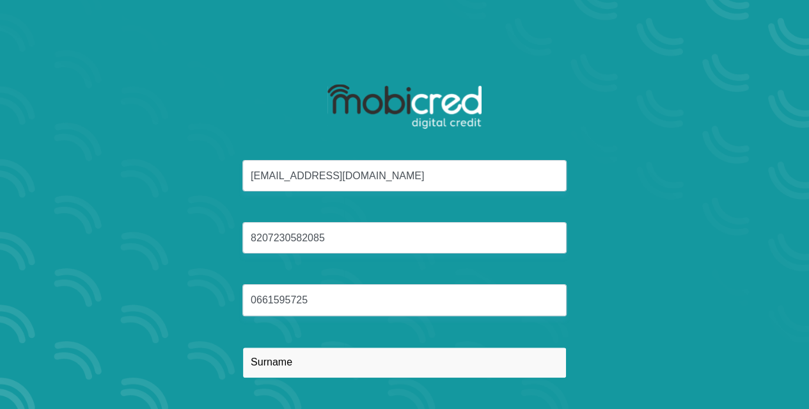
click at [322, 358] on input "text" at bounding box center [404, 362] width 324 height 31
type input "Langa"
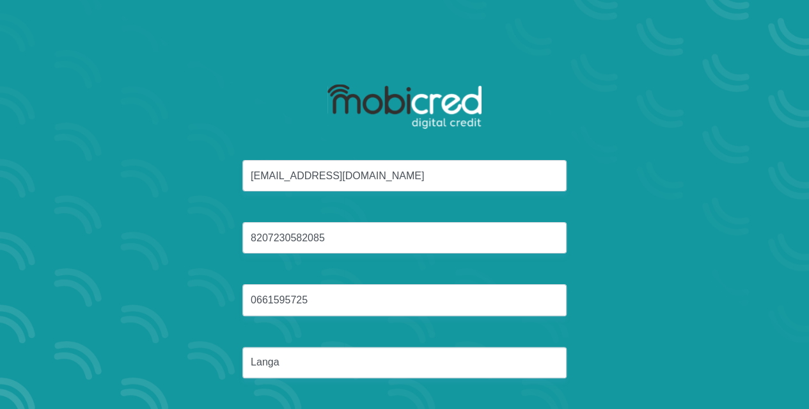
click at [717, 226] on div "sthandiwelanga@gmail.com 8207230582085 0661595725 Langa" at bounding box center [404, 284] width 687 height 249
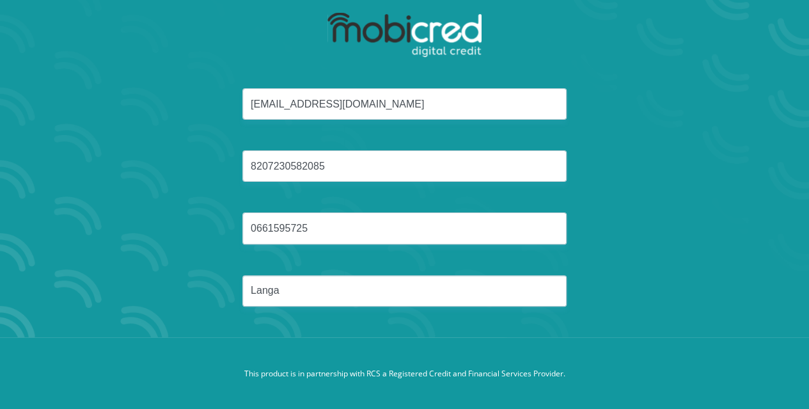
scroll to position [73, 0]
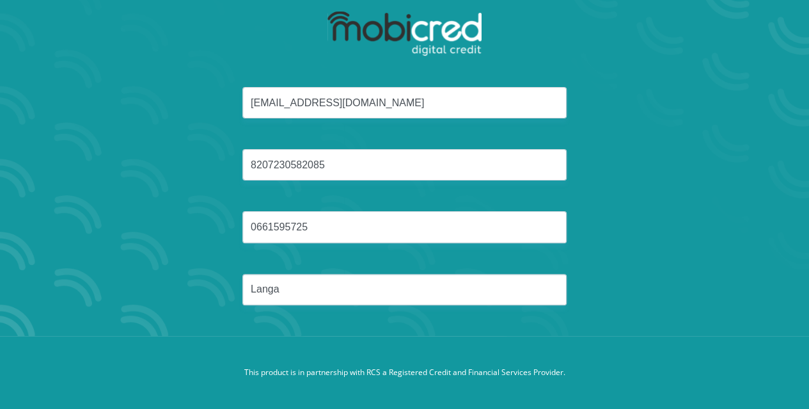
click at [389, 320] on div "sthandiwelanga@gmail.com 8207230582085 0661595725 Langa" at bounding box center [404, 211] width 687 height 249
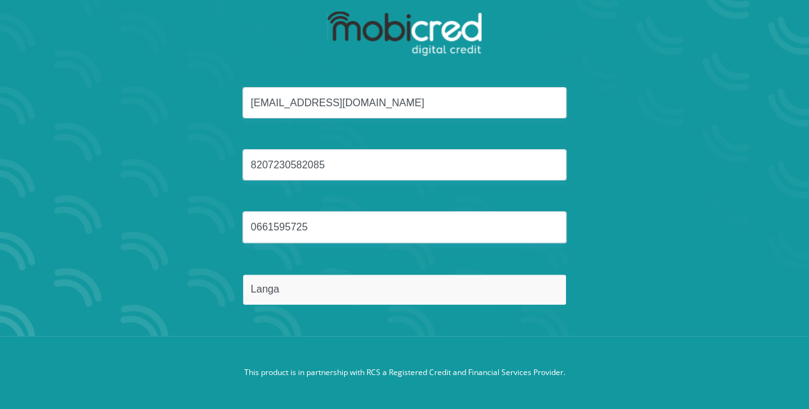
click at [343, 289] on input "Langa" at bounding box center [404, 289] width 324 height 31
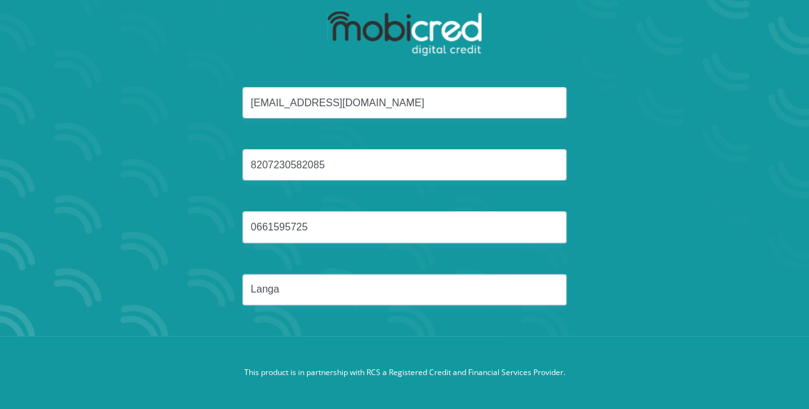
click at [461, 328] on div "sthandiwelanga@gmail.com 8207230582085 0661595725 Langa" at bounding box center [404, 211] width 687 height 249
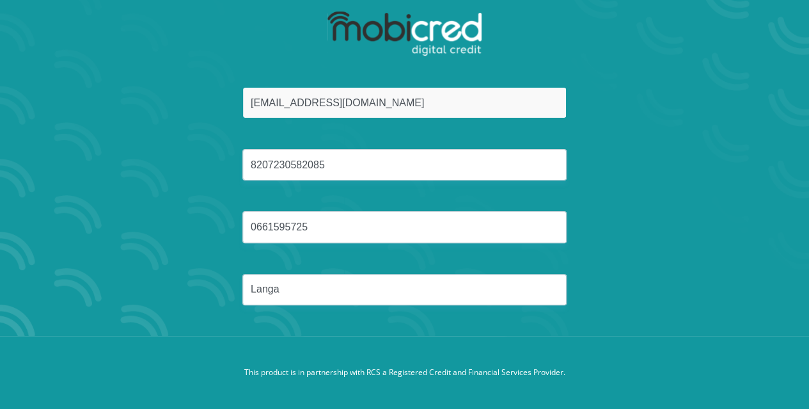
click at [420, 106] on input "[EMAIL_ADDRESS][DOMAIN_NAME]" at bounding box center [404, 102] width 324 height 31
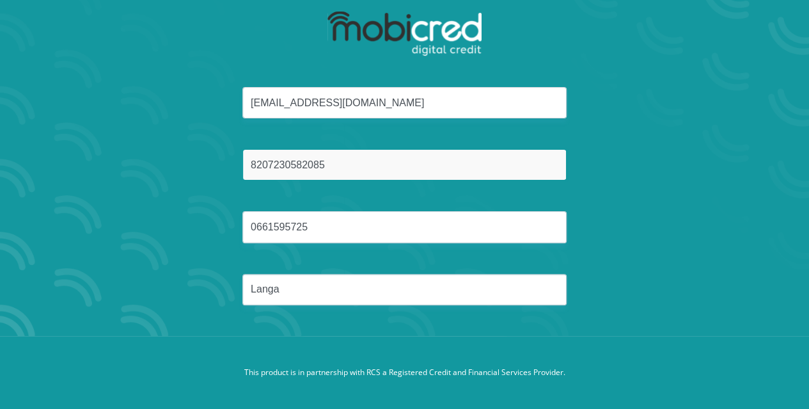
click at [402, 164] on input "8207230582085" at bounding box center [404, 164] width 324 height 31
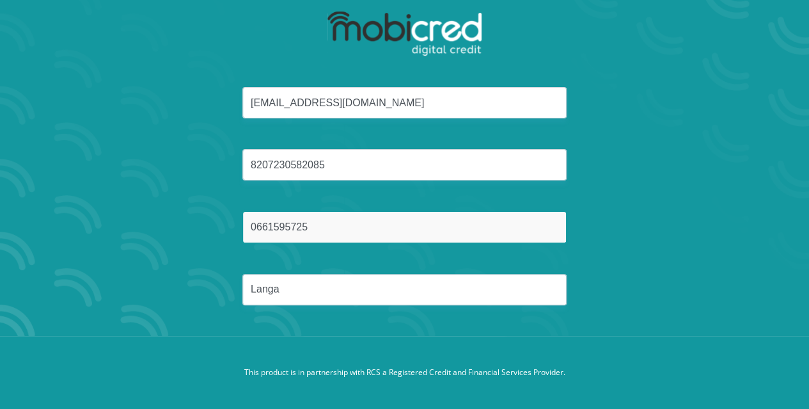
click at [386, 230] on input "0661595725" at bounding box center [404, 226] width 324 height 31
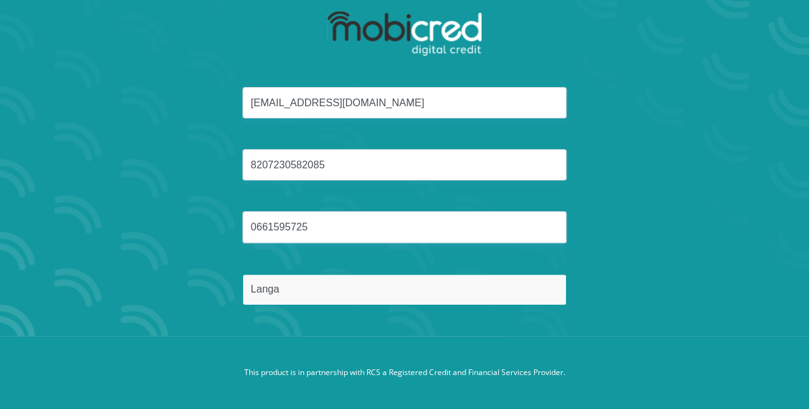
click at [397, 280] on input "Langa" at bounding box center [404, 289] width 324 height 31
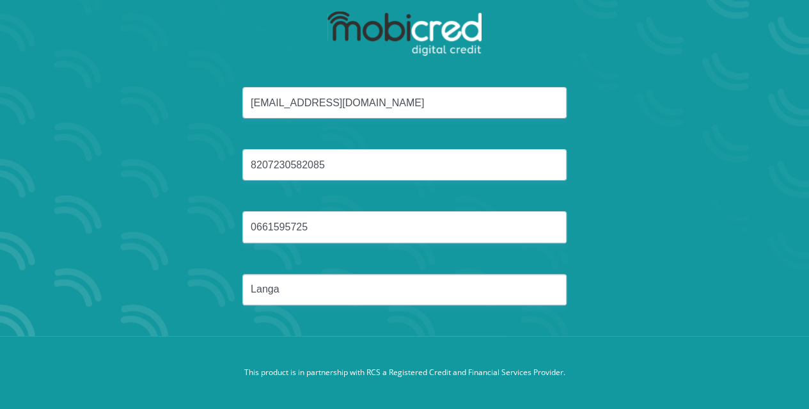
click at [660, 255] on div "sthandiwelanga@gmail.com 8207230582085 0661595725 Langa" at bounding box center [404, 211] width 687 height 249
click at [415, 324] on div "sthandiwelanga@gmail.com 8207230582085 0661595725 Langa" at bounding box center [404, 211] width 687 height 249
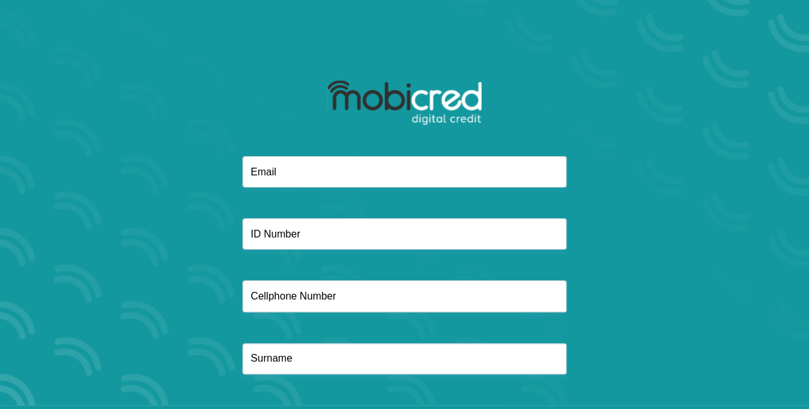
scroll to position [73, 0]
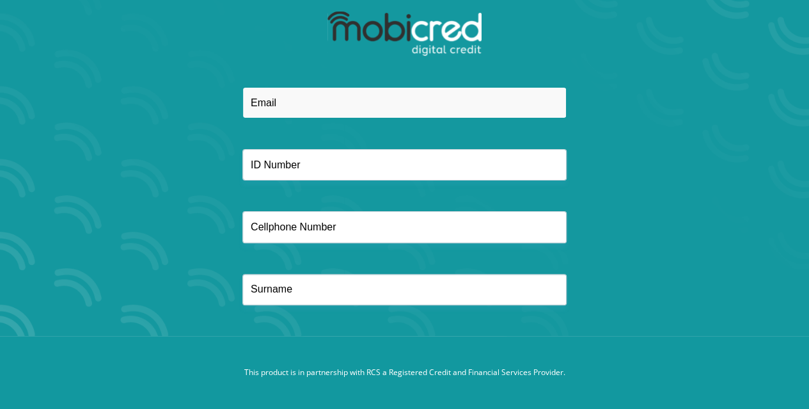
click at [277, 104] on input "email" at bounding box center [404, 102] width 324 height 31
type input "[EMAIL_ADDRESS][DOMAIN_NAME]"
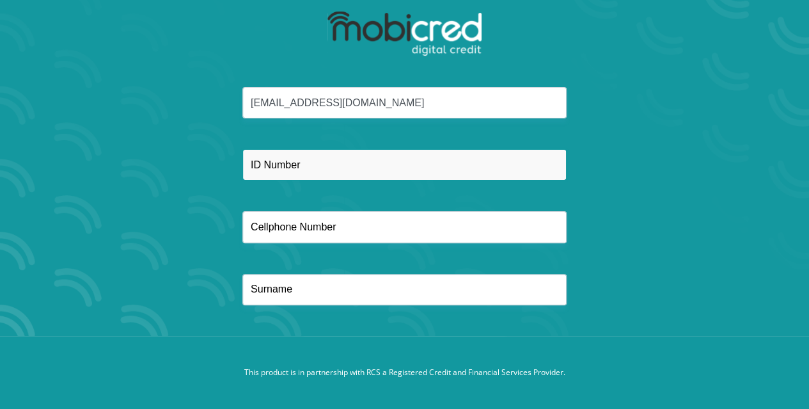
click at [334, 168] on input "text" at bounding box center [404, 164] width 324 height 31
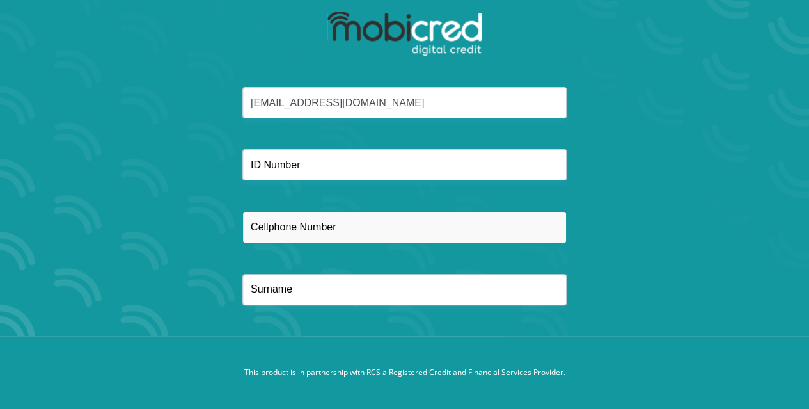
click at [344, 232] on input "text" at bounding box center [404, 226] width 324 height 31
click at [318, 219] on input "text" at bounding box center [404, 226] width 324 height 31
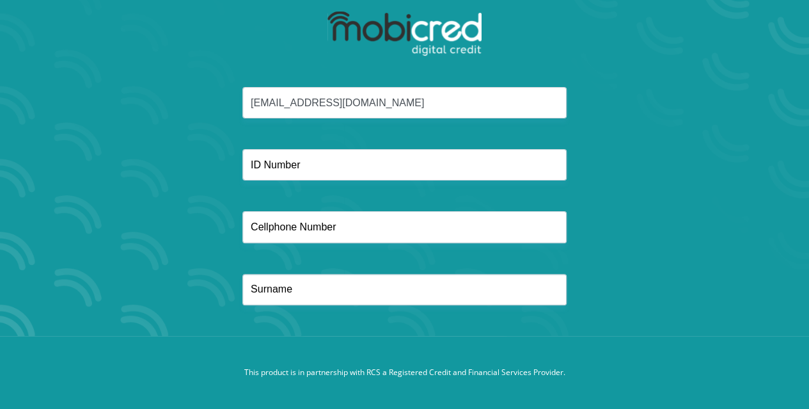
click at [327, 307] on div "[EMAIL_ADDRESS][DOMAIN_NAME]" at bounding box center [404, 211] width 687 height 249
click at [360, 334] on div "[EMAIL_ADDRESS][DOMAIN_NAME]" at bounding box center [404, 211] width 687 height 249
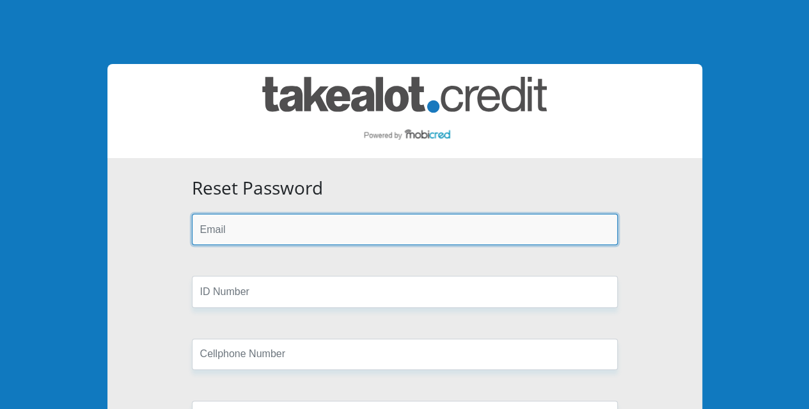
click at [233, 232] on input "email" at bounding box center [405, 229] width 426 height 31
type input "sthandiwelanga@gmail.com"
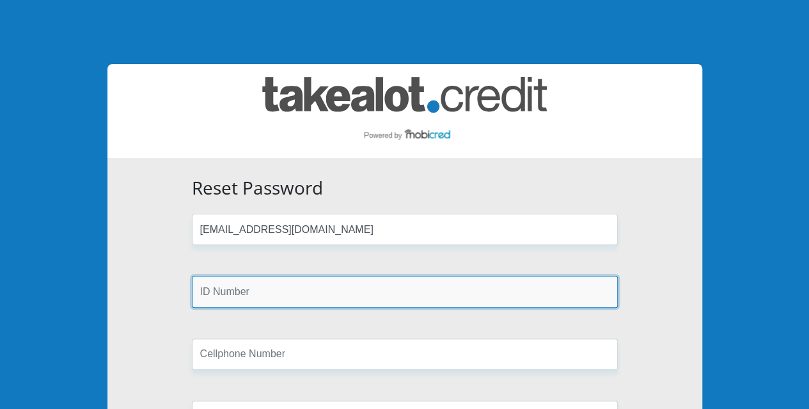
click at [269, 295] on input "text" at bounding box center [405, 291] width 426 height 31
type input "8207230582085"
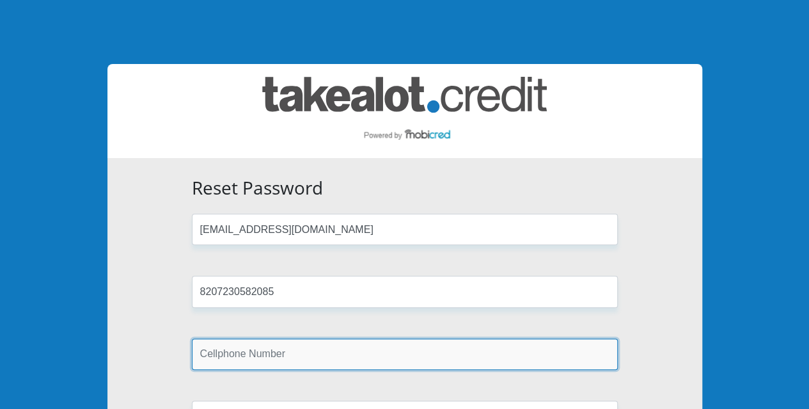
click at [294, 365] on input "text" at bounding box center [405, 353] width 426 height 31
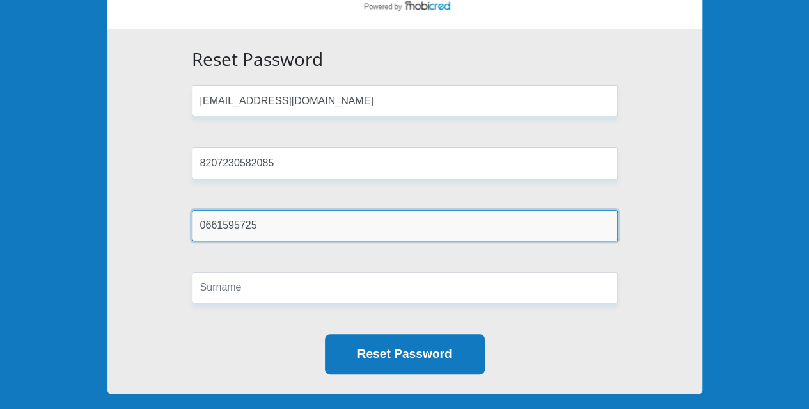
scroll to position [192, 0]
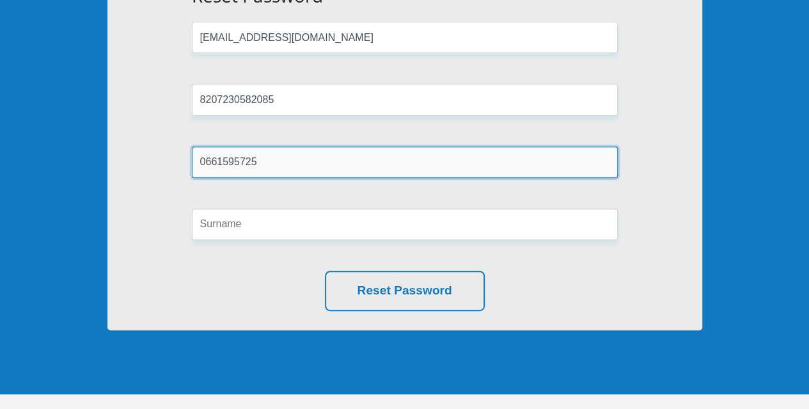
type input "0661595725"
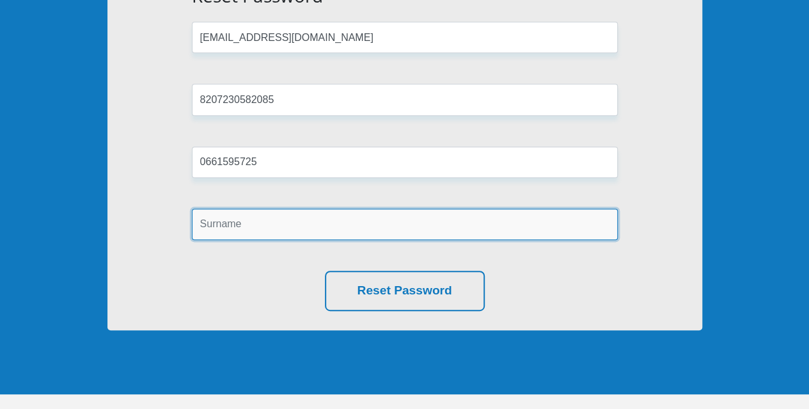
click at [340, 225] on input "text" at bounding box center [405, 224] width 426 height 31
type input "Langa"
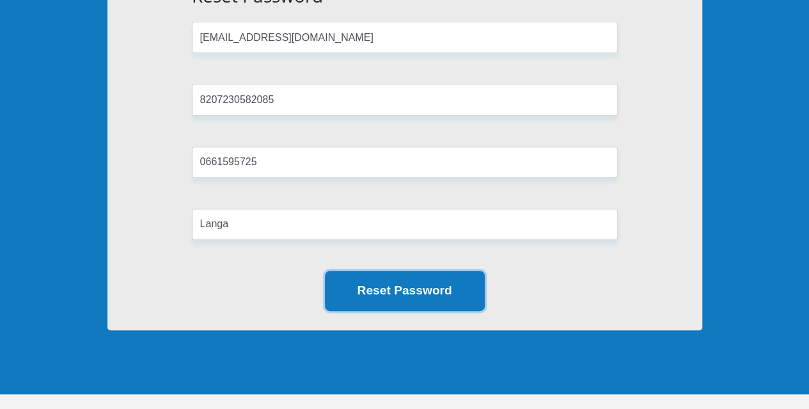
click at [405, 291] on button "Reset Password" at bounding box center [405, 291] width 160 height 40
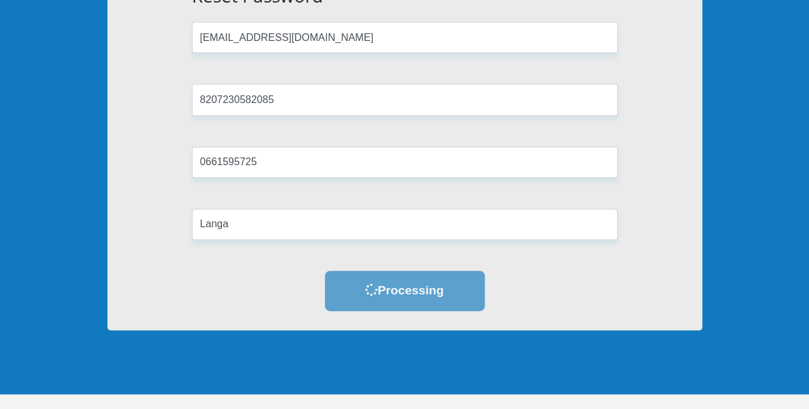
scroll to position [0, 0]
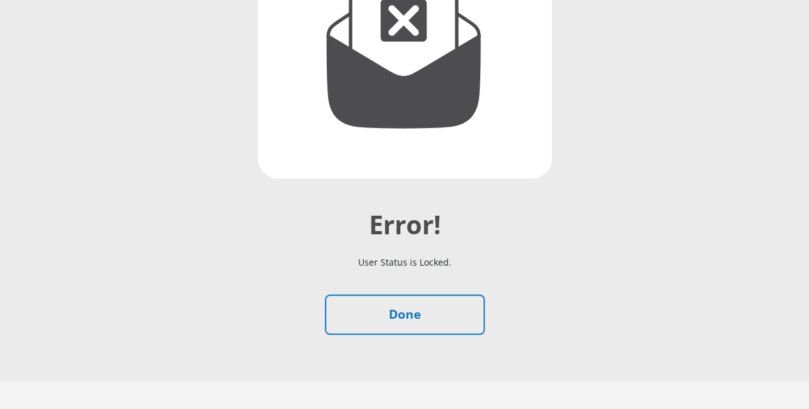
scroll to position [277, 0]
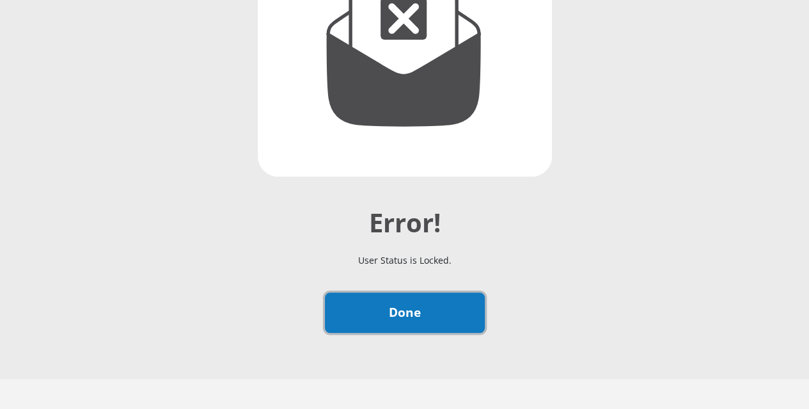
click at [418, 292] on link "Done" at bounding box center [405, 312] width 160 height 40
